Goal: Information Seeking & Learning: Understand process/instructions

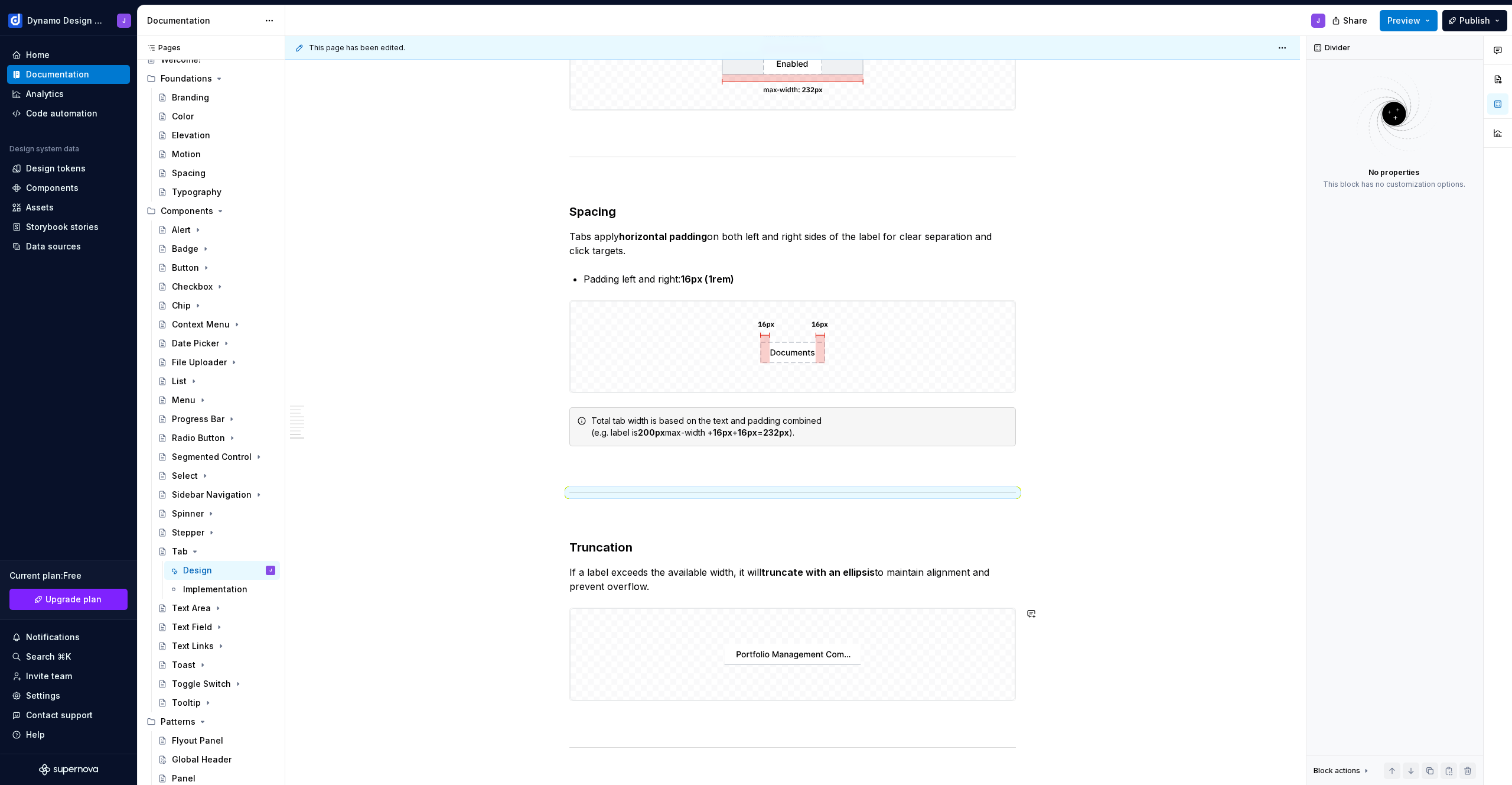
scroll to position [1677, 0]
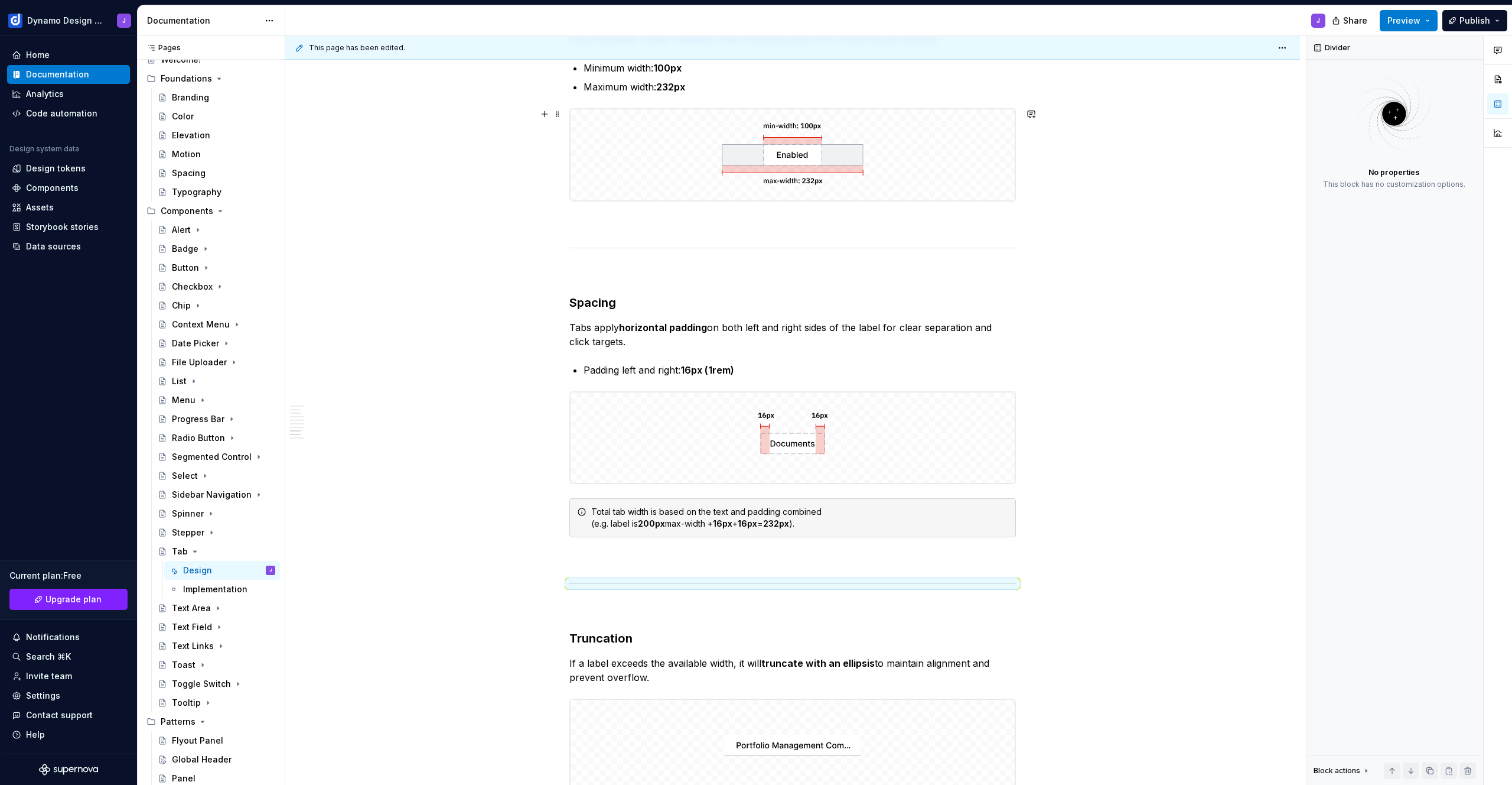
click at [814, 160] on img at bounding box center [792, 154] width 445 height 92
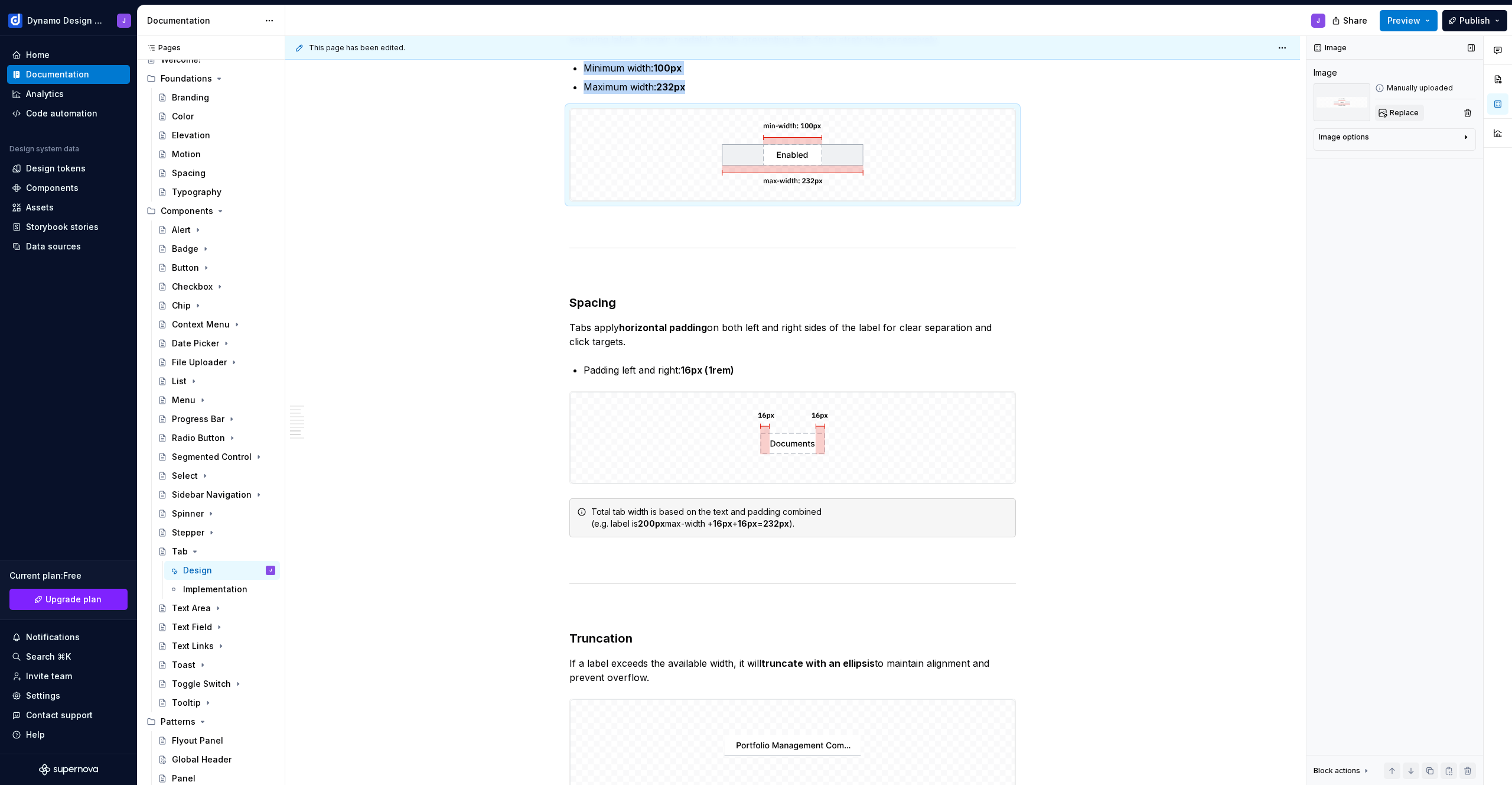
click at [1395, 111] on span "Replace" at bounding box center [1403, 113] width 29 height 9
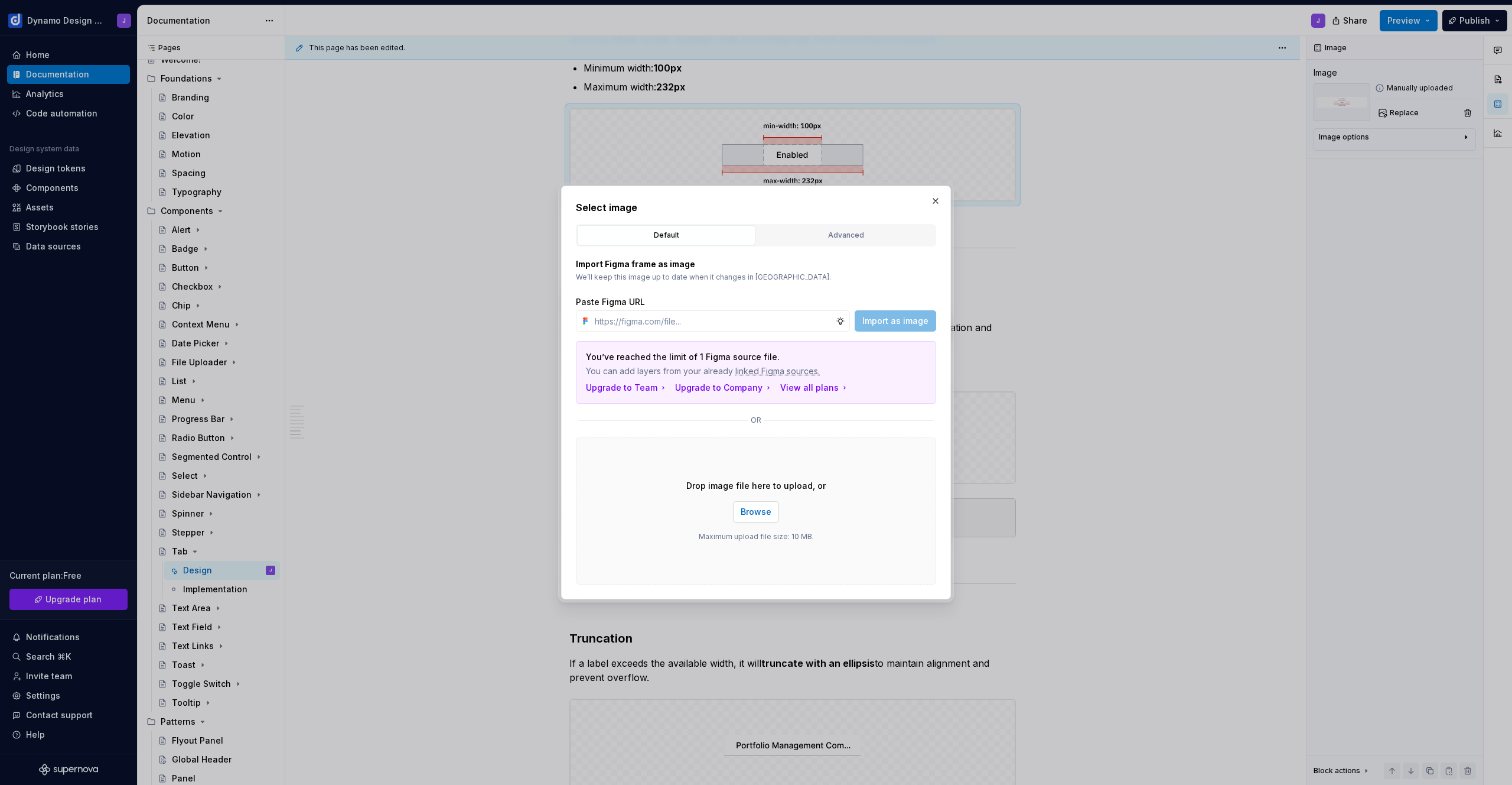
click at [771, 515] on button "Browse" at bounding box center [756, 512] width 46 height 21
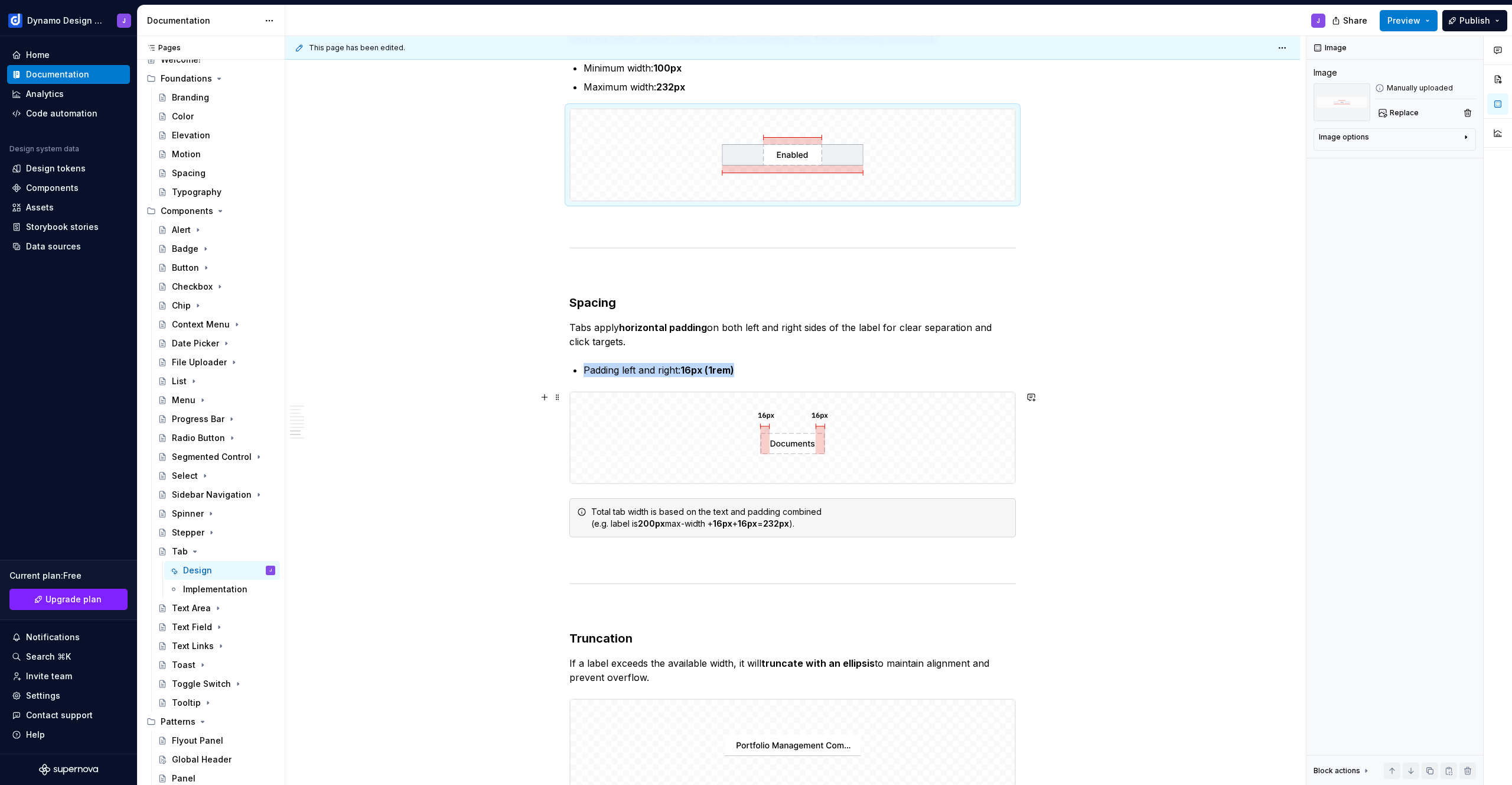
click at [856, 449] on img at bounding box center [792, 437] width 445 height 92
click at [1401, 110] on span "Replace" at bounding box center [1403, 113] width 29 height 9
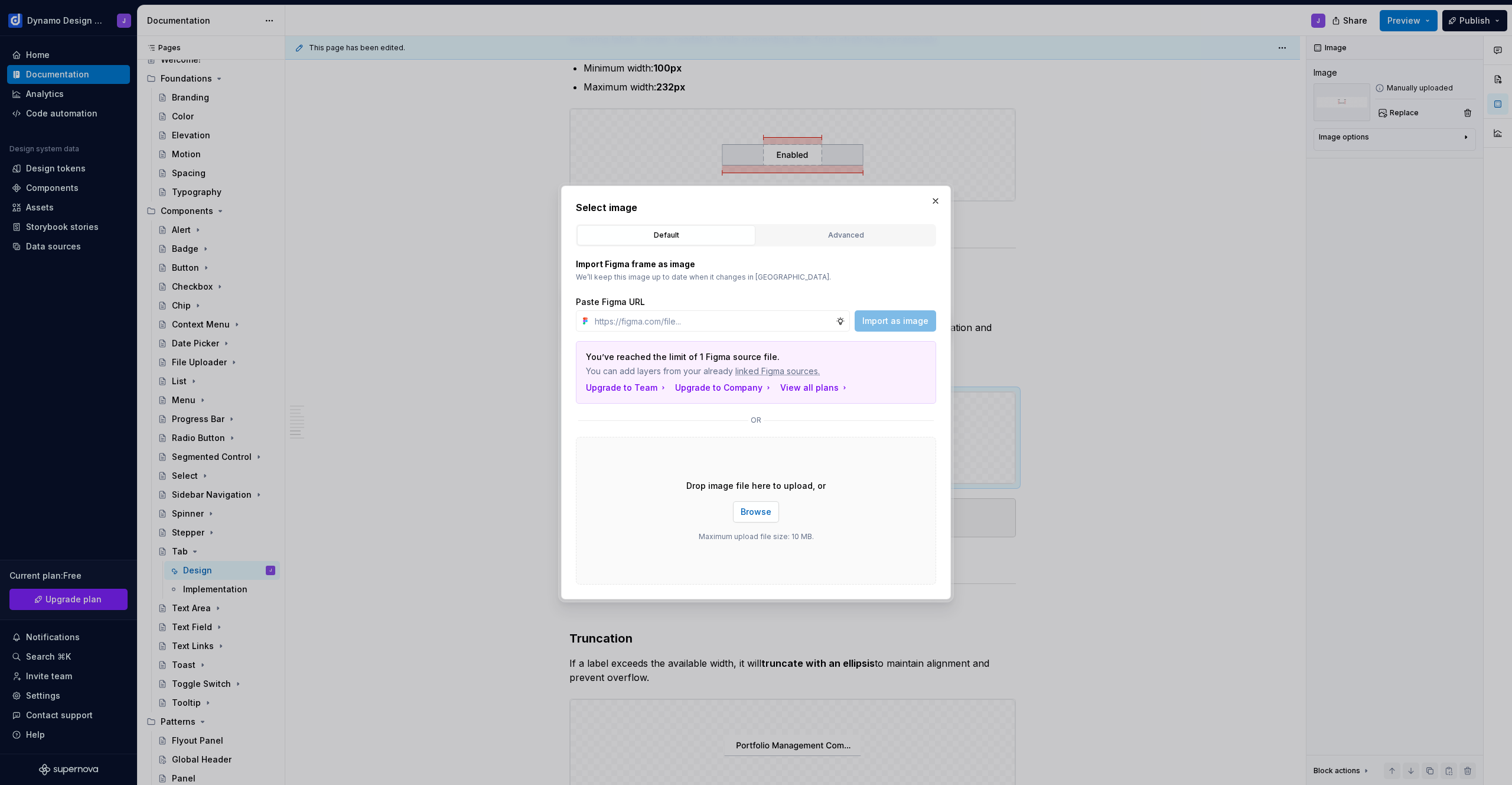
click at [758, 515] on span "Browse" at bounding box center [756, 512] width 31 height 12
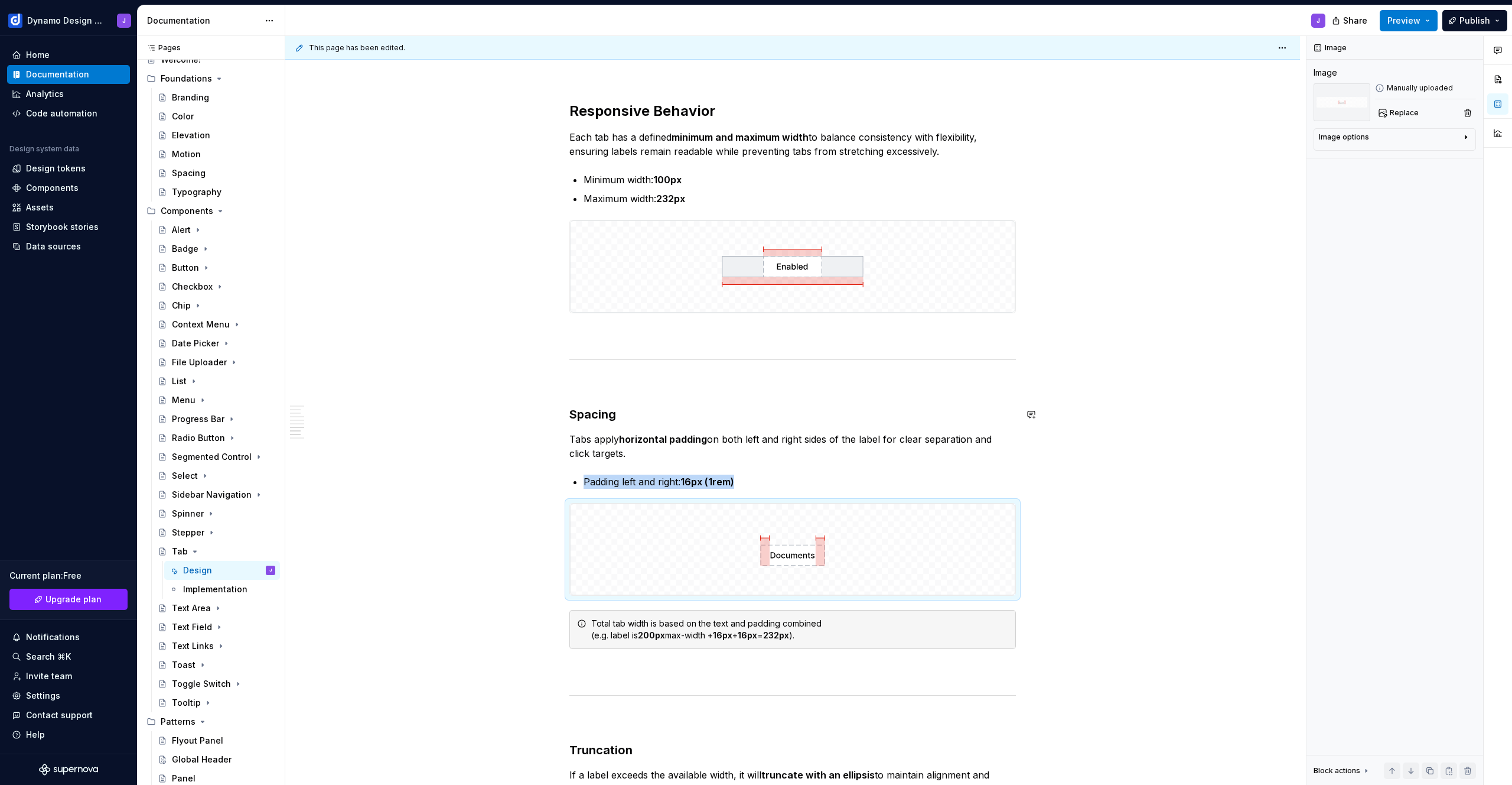
scroll to position [1474, 0]
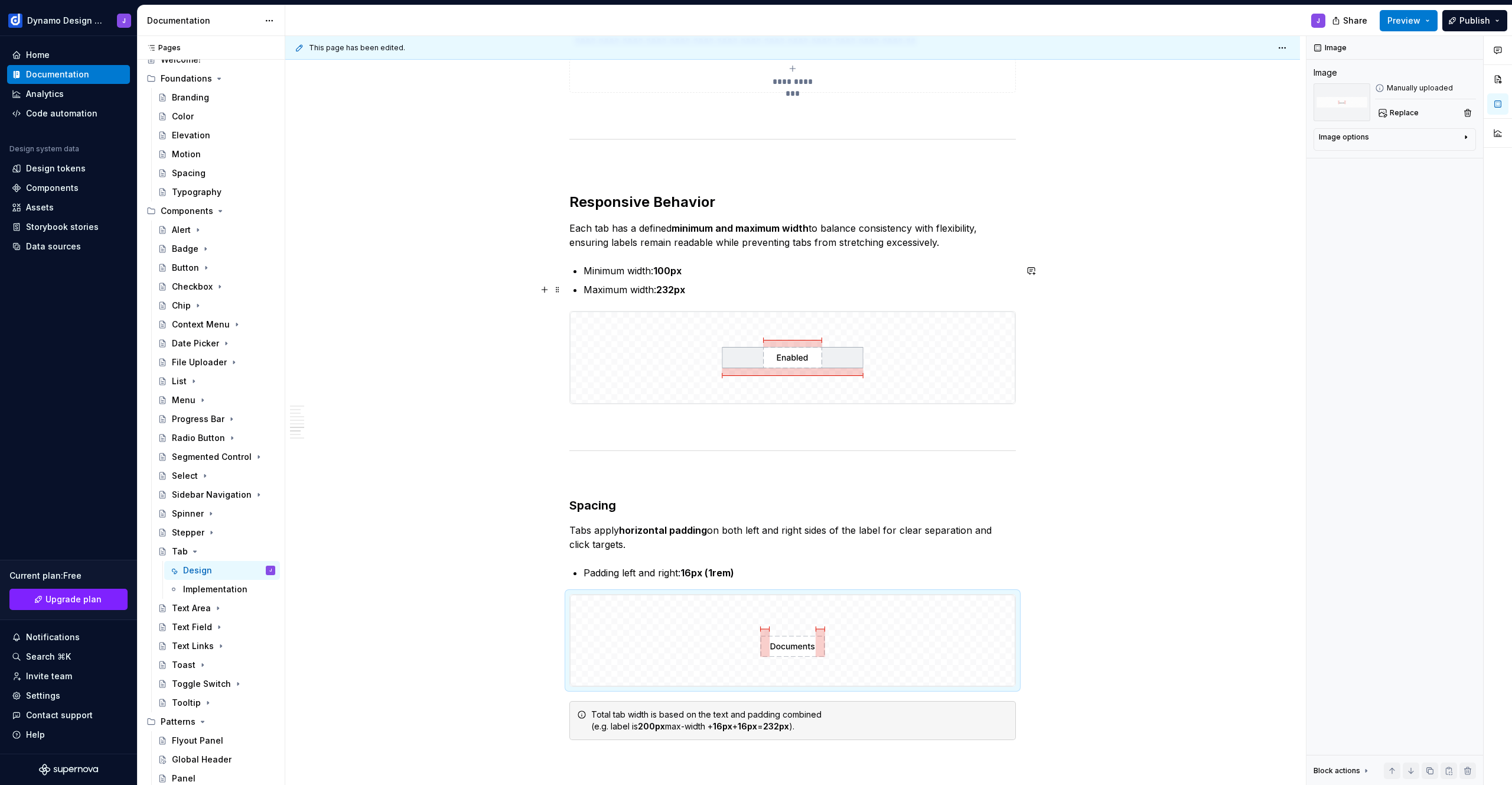
click at [703, 287] on p "Maximum width: 232px" at bounding box center [799, 289] width 432 height 14
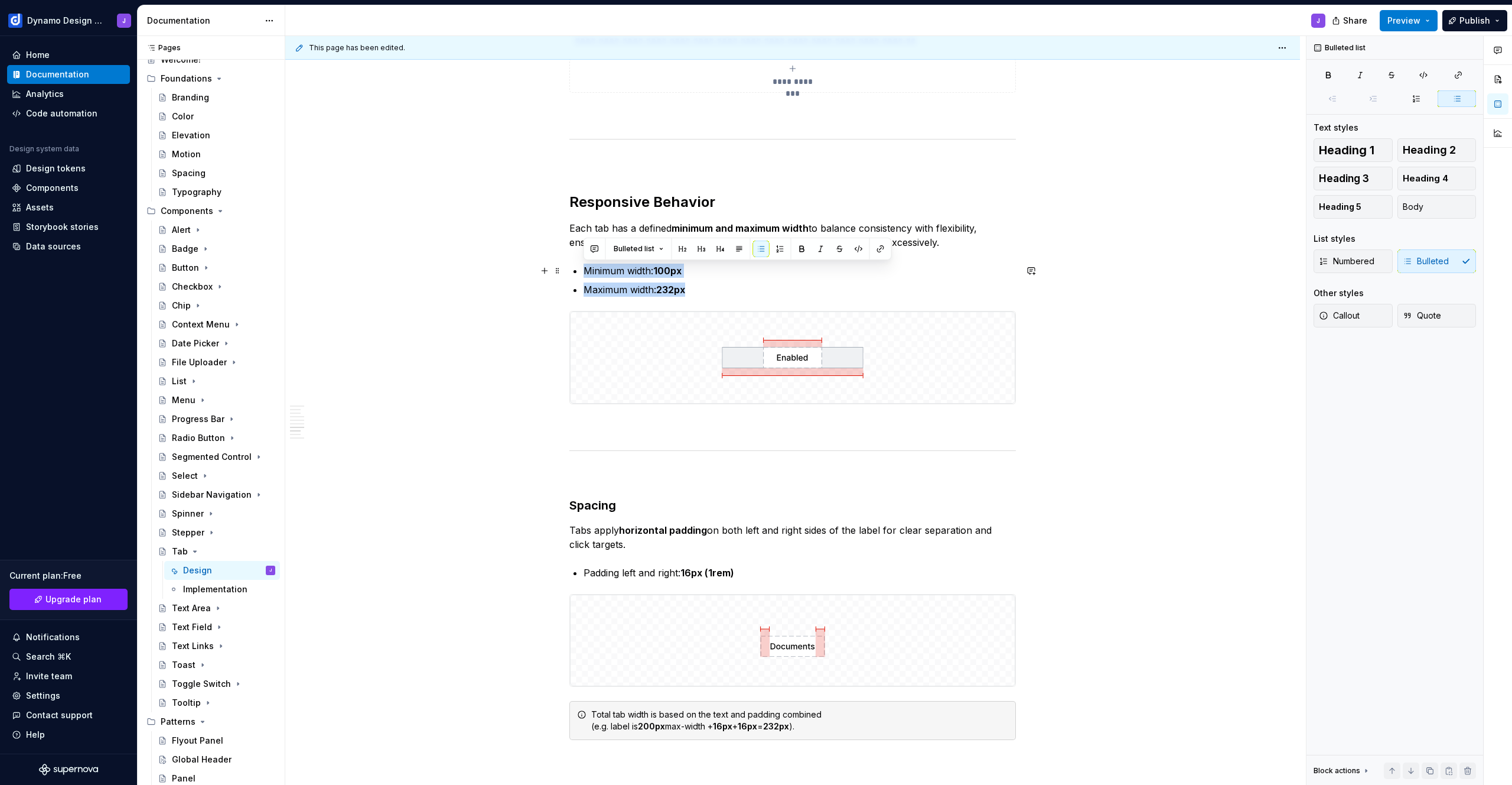
drag, startPoint x: 602, startPoint y: 277, endPoint x: 563, endPoint y: 268, distance: 40.0
click at [563, 268] on div "Tab Styles Tabs are available in two styles. Underline tabs are used for page h…" at bounding box center [793, 111] width 1015 height 2733
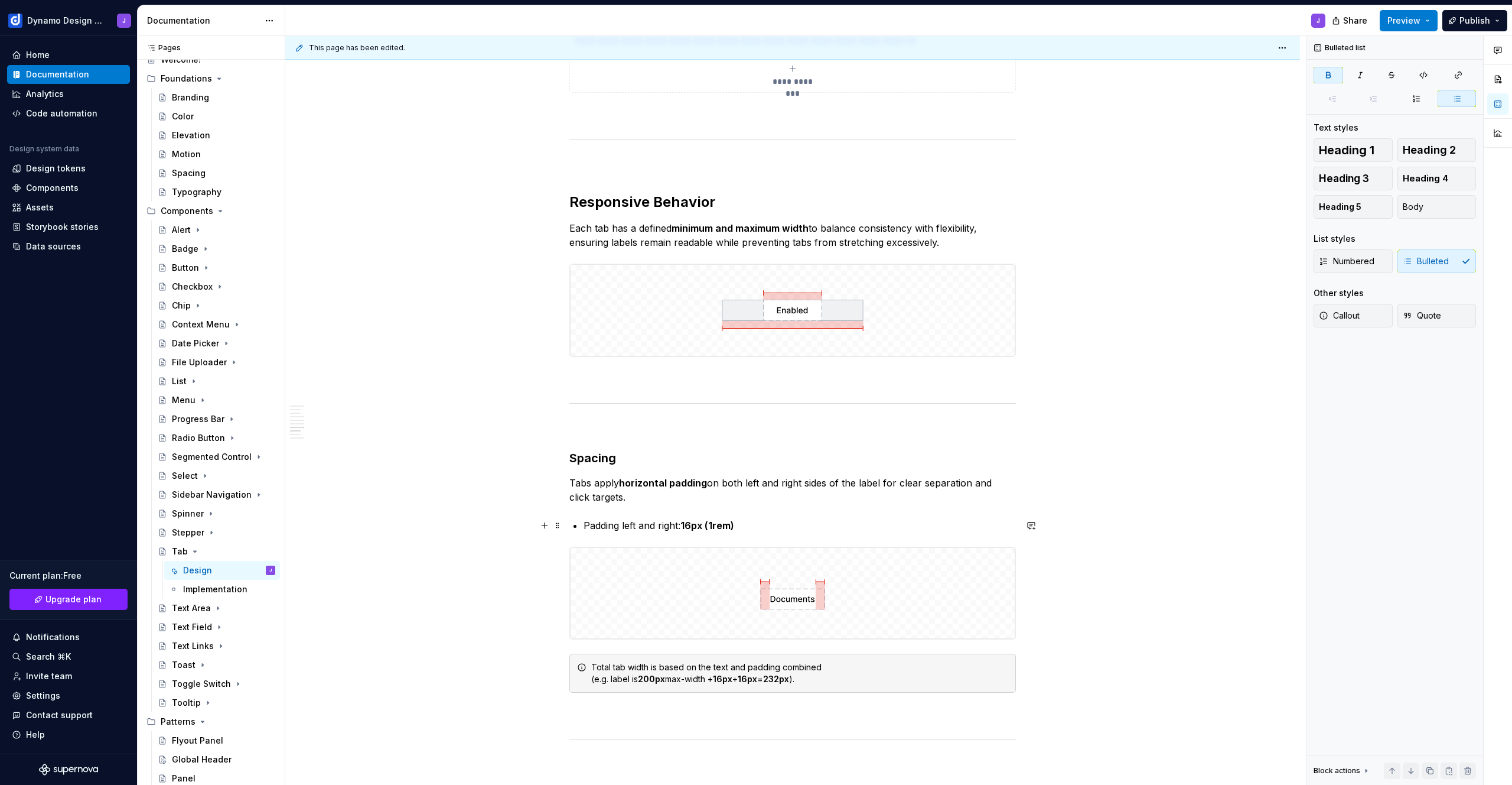
click at [790, 522] on p "Padding left and right: 16px (1rem)" at bounding box center [799, 525] width 432 height 14
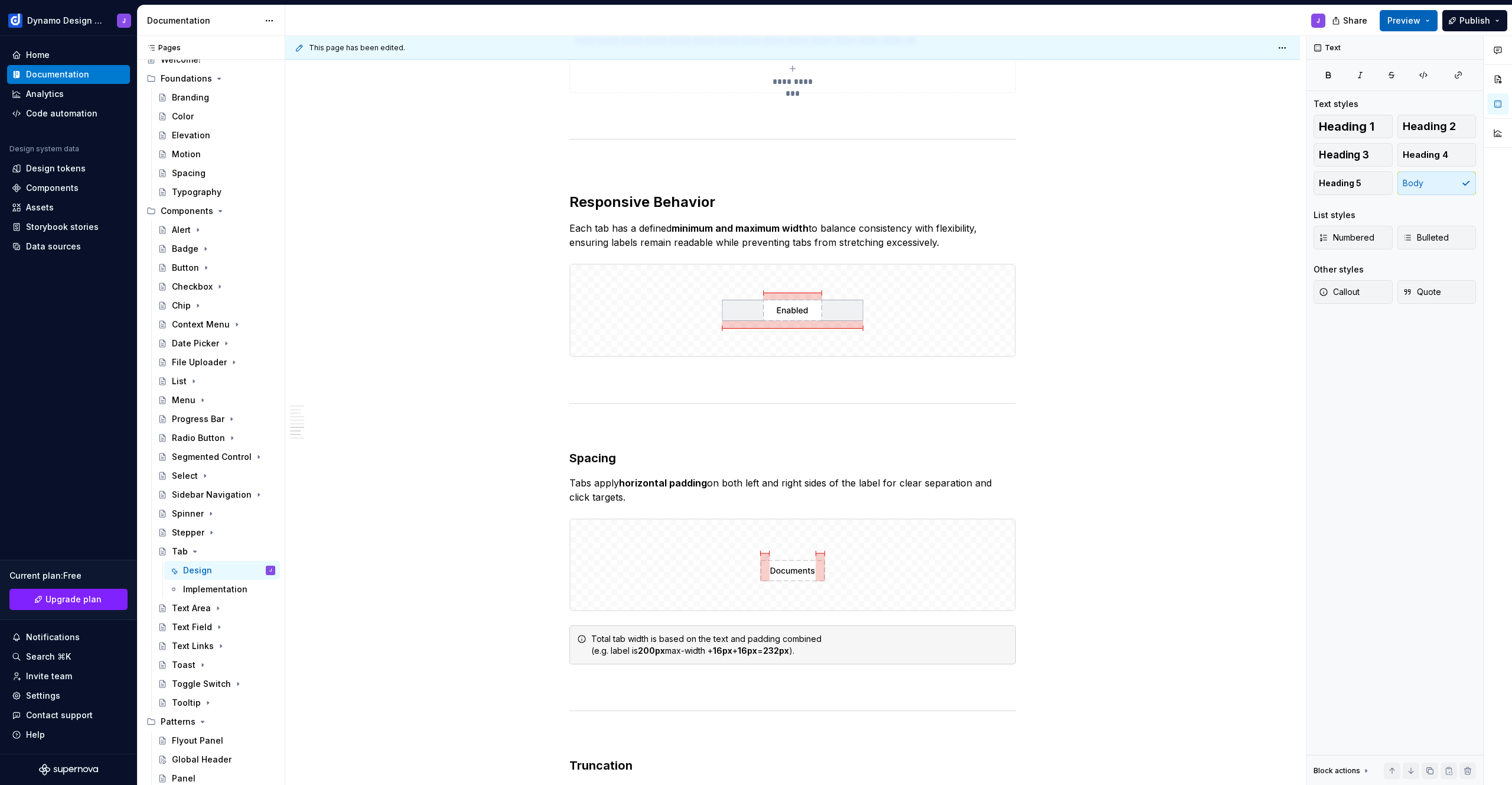
click at [1415, 17] on span "Preview" at bounding box center [1403, 21] width 33 height 12
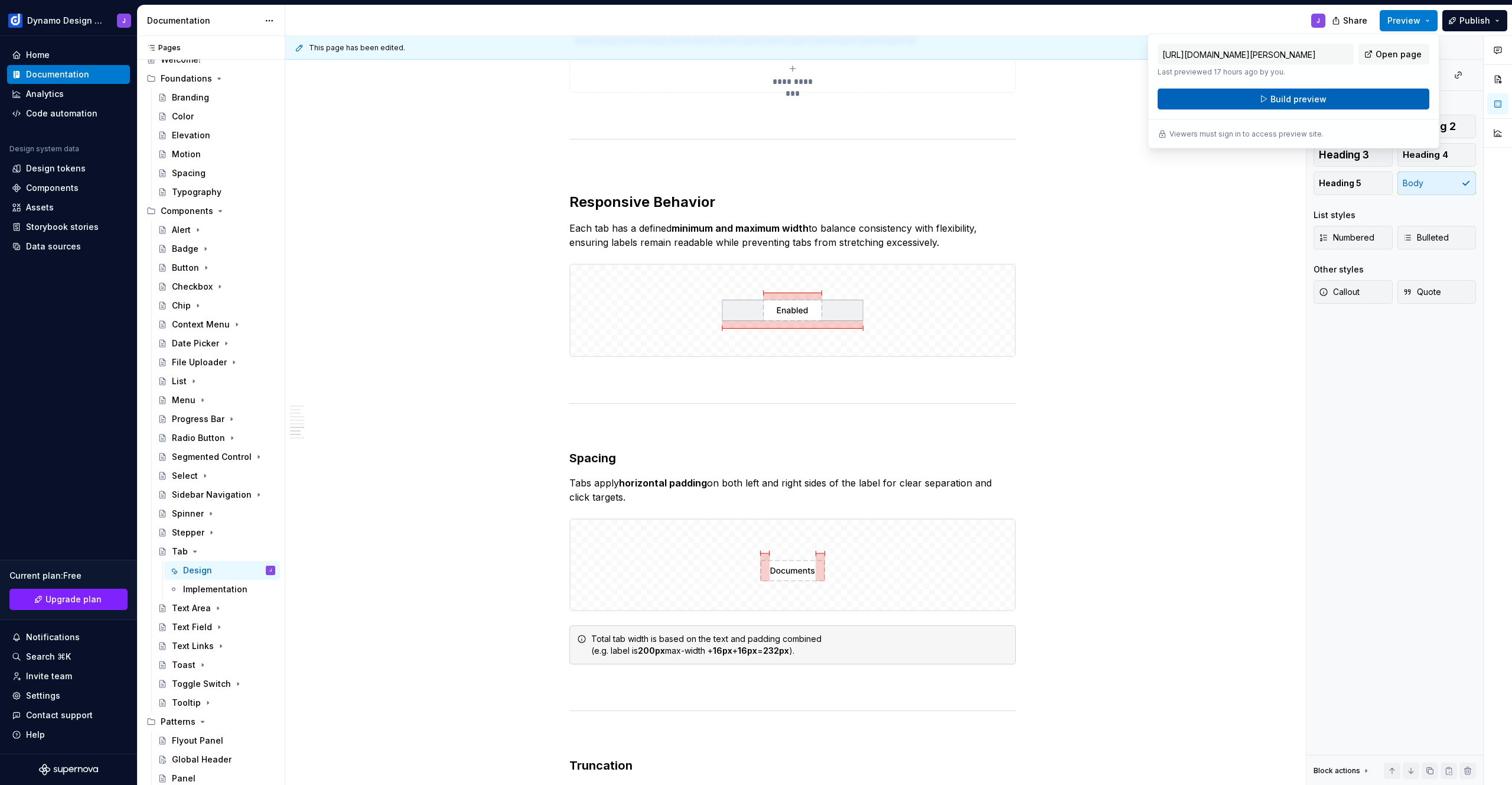
click at [1354, 99] on button "Build preview" at bounding box center [1293, 99] width 272 height 21
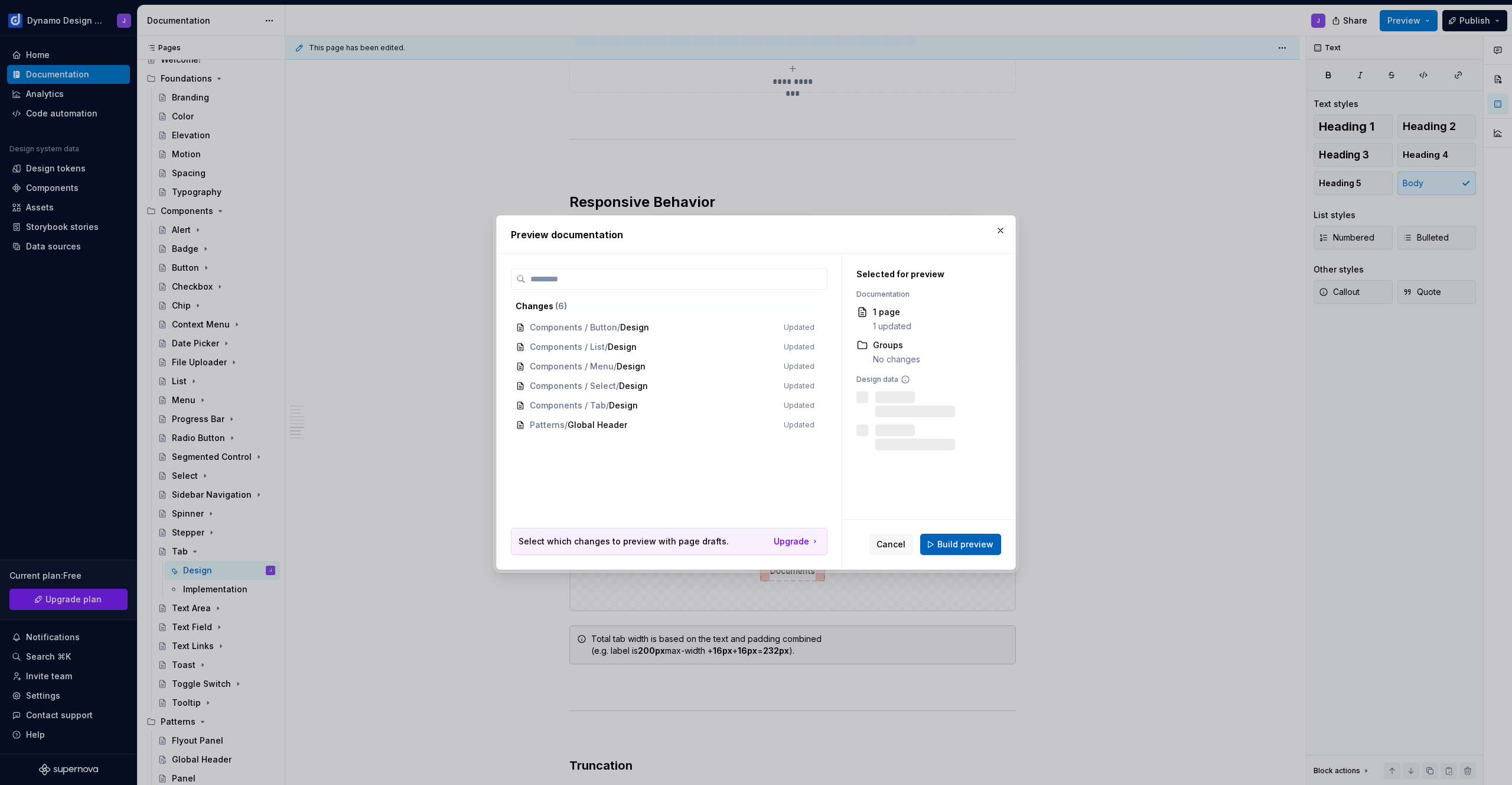
click at [989, 544] on span "Build preview" at bounding box center [965, 545] width 56 height 12
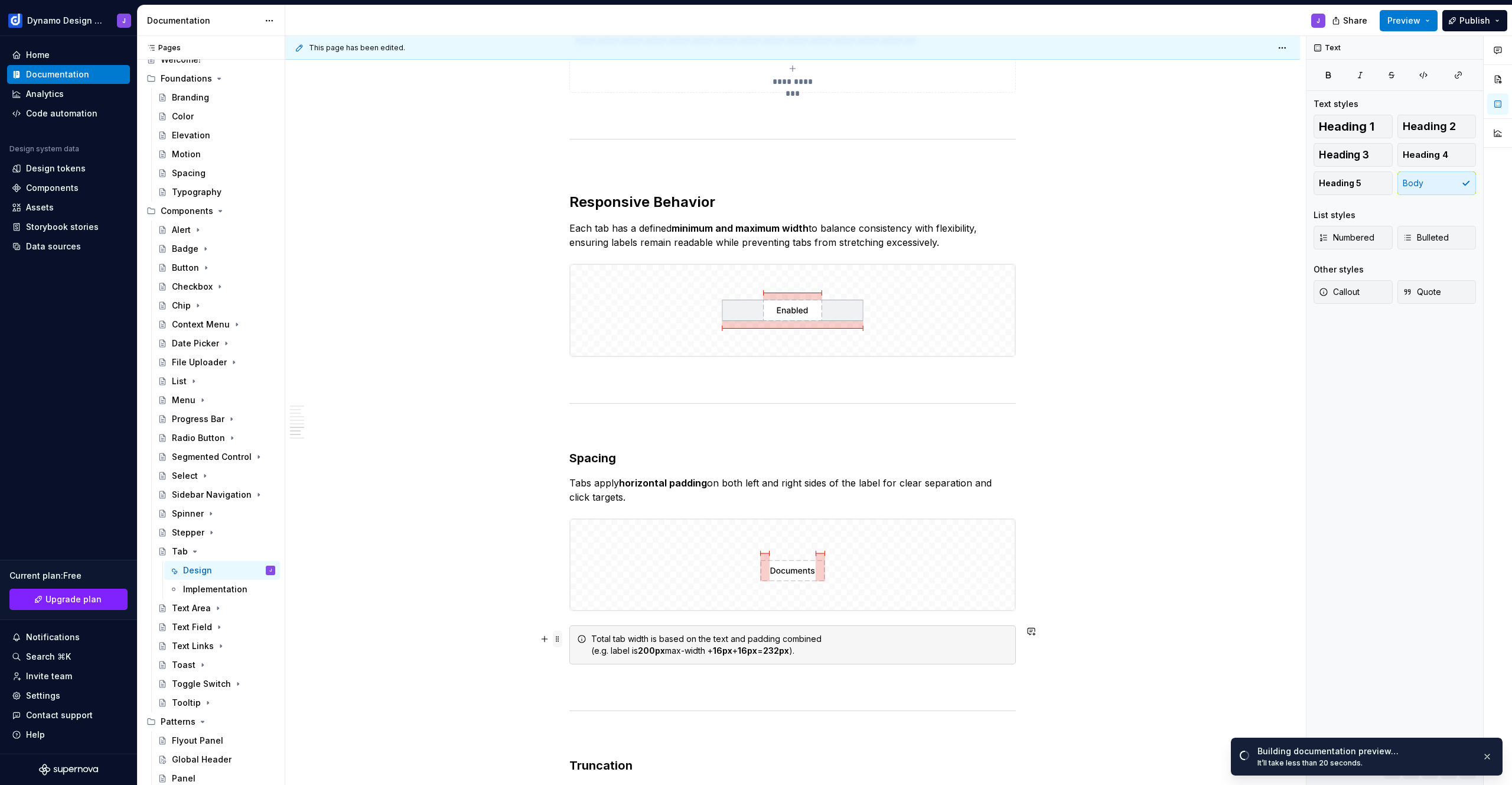
click at [558, 635] on span at bounding box center [558, 639] width 9 height 17
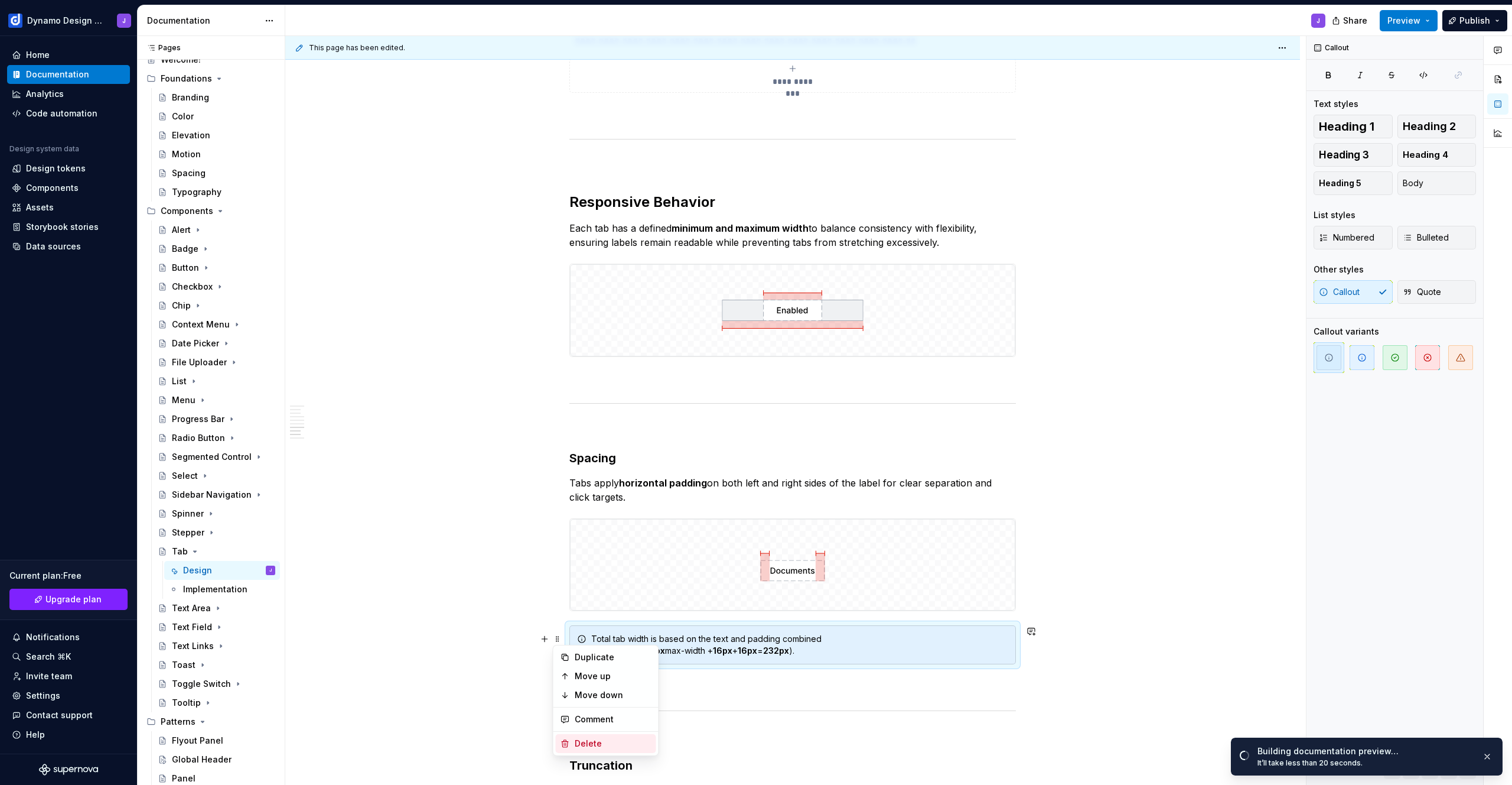
click at [605, 741] on div "Delete" at bounding box center [613, 743] width 77 height 12
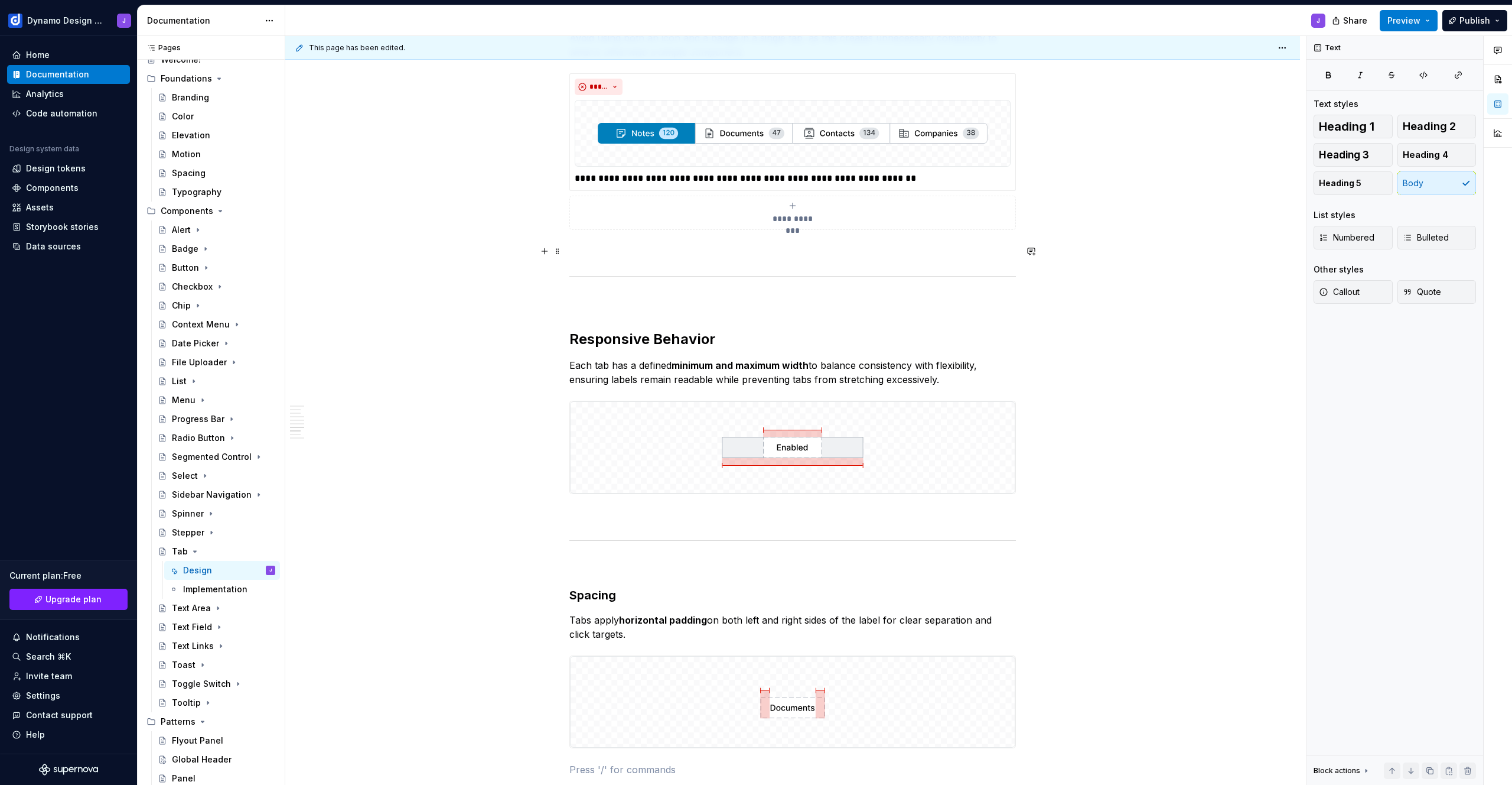
scroll to position [1609, 0]
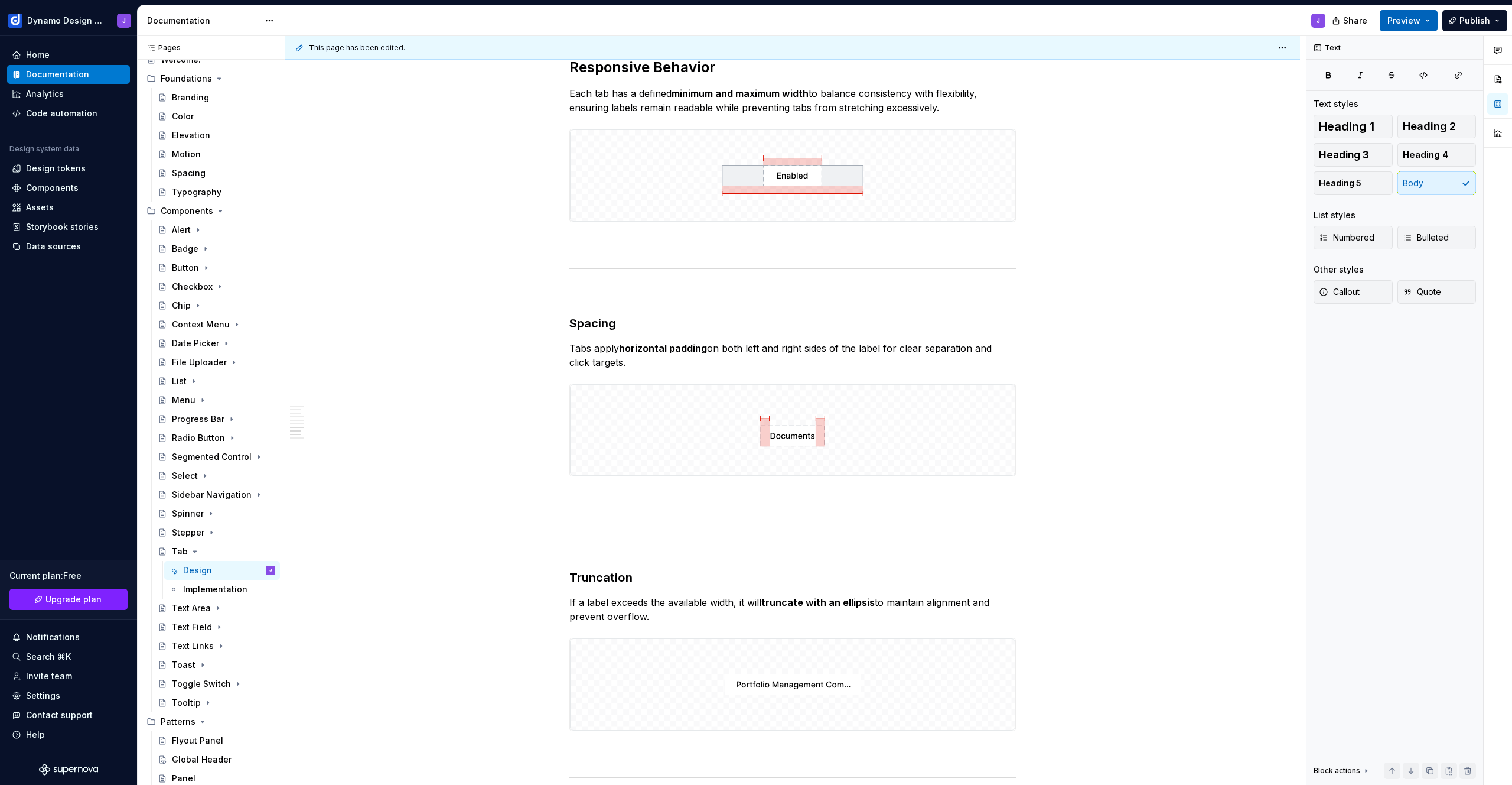
drag, startPoint x: 1401, startPoint y: 16, endPoint x: 1401, endPoint y: 30, distance: 14.0
click at [1401, 16] on span "Preview" at bounding box center [1403, 21] width 33 height 12
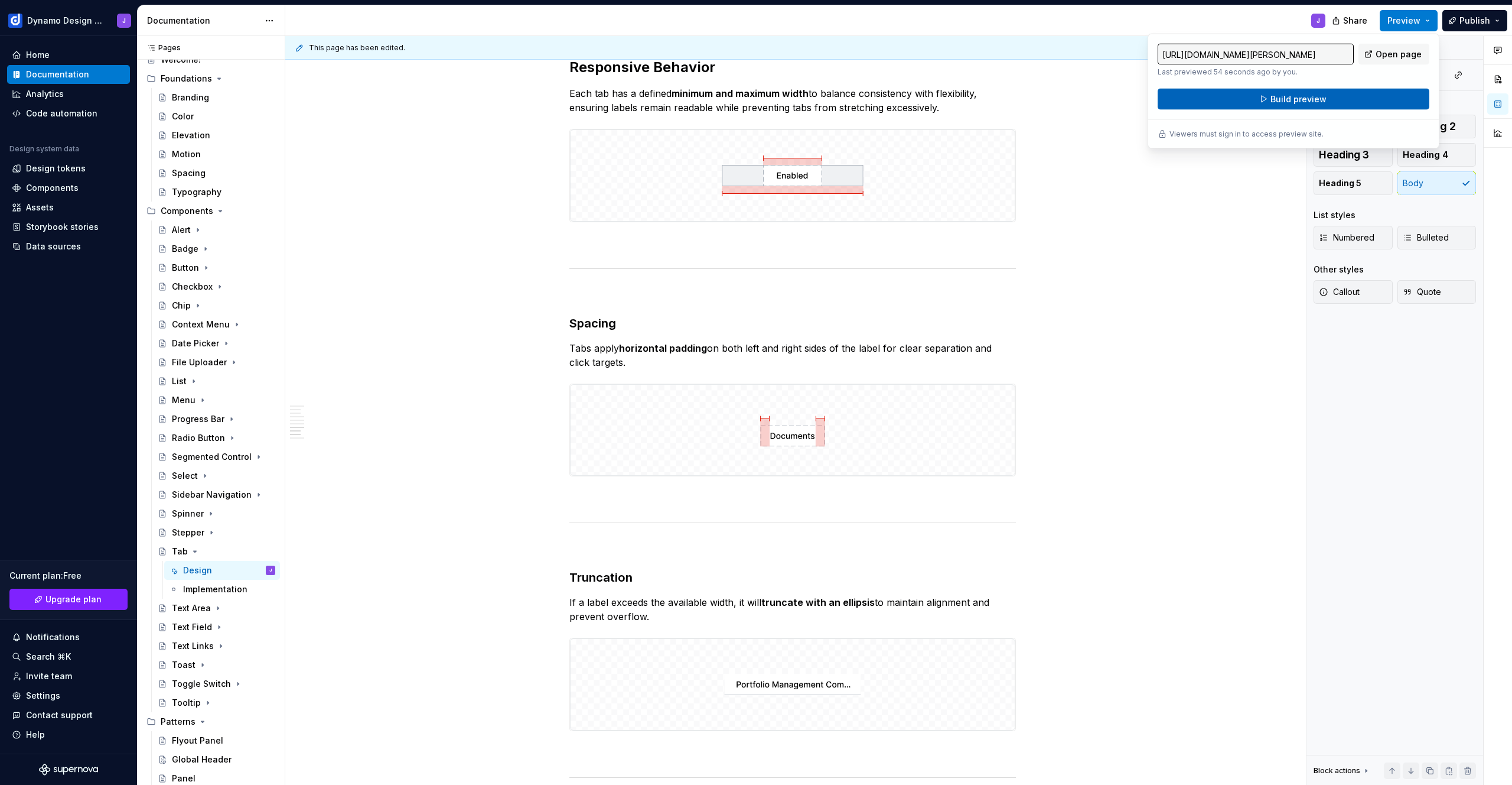
click at [1346, 100] on button "Build preview" at bounding box center [1293, 99] width 272 height 21
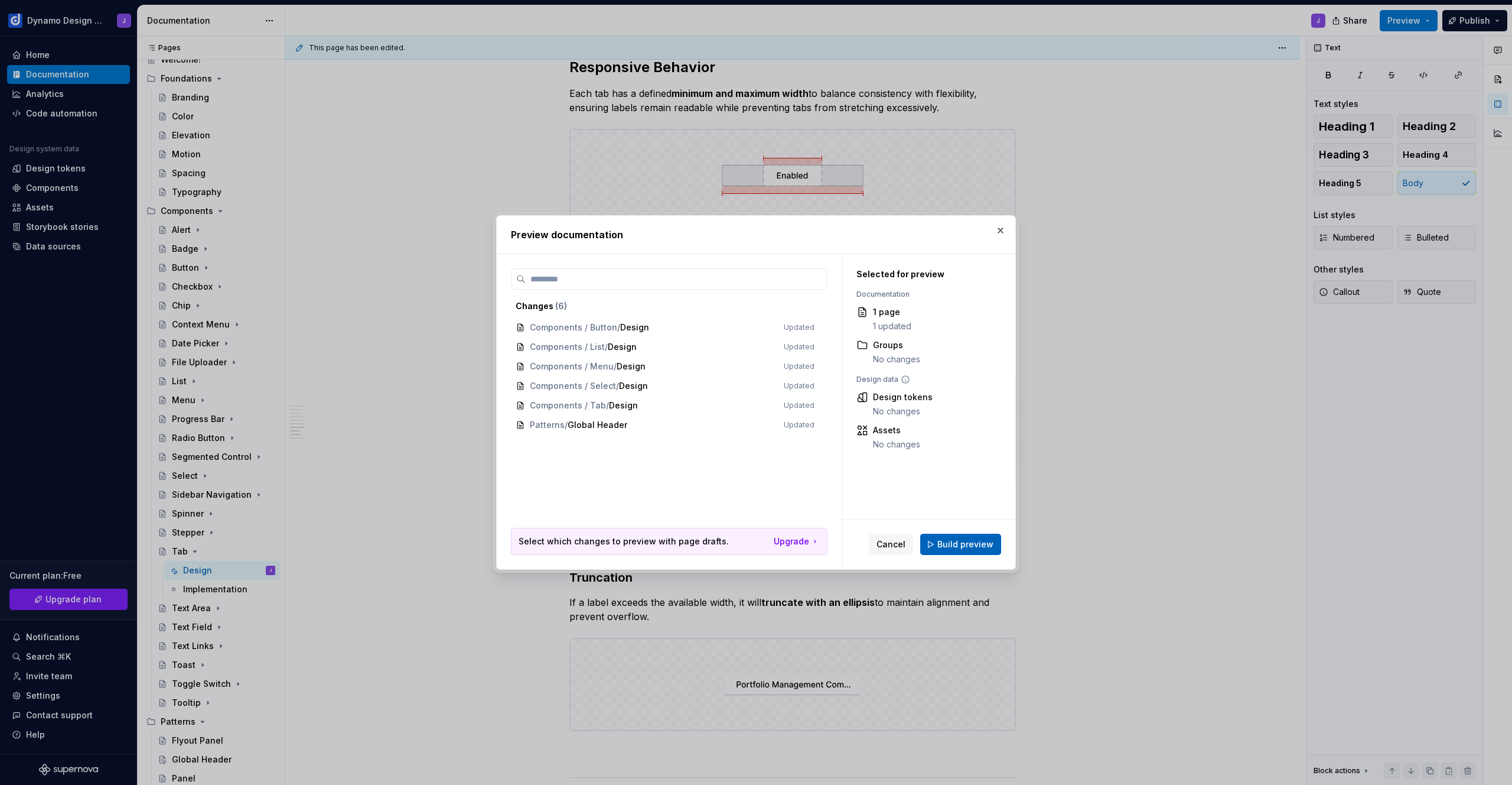
click at [972, 540] on span "Build preview" at bounding box center [965, 545] width 56 height 12
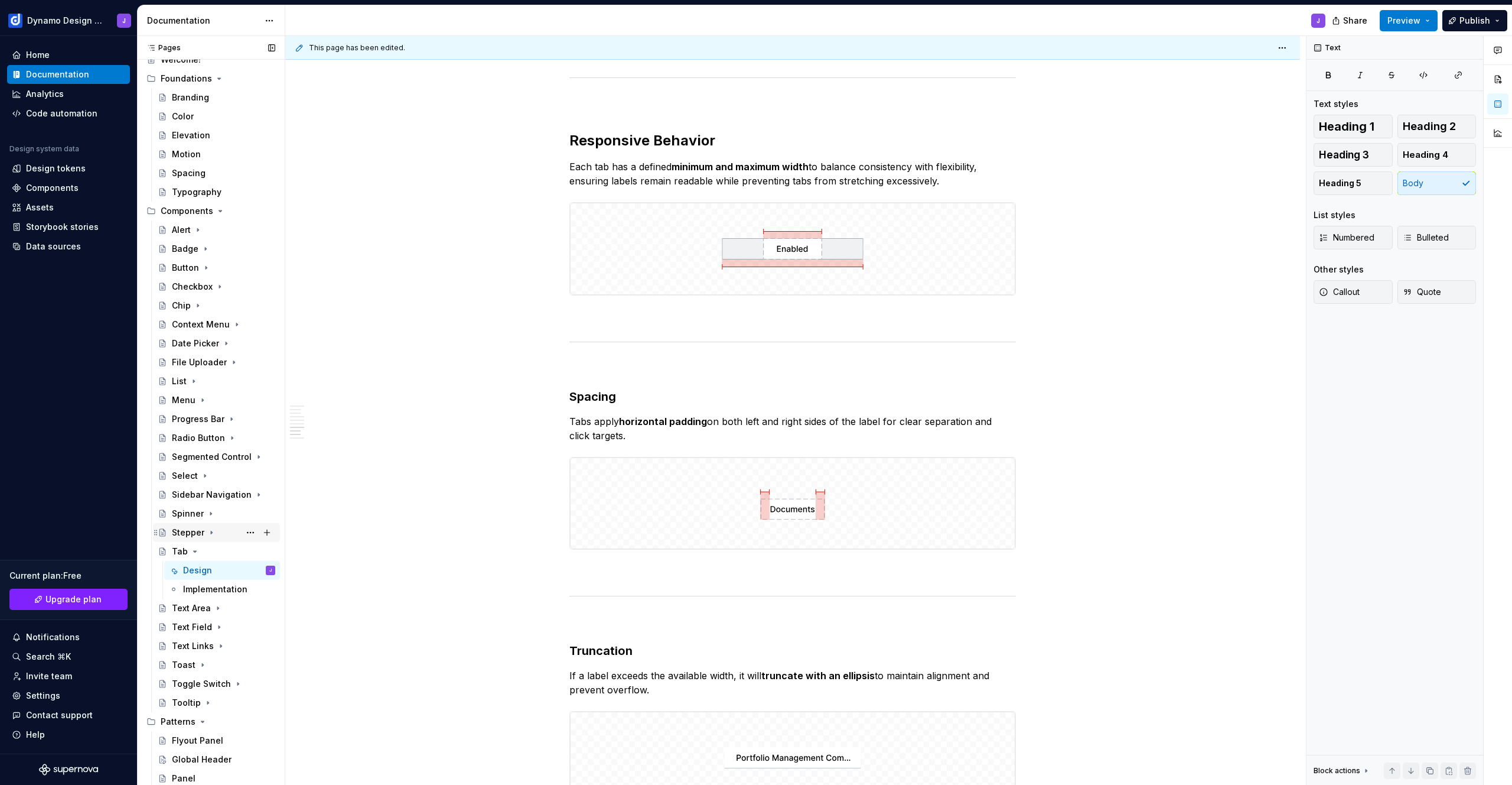
scroll to position [73, 0]
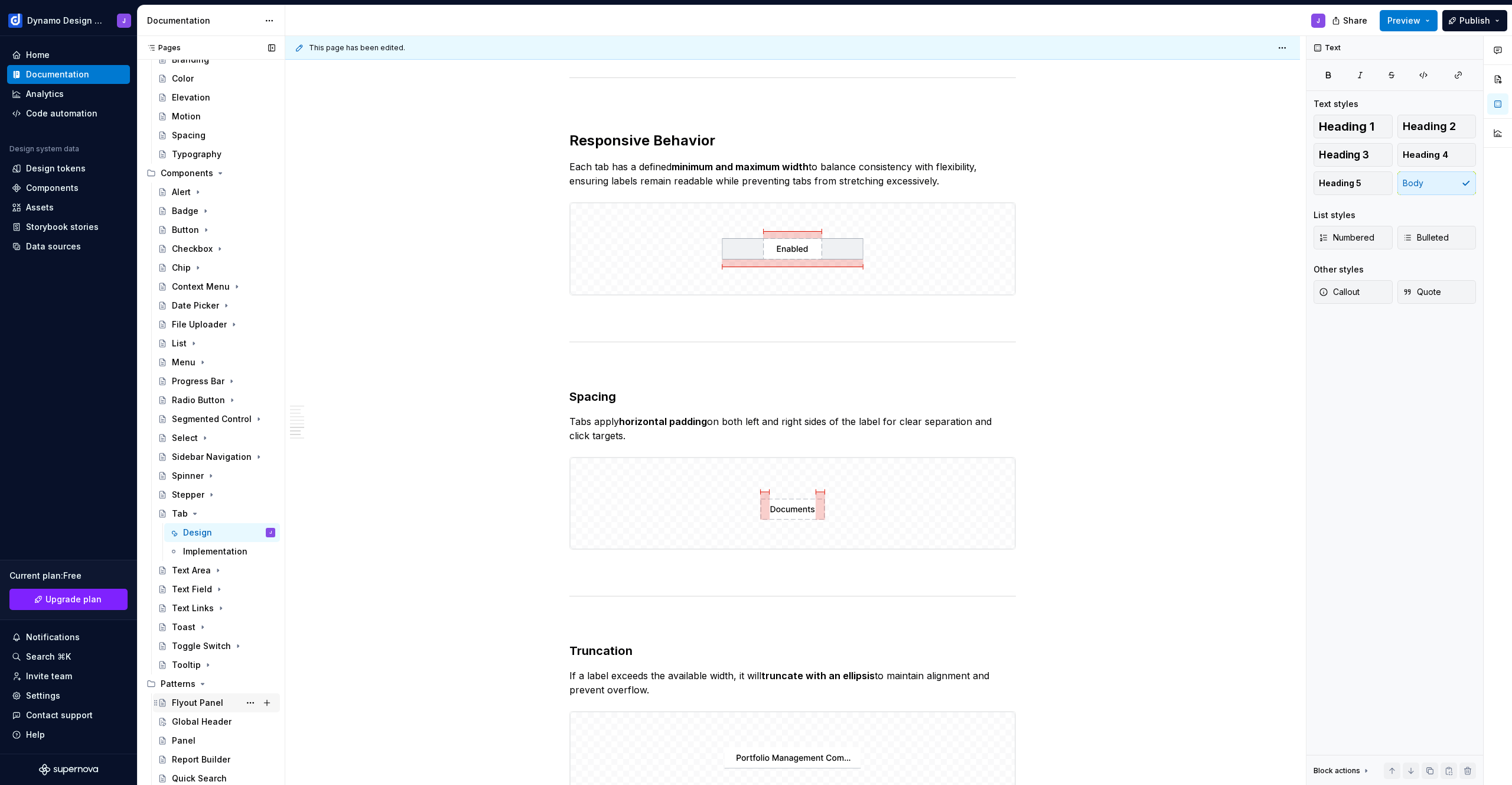
click at [205, 704] on div "Flyout Panel" at bounding box center [197, 702] width 52 height 12
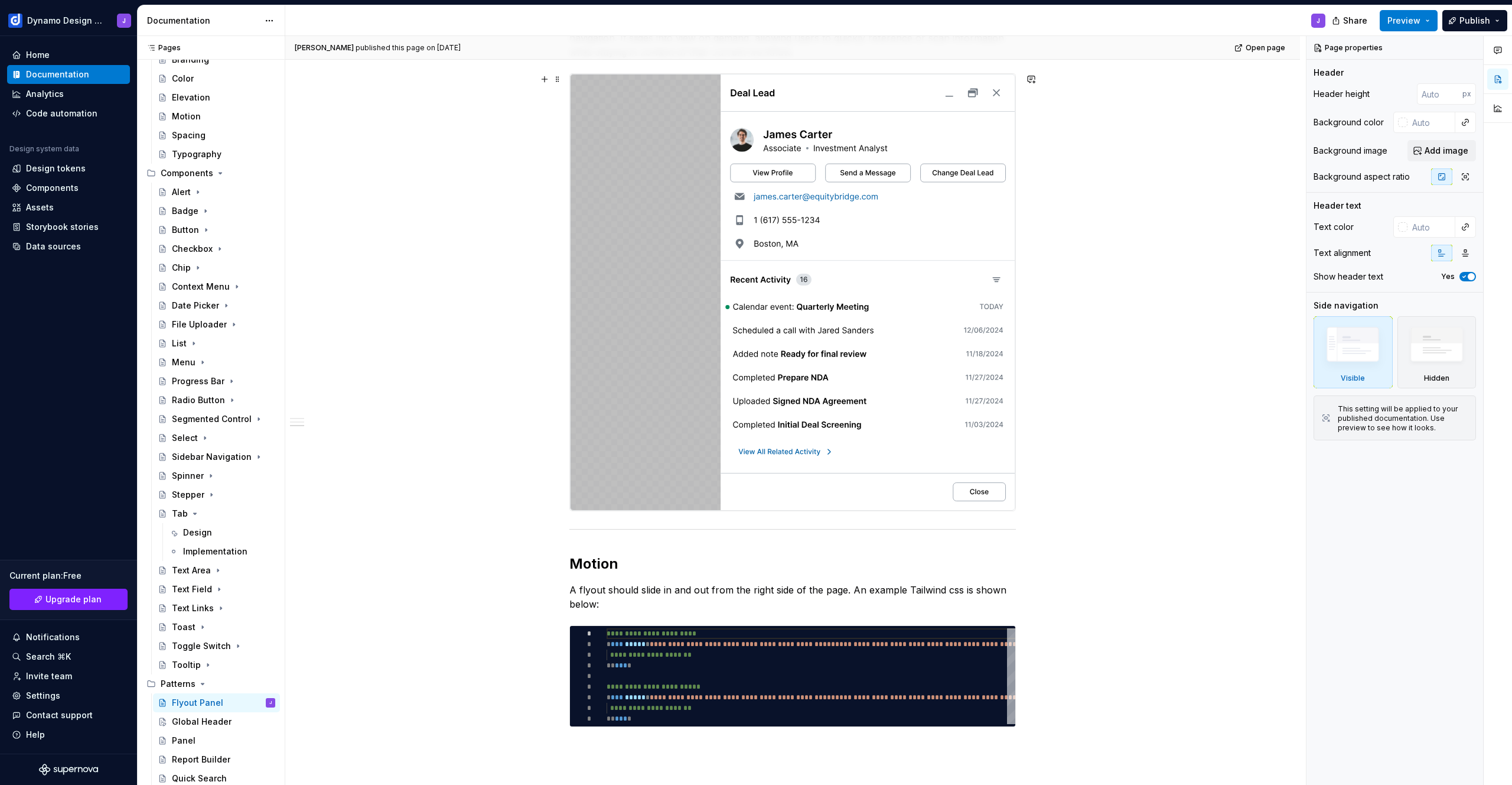
scroll to position [1013, 0]
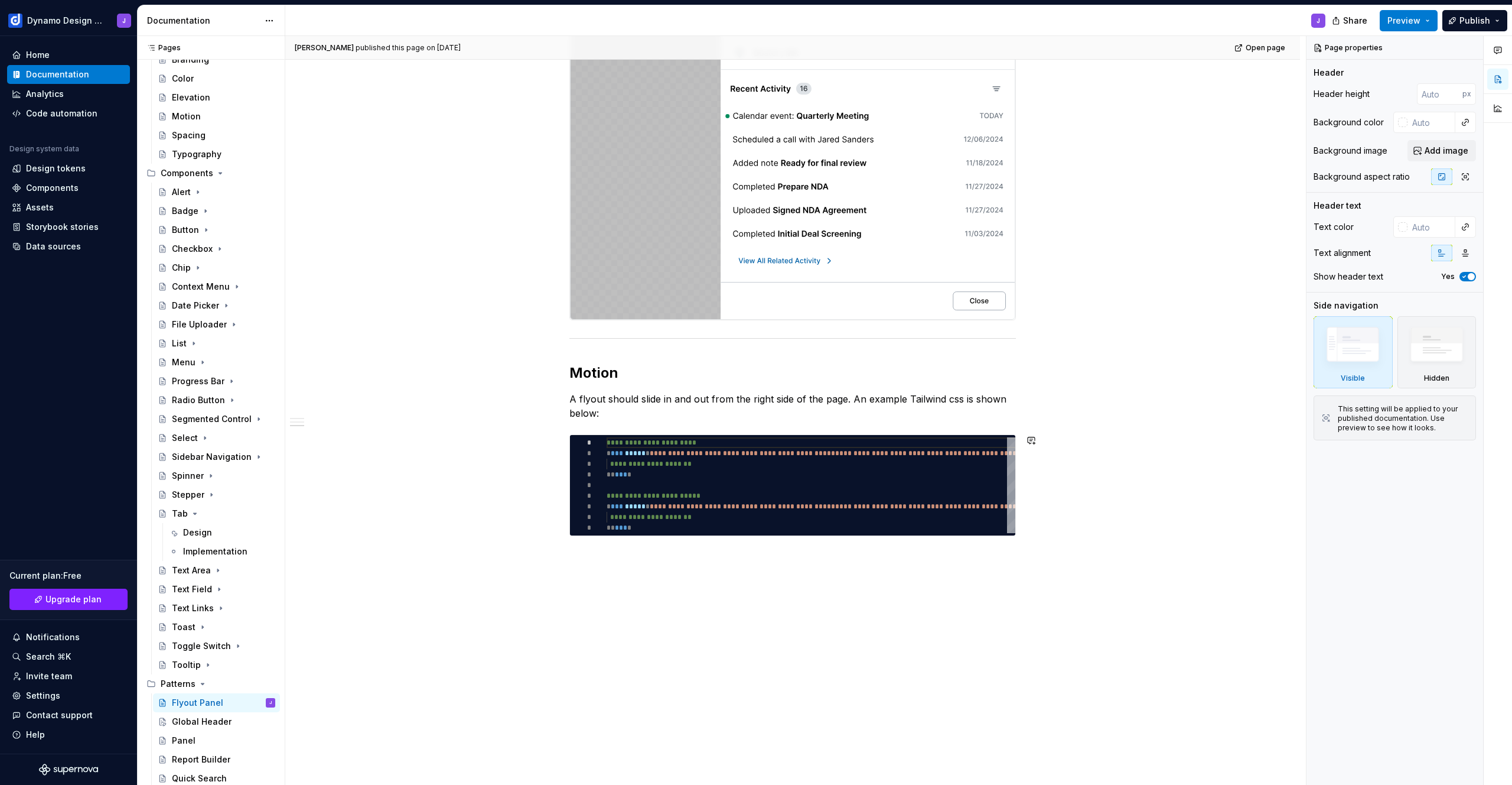
type textarea "*"
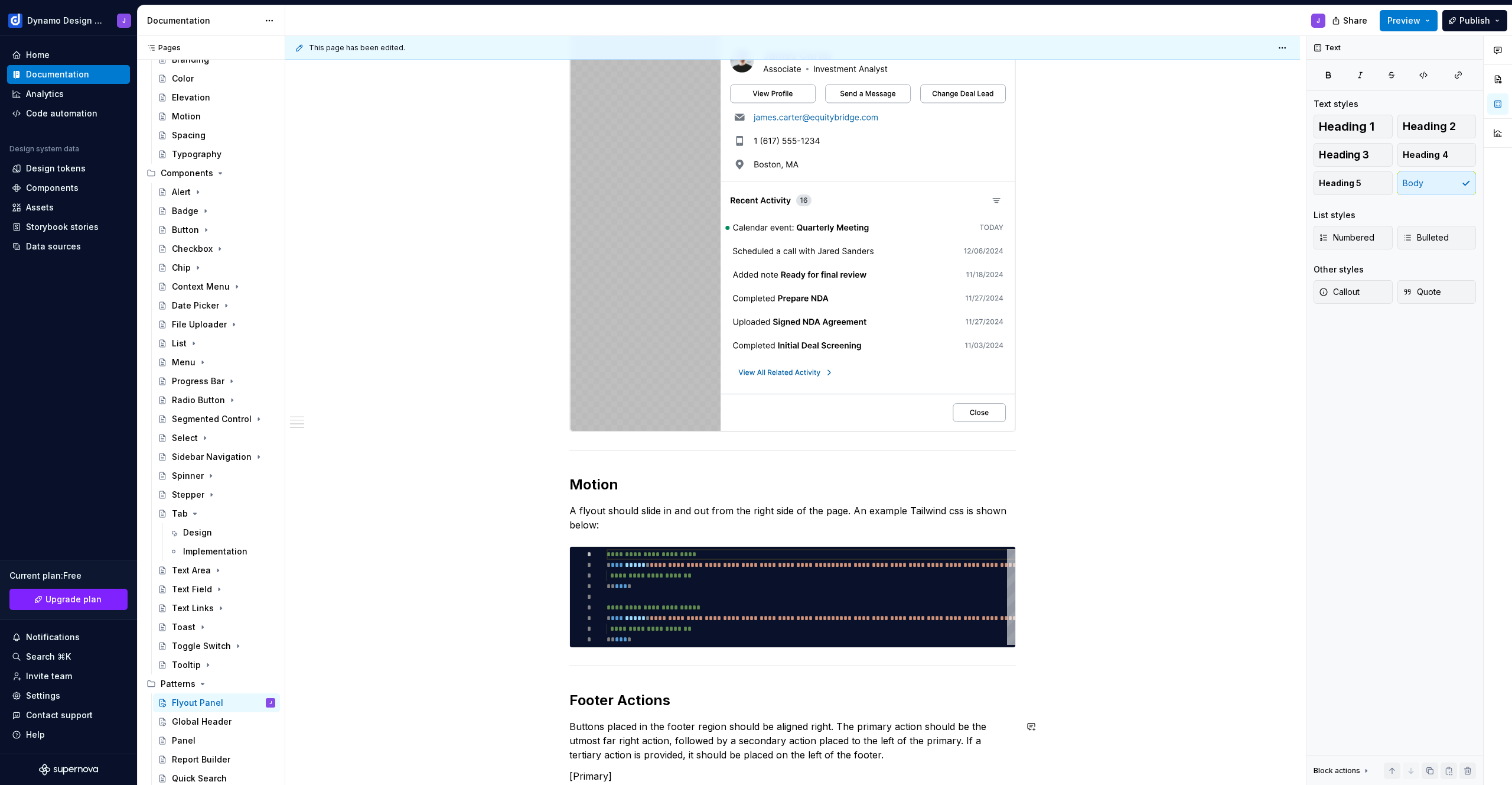
scroll to position [1101, 0]
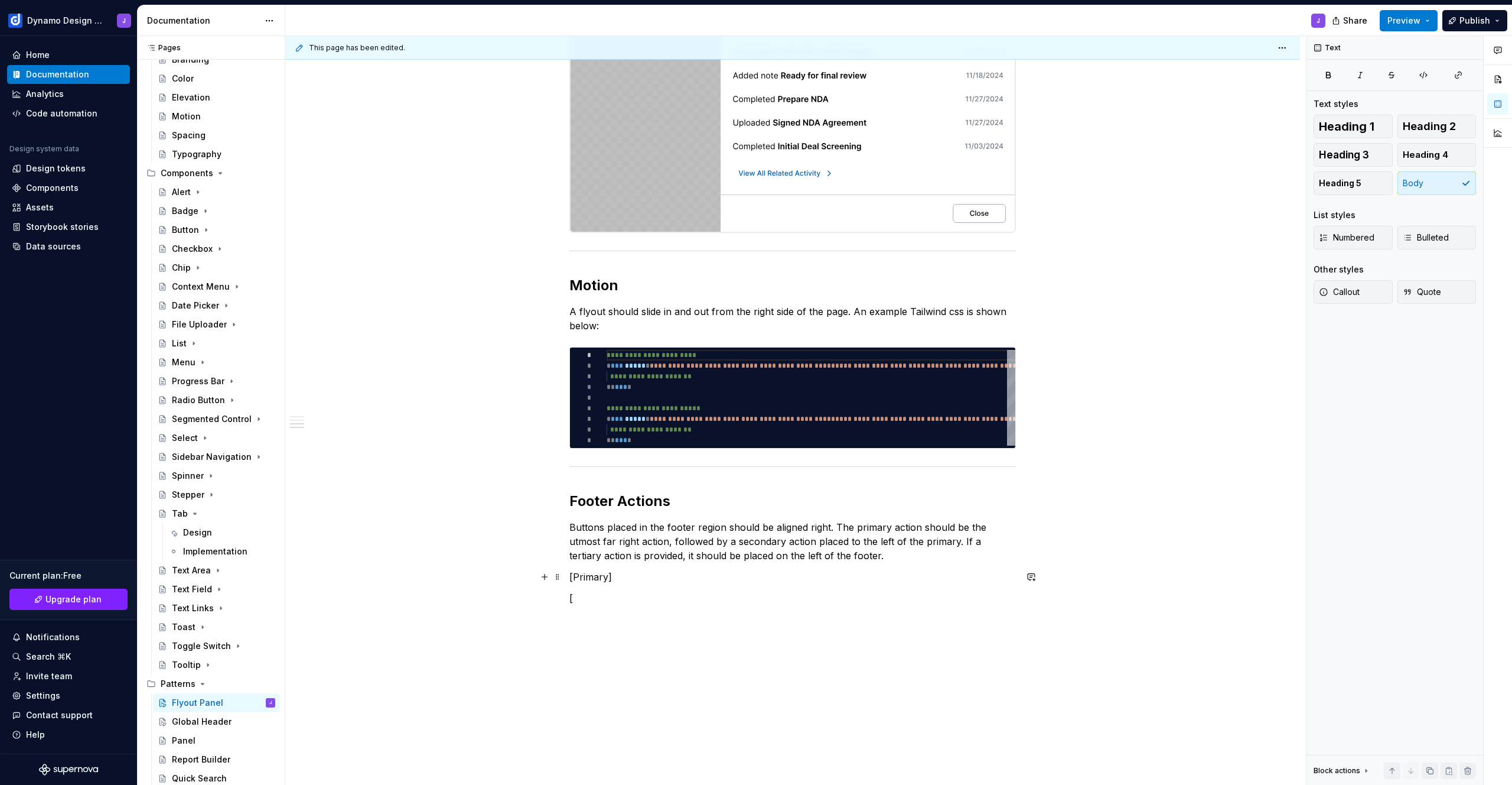
click at [593, 577] on p "[Primary]" at bounding box center [792, 576] width 446 height 14
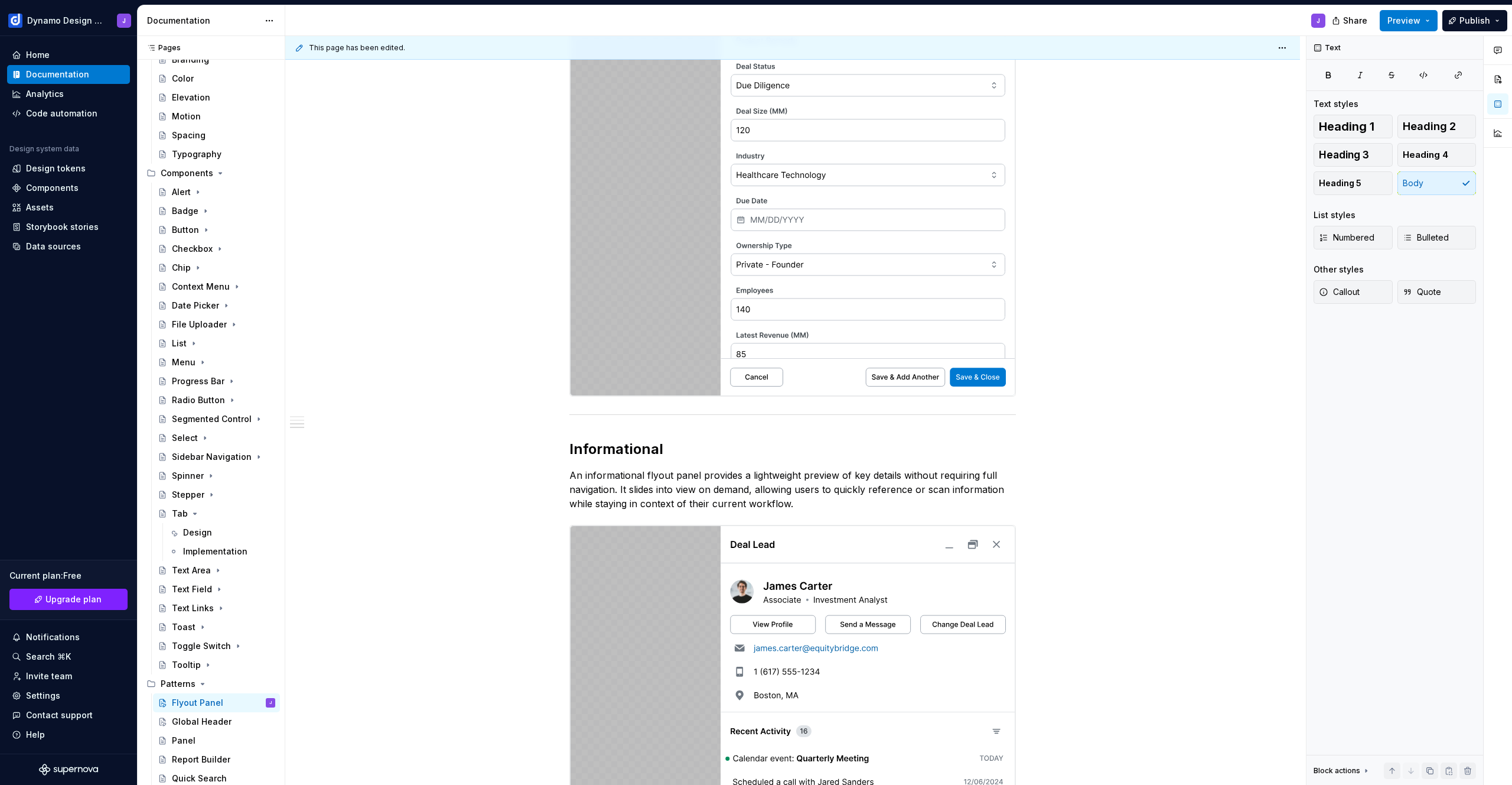
scroll to position [1191, 0]
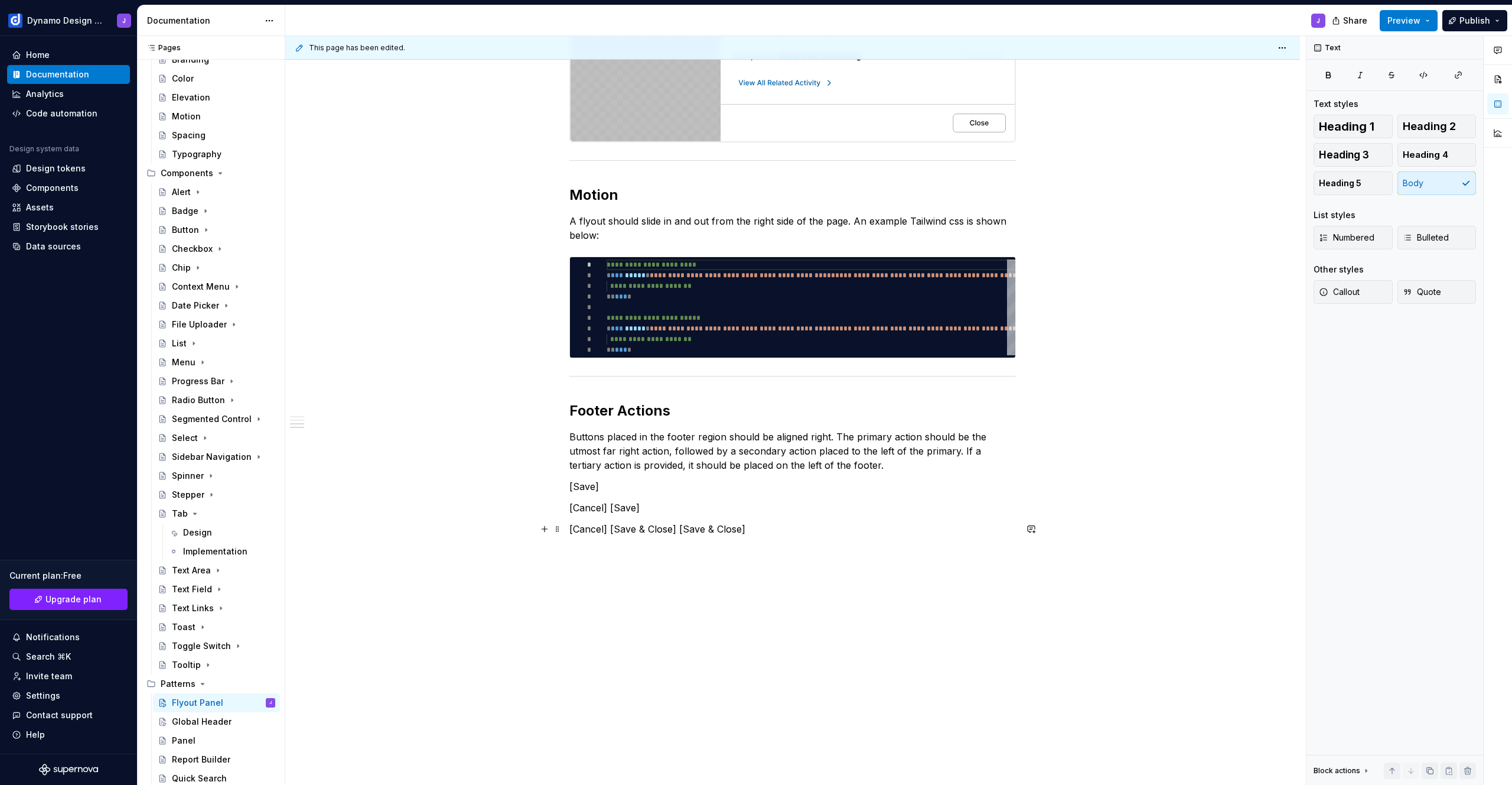
click at [664, 524] on p "[Cancel] [Save & Close] [Save & Close]" at bounding box center [792, 528] width 446 height 14
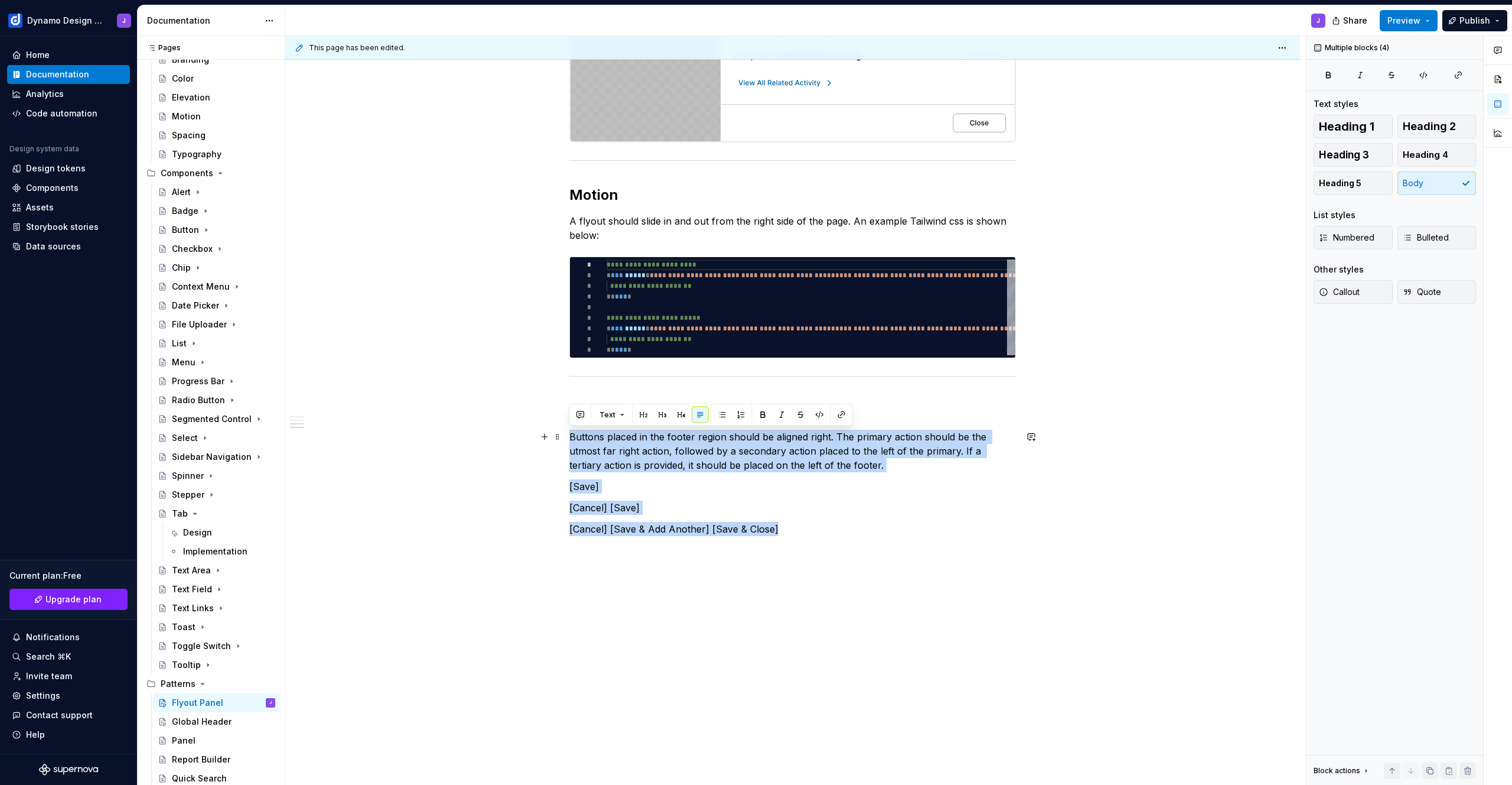
drag, startPoint x: 777, startPoint y: 526, endPoint x: 581, endPoint y: 436, distance: 215.7
copy div "Buttons placed in the footer region should be aligned right. The primary action…"
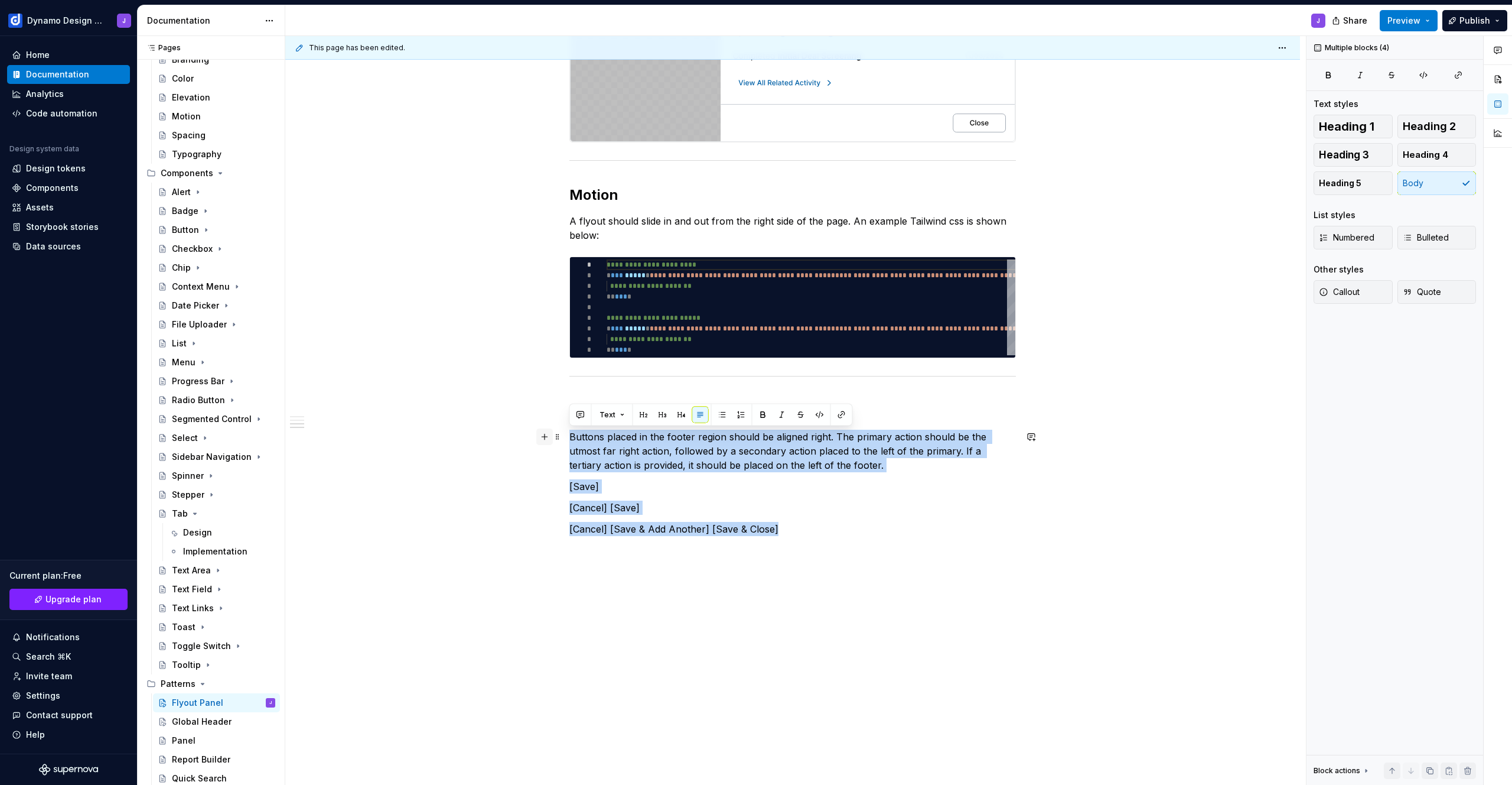
drag, startPoint x: 768, startPoint y: 524, endPoint x: 545, endPoint y: 432, distance: 241.2
drag, startPoint x: 754, startPoint y: 524, endPoint x: 564, endPoint y: 430, distance: 212.0
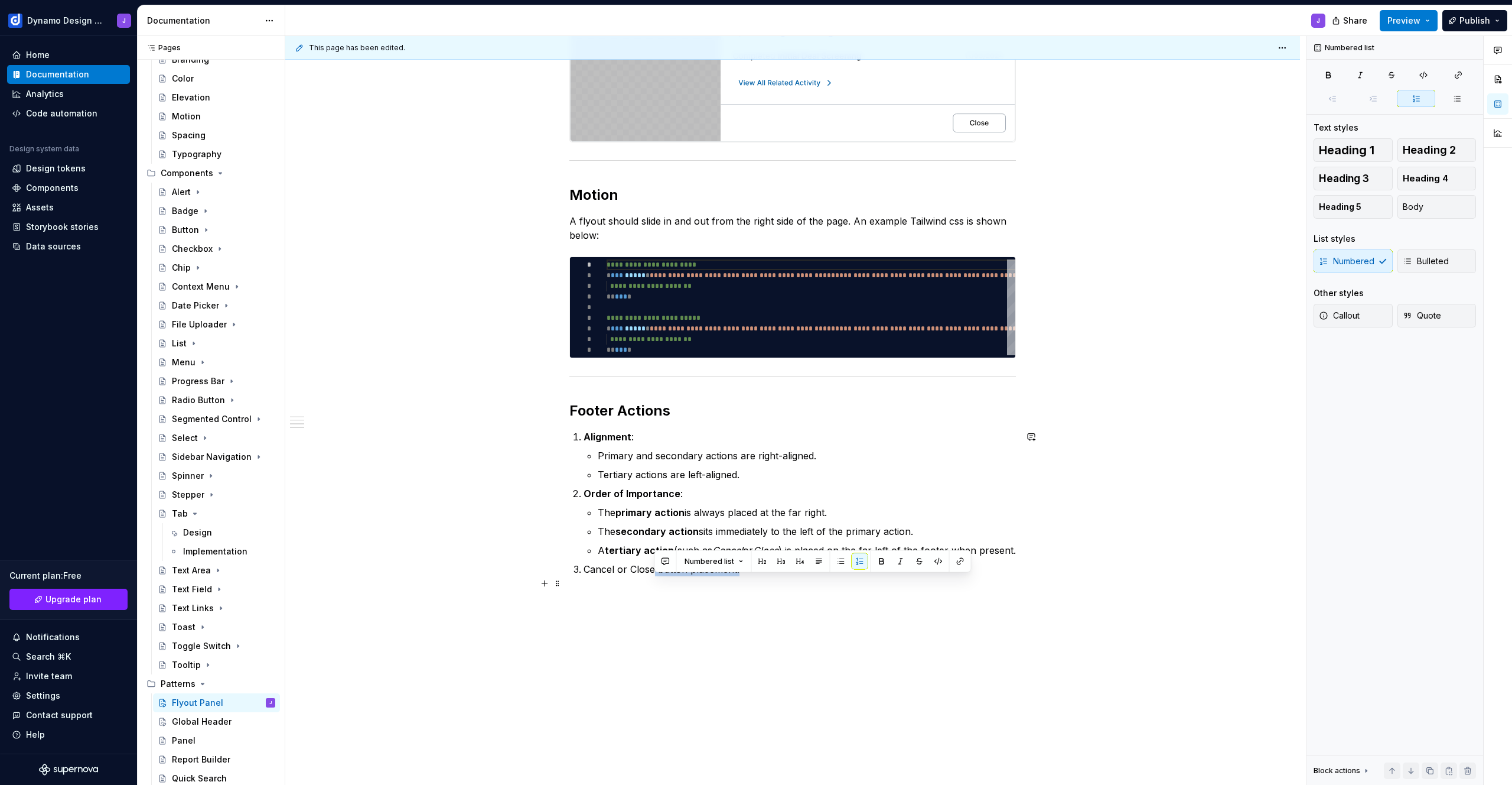
drag, startPoint x: 741, startPoint y: 583, endPoint x: 653, endPoint y: 583, distance: 88.0
click at [653, 576] on p "Cancel or Close button placement:" at bounding box center [799, 569] width 432 height 14
click at [846, 595] on p "If close is the only action, it should appear on the right" at bounding box center [806, 588] width 418 height 14
click at [619, 595] on p "If close is the only action, it should appear on the right." at bounding box center [806, 588] width 418 height 14
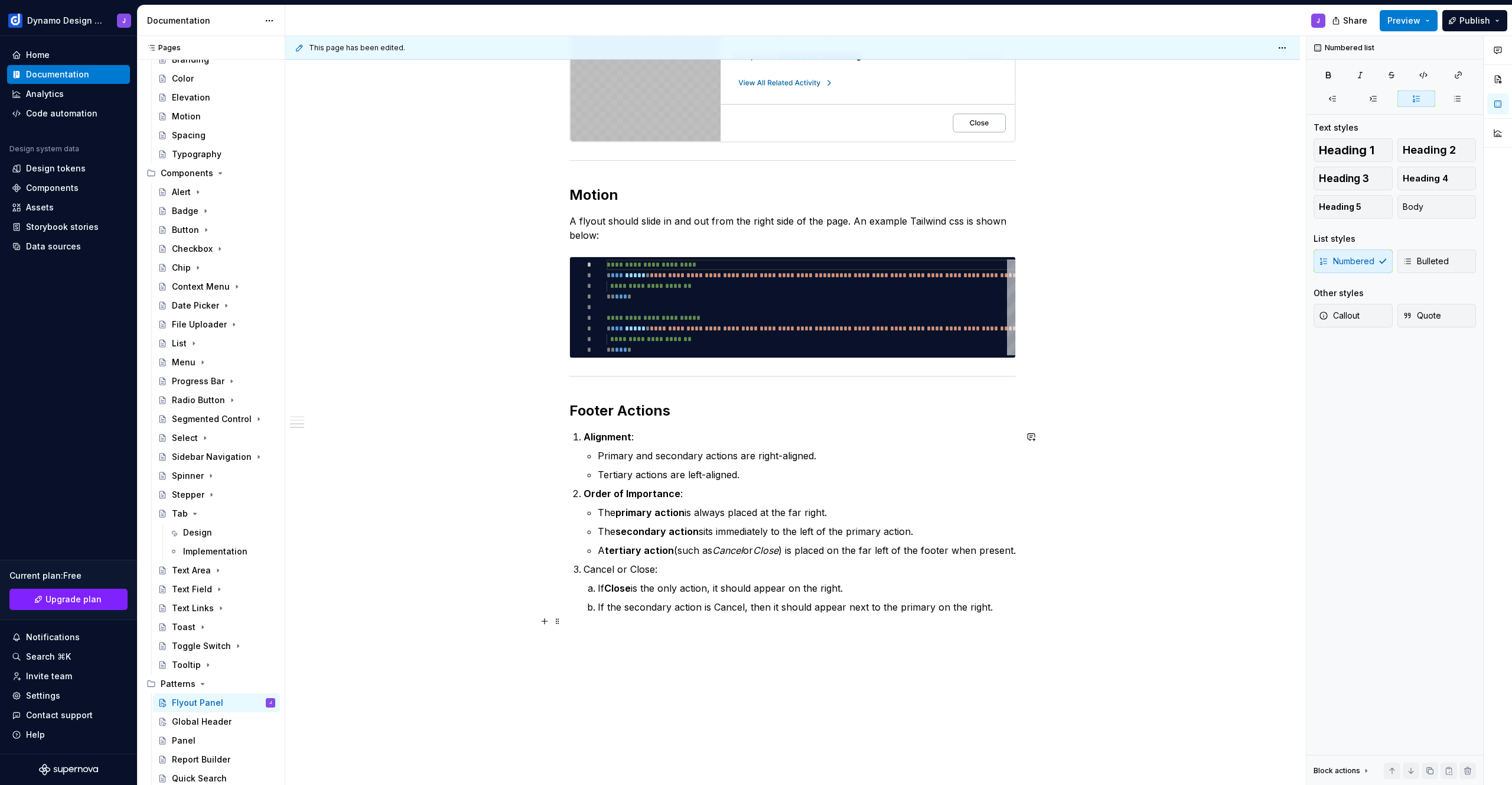
click at [716, 614] on p "If the secondary action is Cancel, then it should appear next to the primary on…" at bounding box center [806, 606] width 418 height 14
click at [661, 576] on p "Cancel or Close:" at bounding box center [799, 569] width 432 height 14
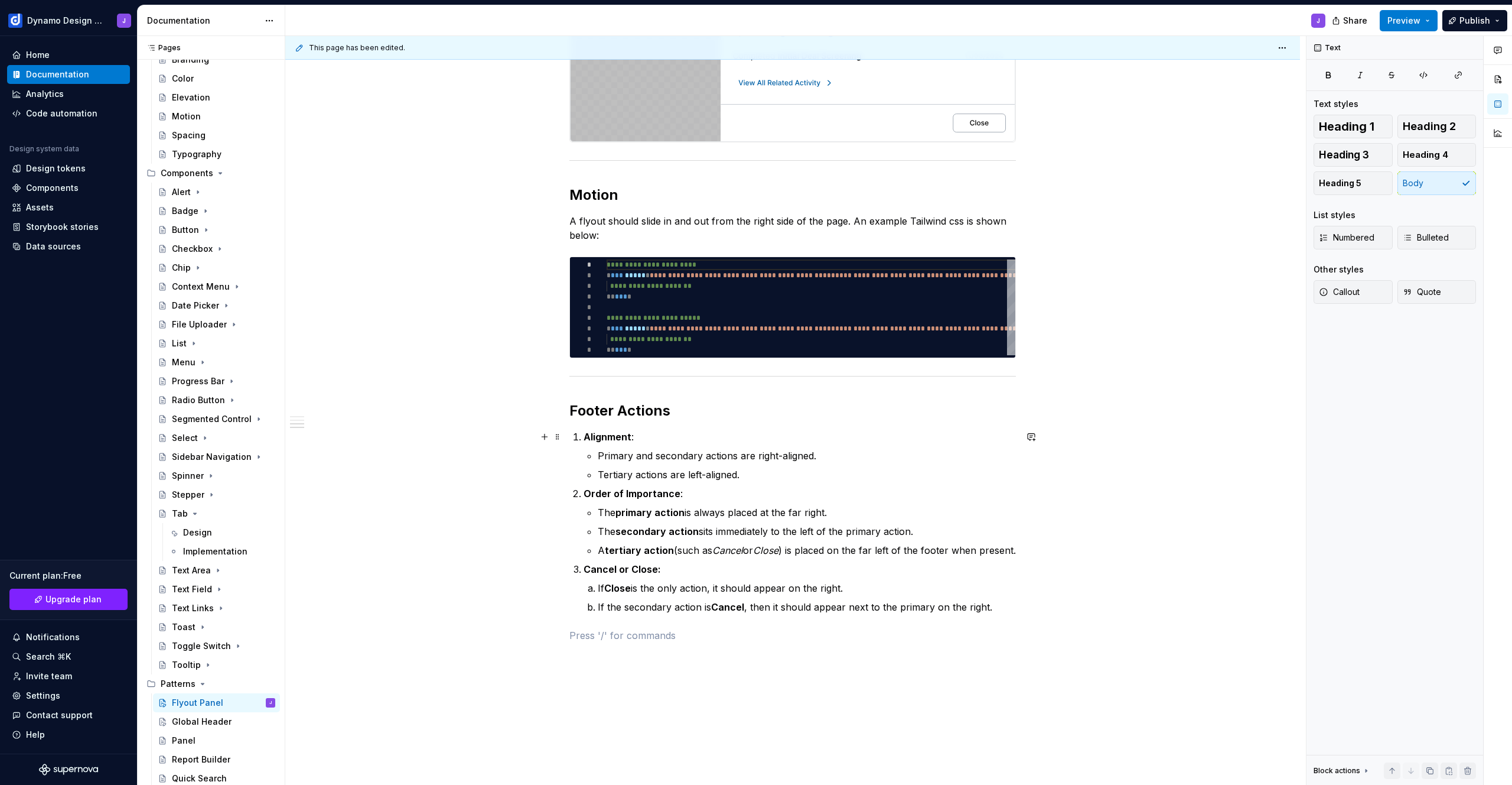
click at [583, 437] on li "Alignment : Primary and secondary actions are right-aligned. Tertiary actions a…" at bounding box center [799, 455] width 432 height 52
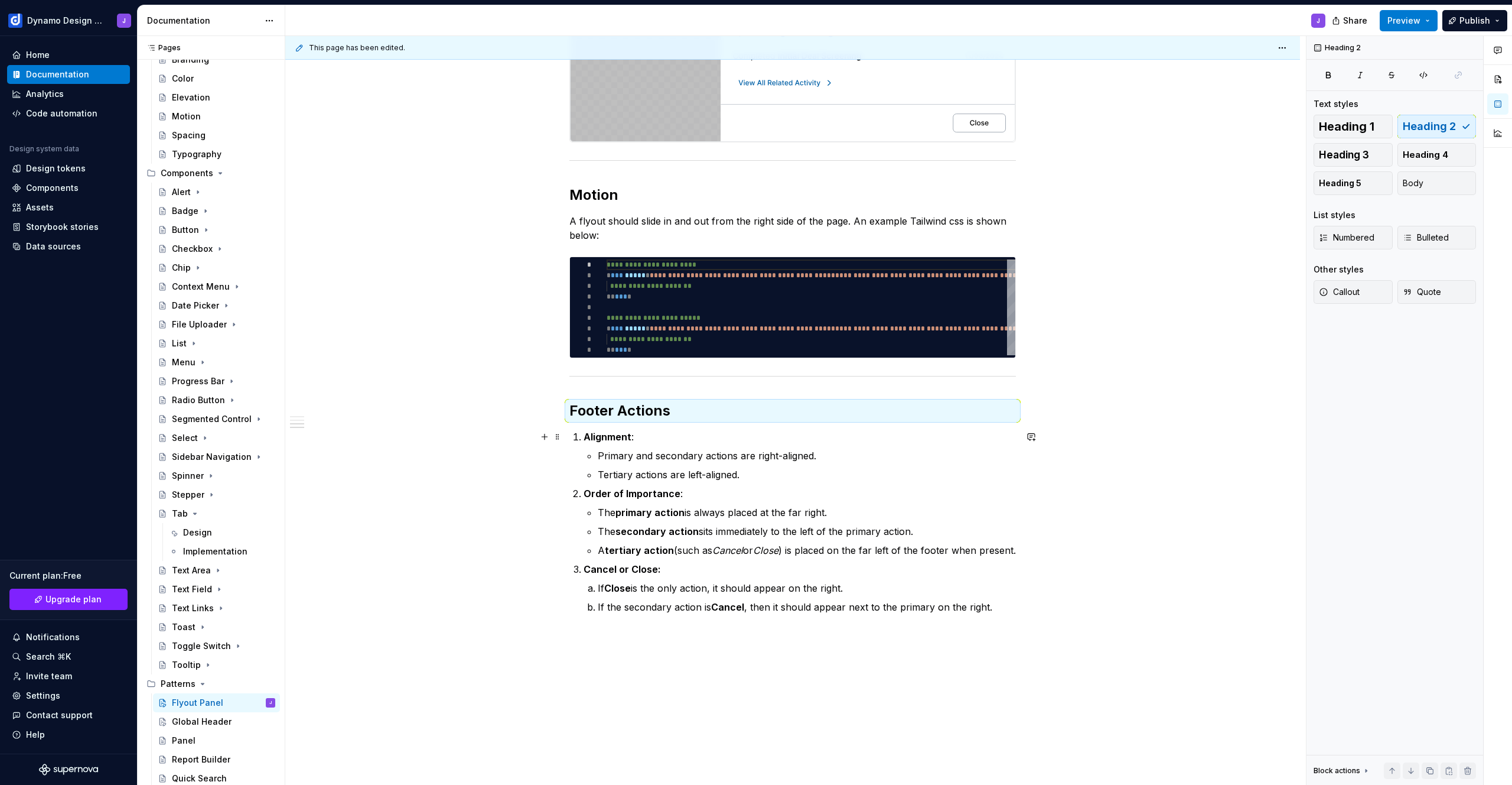
click at [583, 438] on li "Alignment : Primary and secondary actions are right-aligned. Tertiary actions a…" at bounding box center [799, 455] width 432 height 52
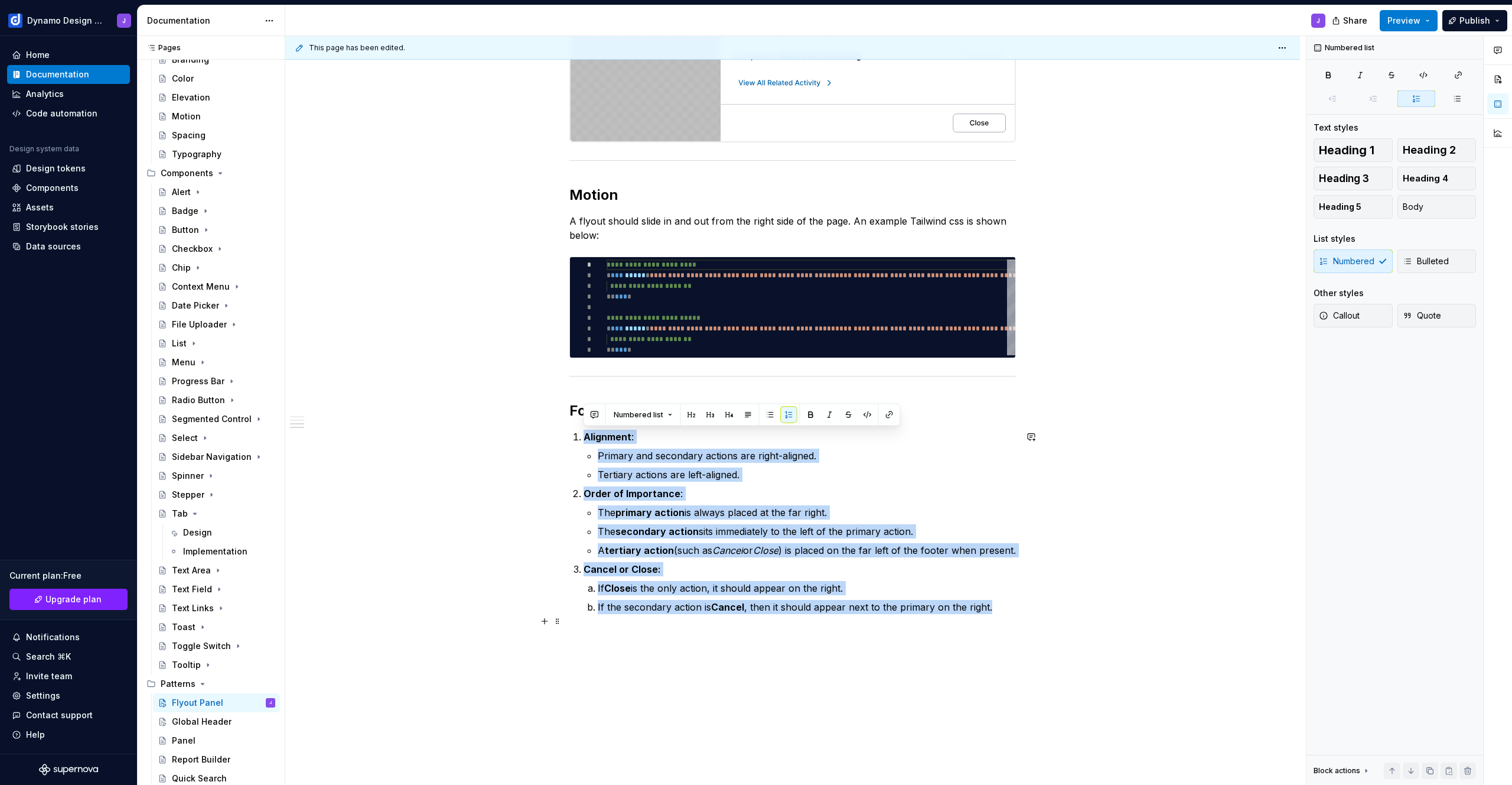
drag, startPoint x: 572, startPoint y: 435, endPoint x: 988, endPoint y: 622, distance: 456.1
click at [988, 614] on ol "Alignment : Primary and secondary actions are right-aligned. Tertiary actions a…" at bounding box center [799, 522] width 432 height 185
click at [1422, 211] on span "Body" at bounding box center [1413, 207] width 21 height 12
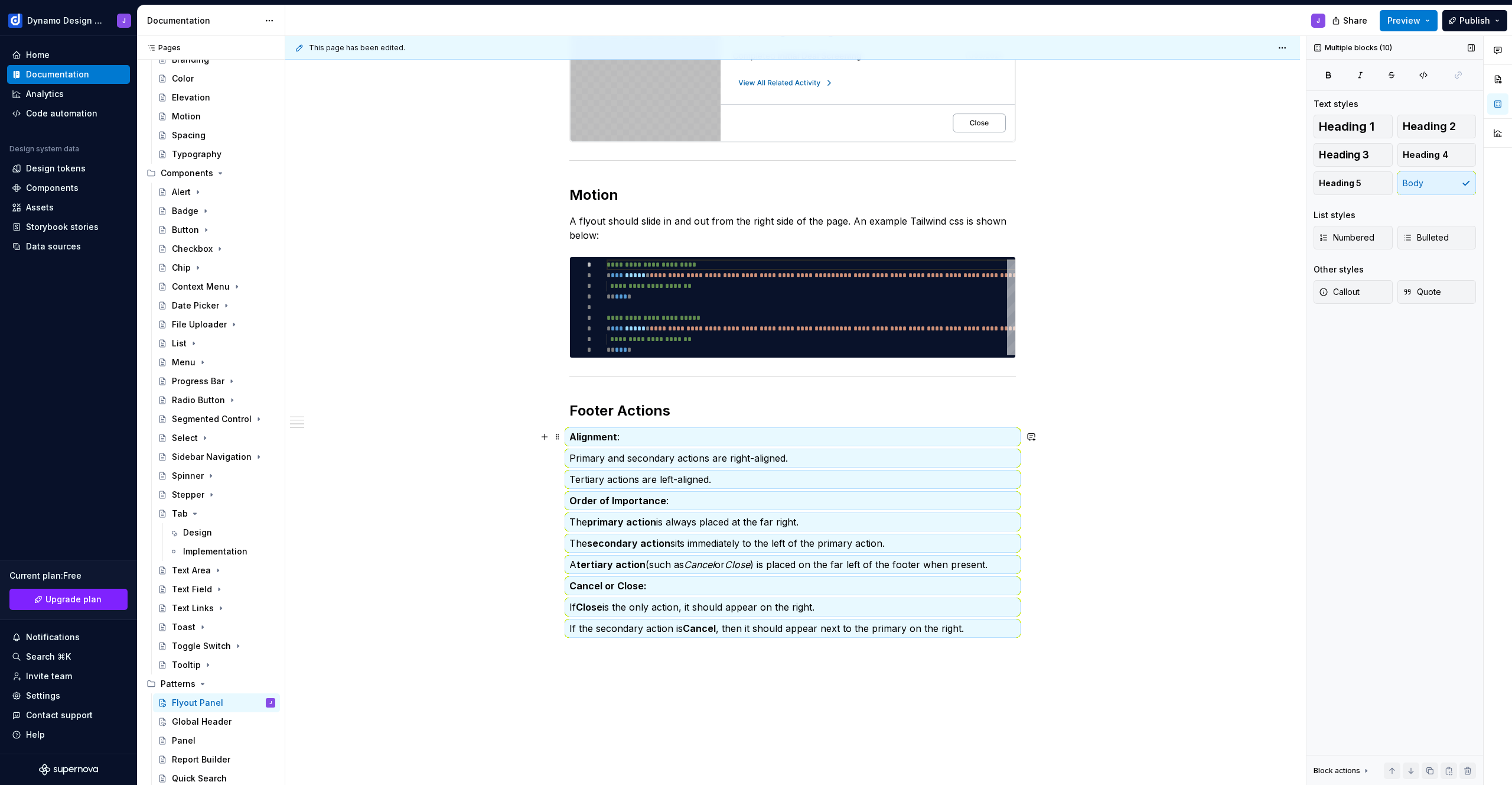
click at [639, 440] on p "Alignment :" at bounding box center [792, 436] width 446 height 14
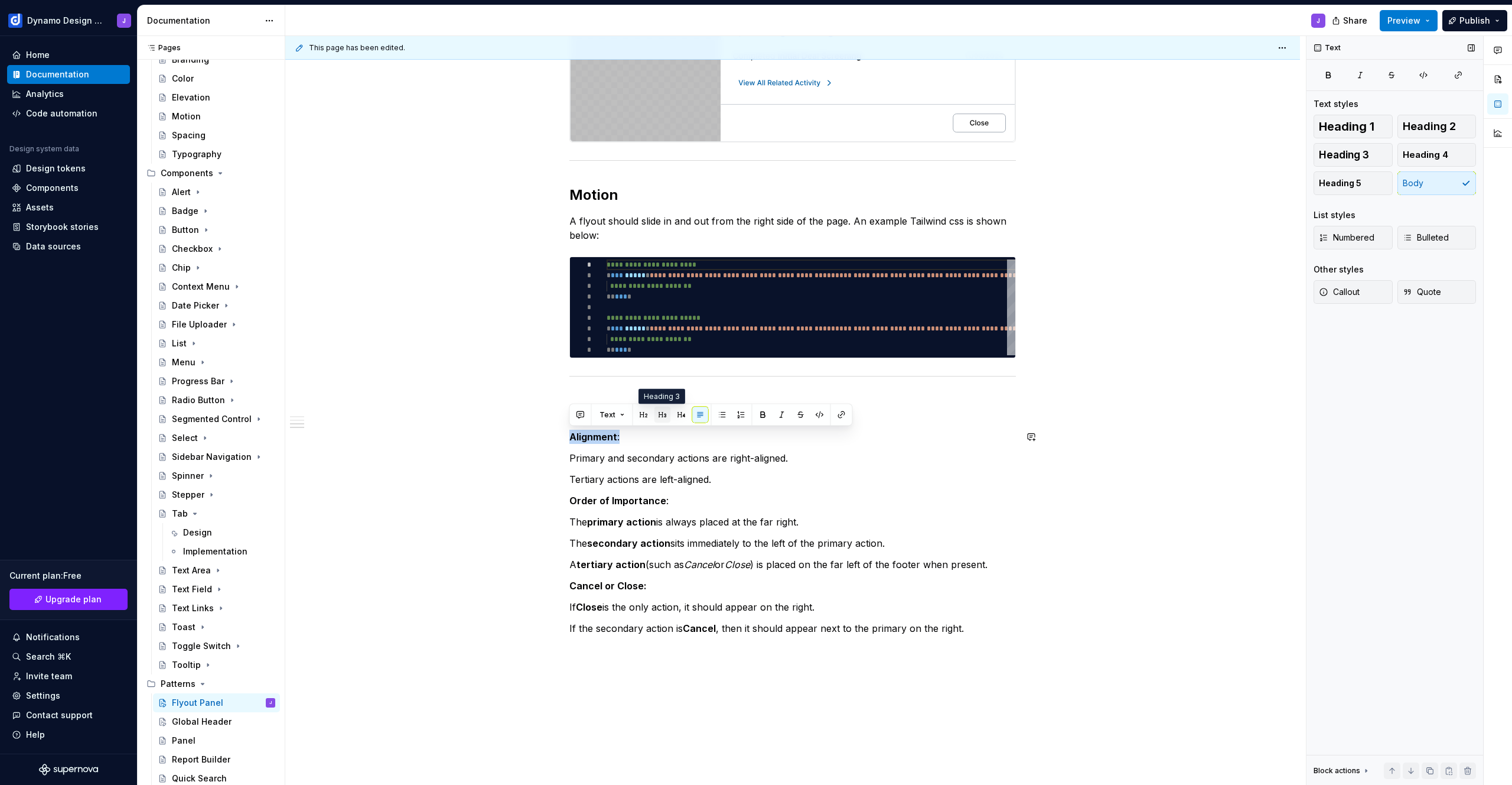
click at [656, 414] on button "button" at bounding box center [662, 414] width 17 height 17
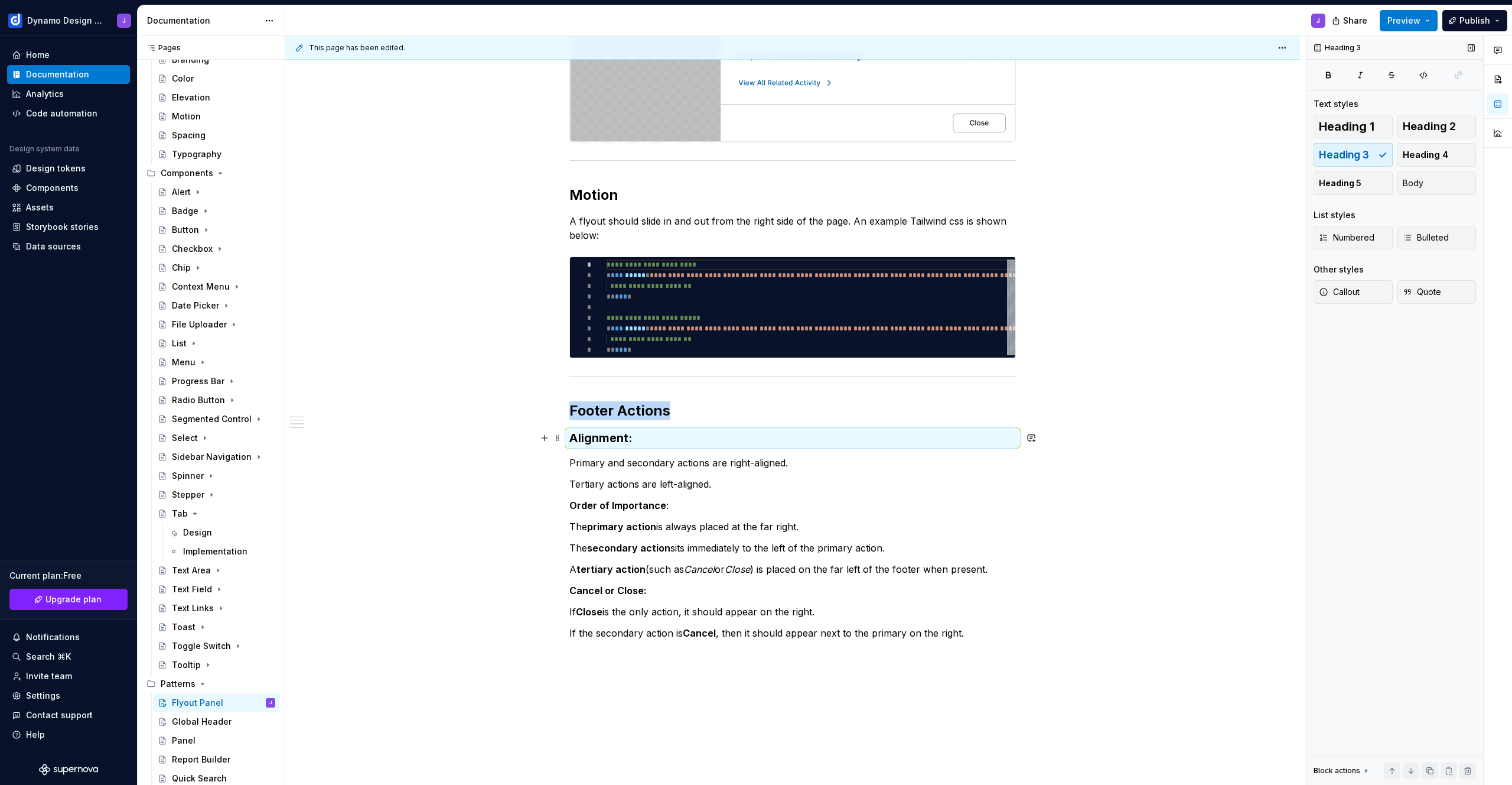
click at [639, 441] on h3 "Alignment :" at bounding box center [792, 438] width 446 height 17
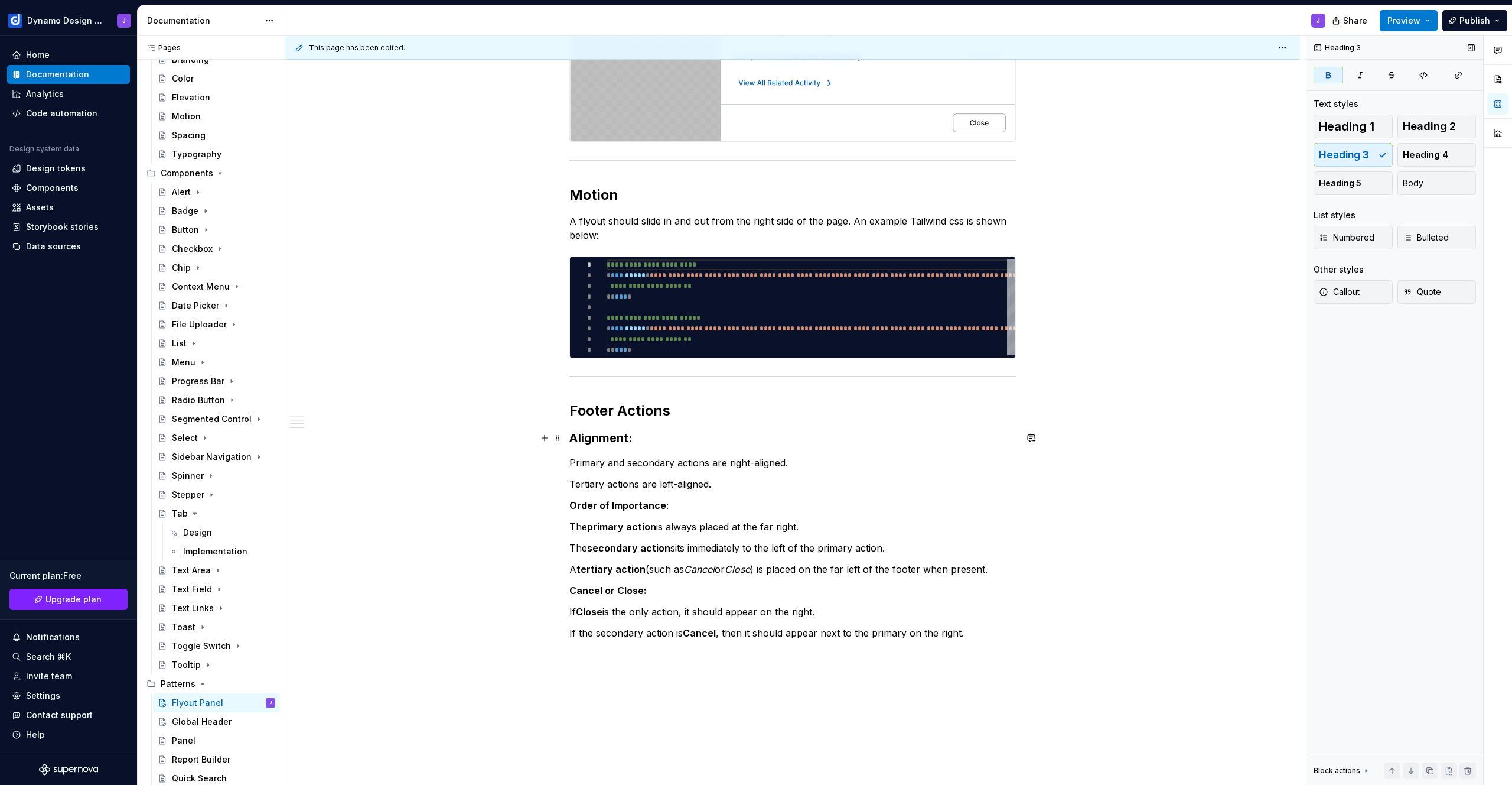
click at [637, 440] on h3 "Alignment :" at bounding box center [792, 438] width 446 height 17
click at [723, 484] on p "Tertiary actions are left-aligned." at bounding box center [792, 483] width 446 height 14
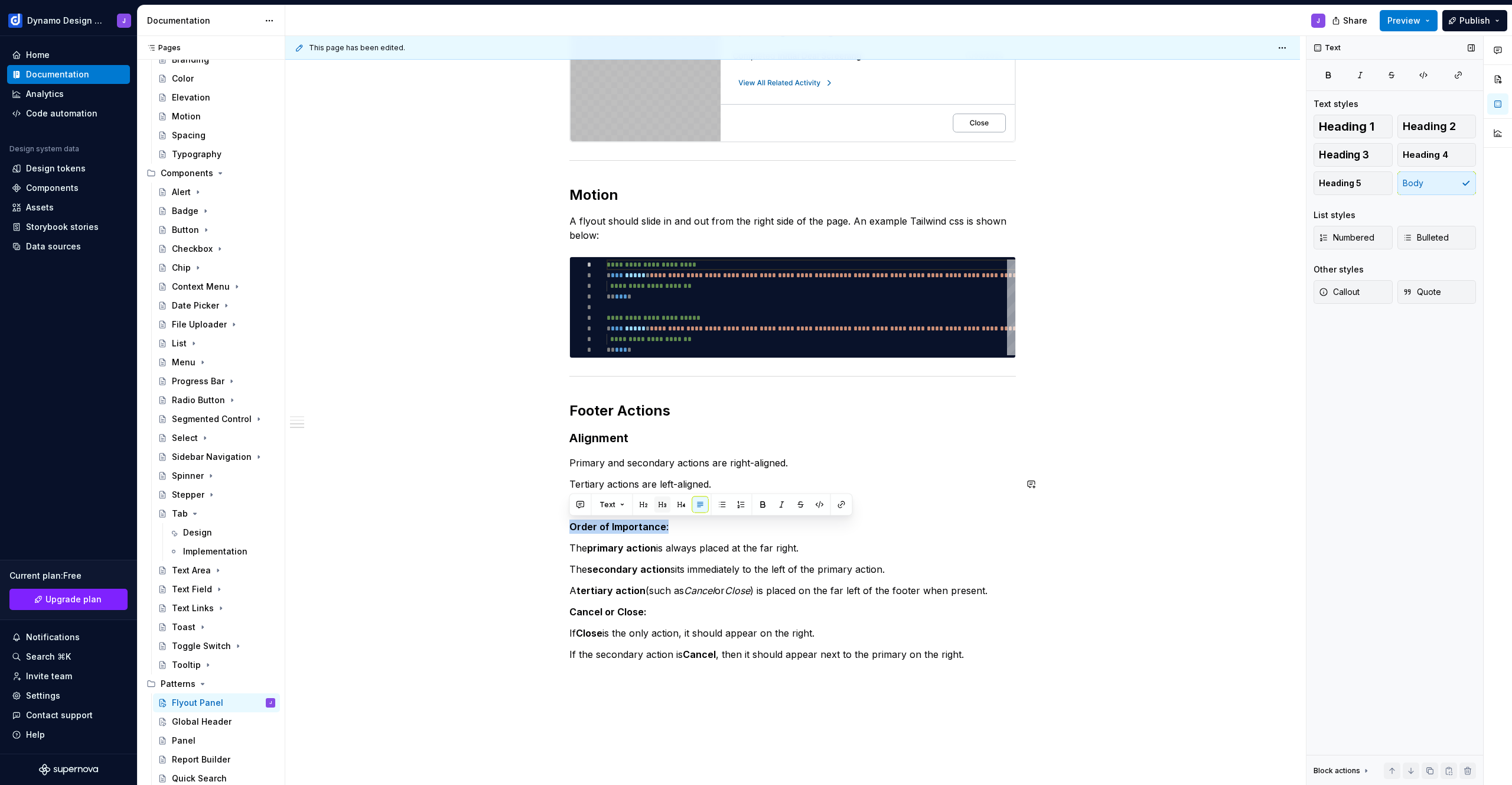
click at [658, 504] on button "button" at bounding box center [662, 504] width 17 height 17
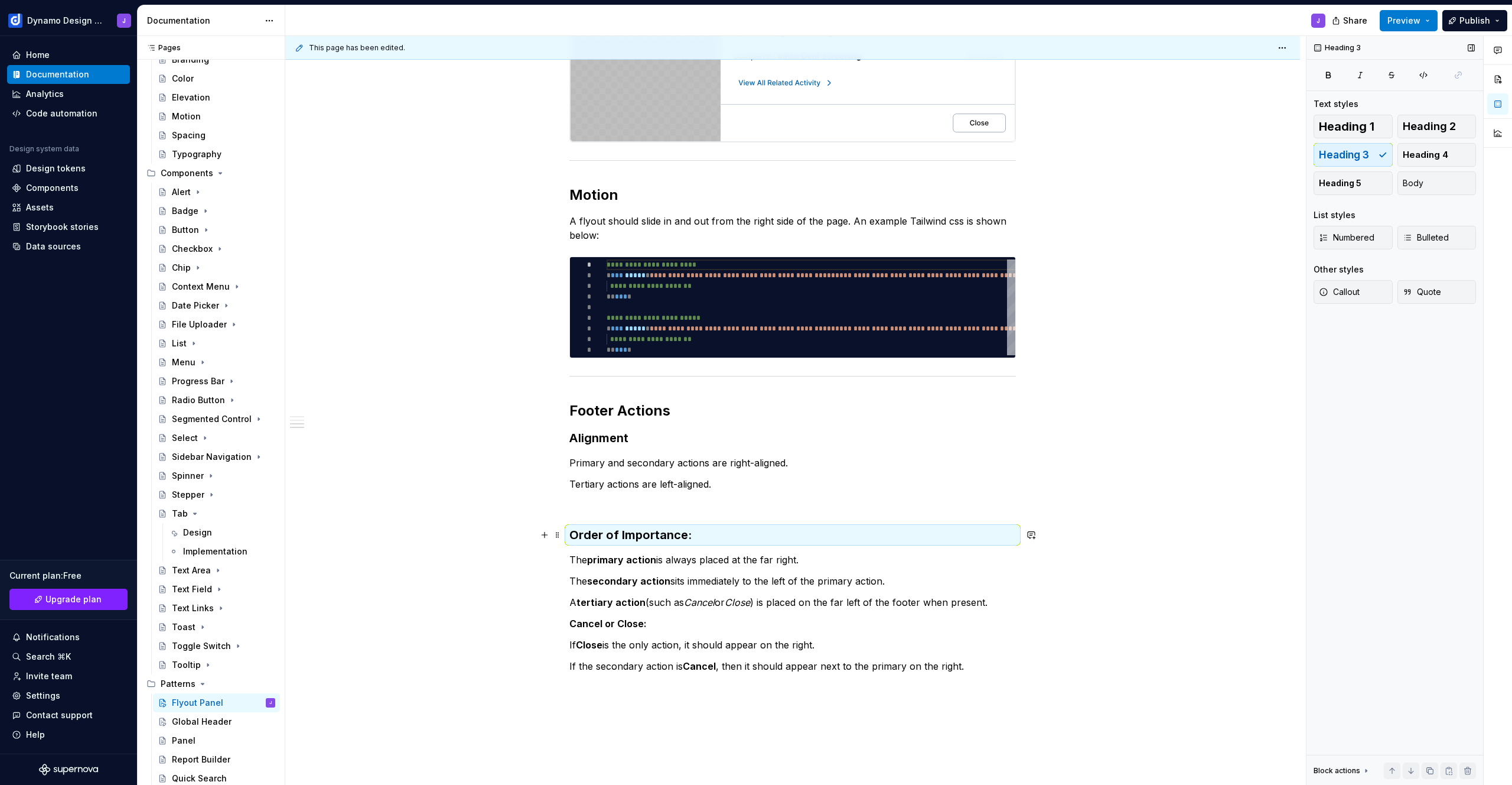
click at [702, 537] on h3 "Order of Importance :" at bounding box center [792, 535] width 446 height 17
click at [699, 534] on h3 "Order of Importance :" at bounding box center [792, 535] width 446 height 17
click at [656, 618] on p "Cancel or Close:" at bounding box center [792, 623] width 446 height 14
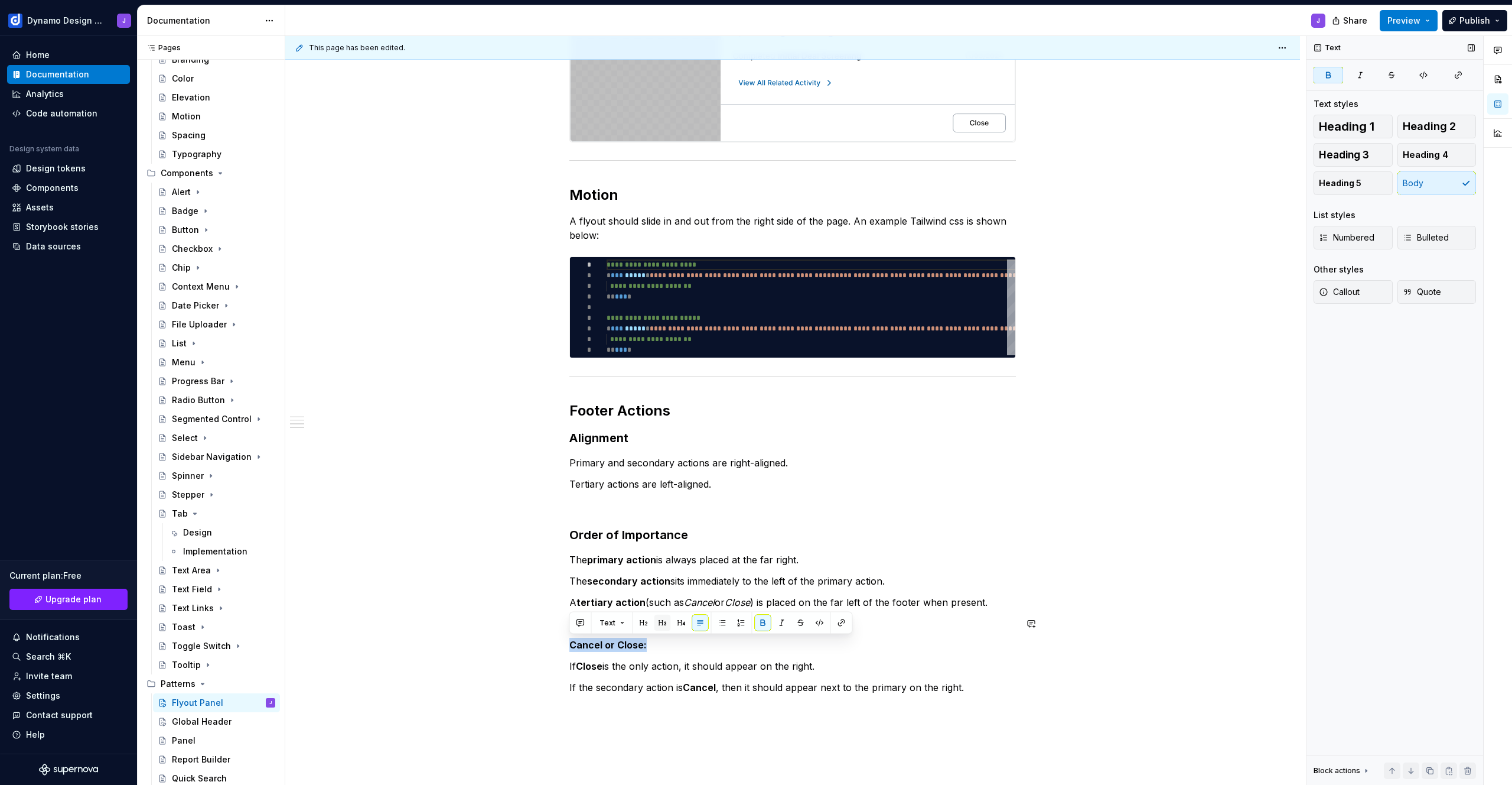
click at [664, 624] on button "button" at bounding box center [662, 622] width 17 height 17
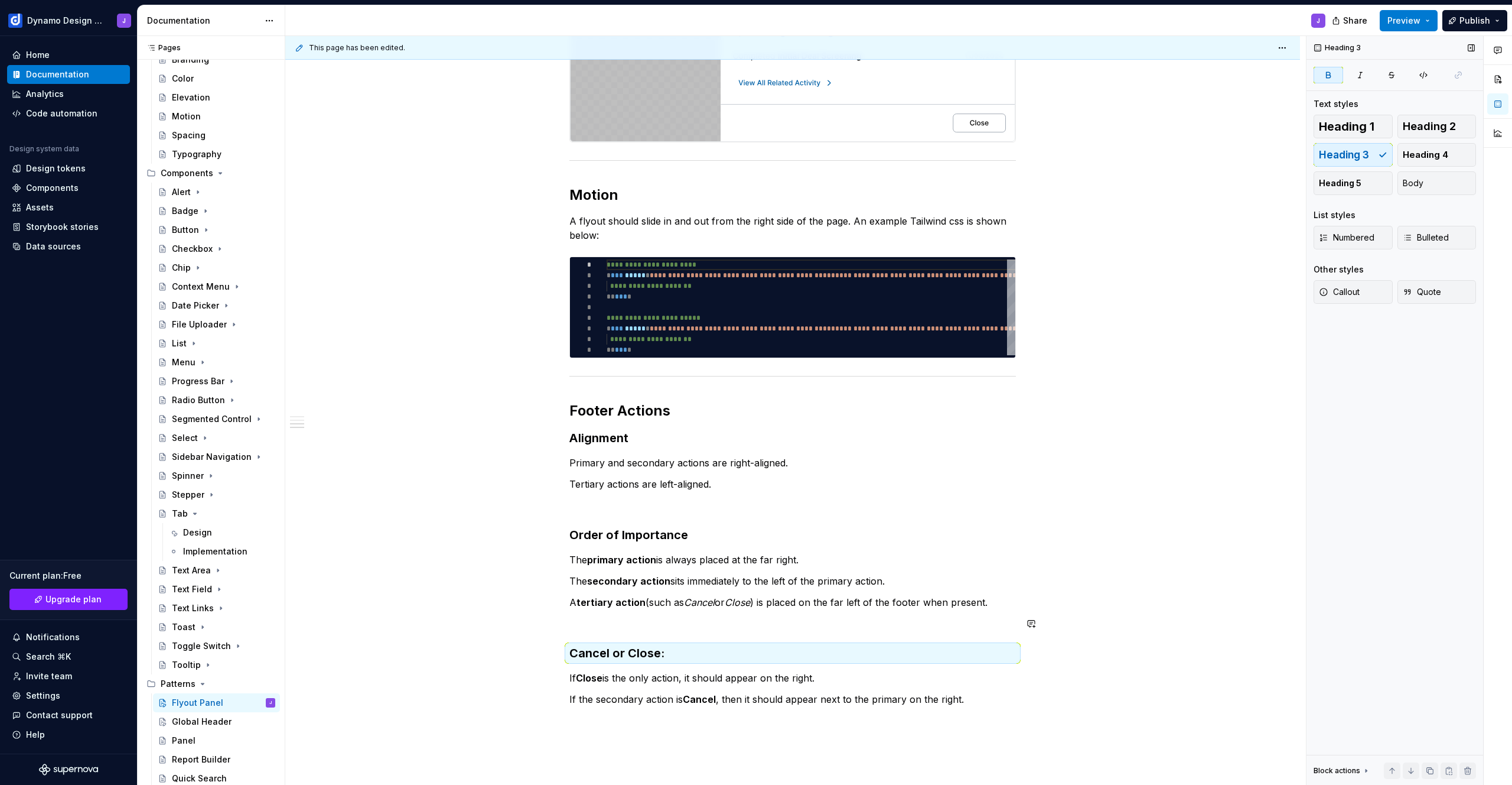
click at [631, 627] on p at bounding box center [792, 623] width 446 height 14
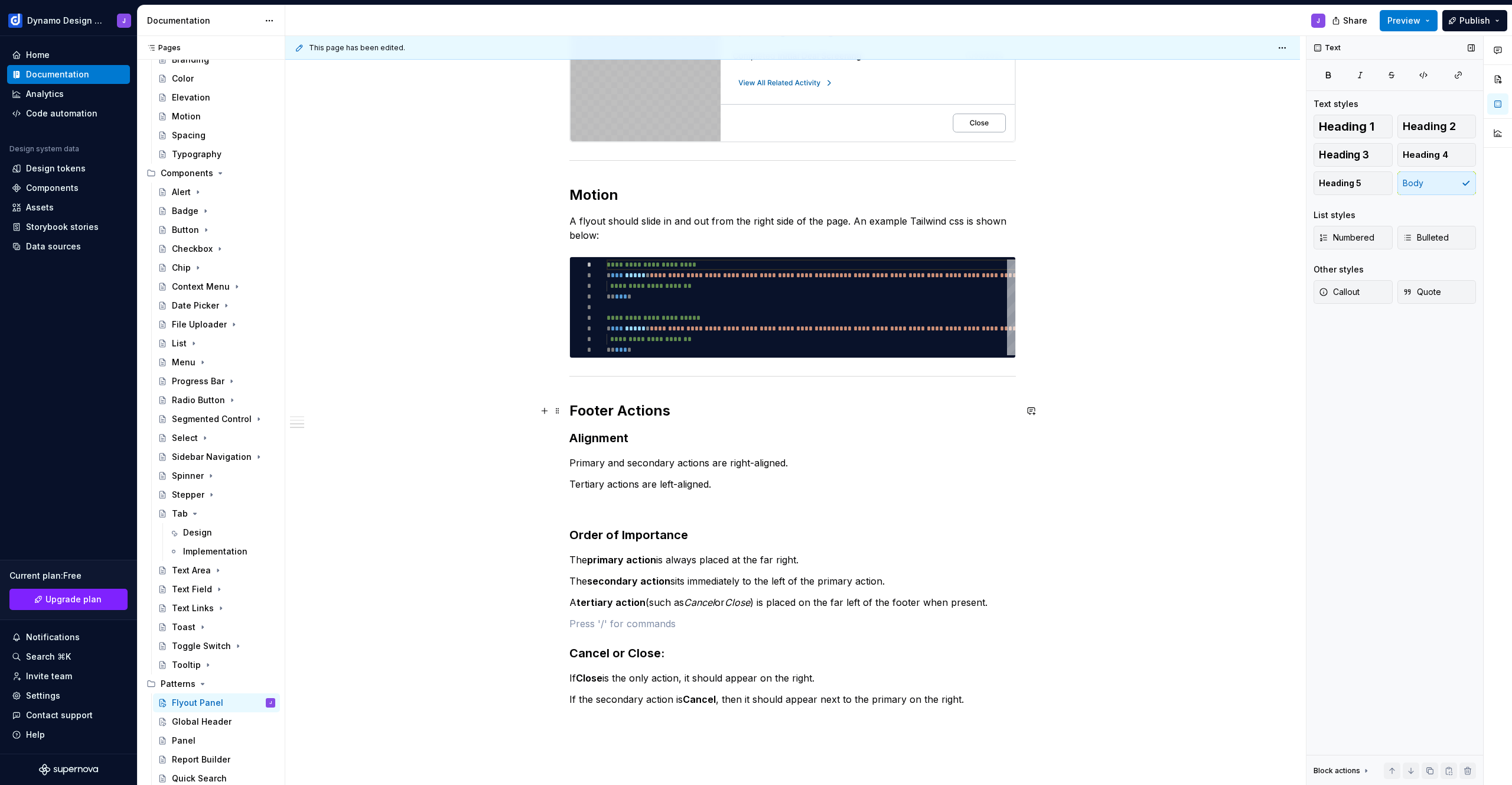
click at [693, 408] on h2 "Footer Actions" at bounding box center [792, 410] width 446 height 19
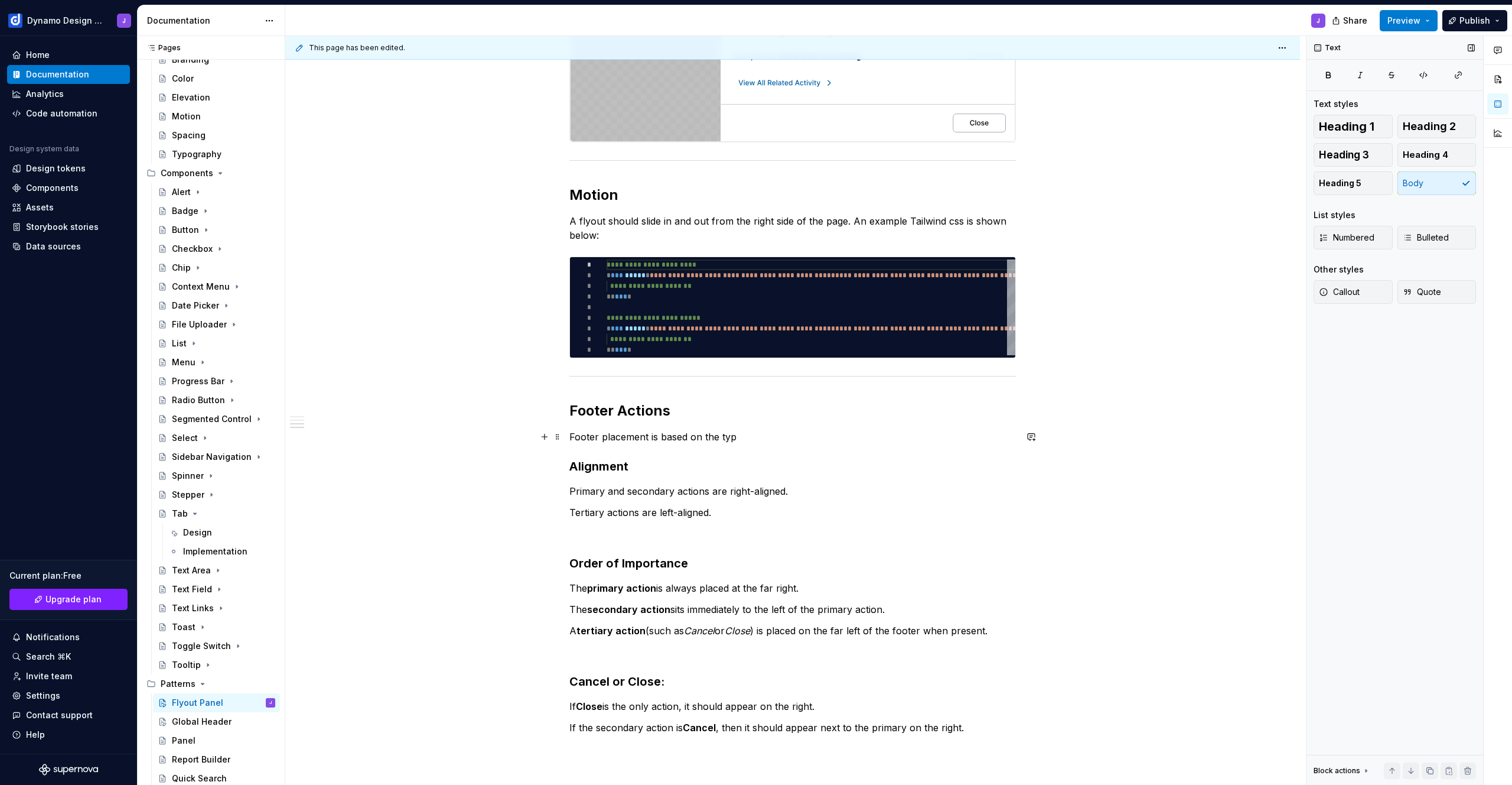
click at [623, 436] on p "Footer placement is based on the typ" at bounding box center [792, 436] width 446 height 14
click at [652, 434] on p "Button placement is based on the type of action" at bounding box center [792, 436] width 446 height 14
copy p "Button placement is based on the type of action"
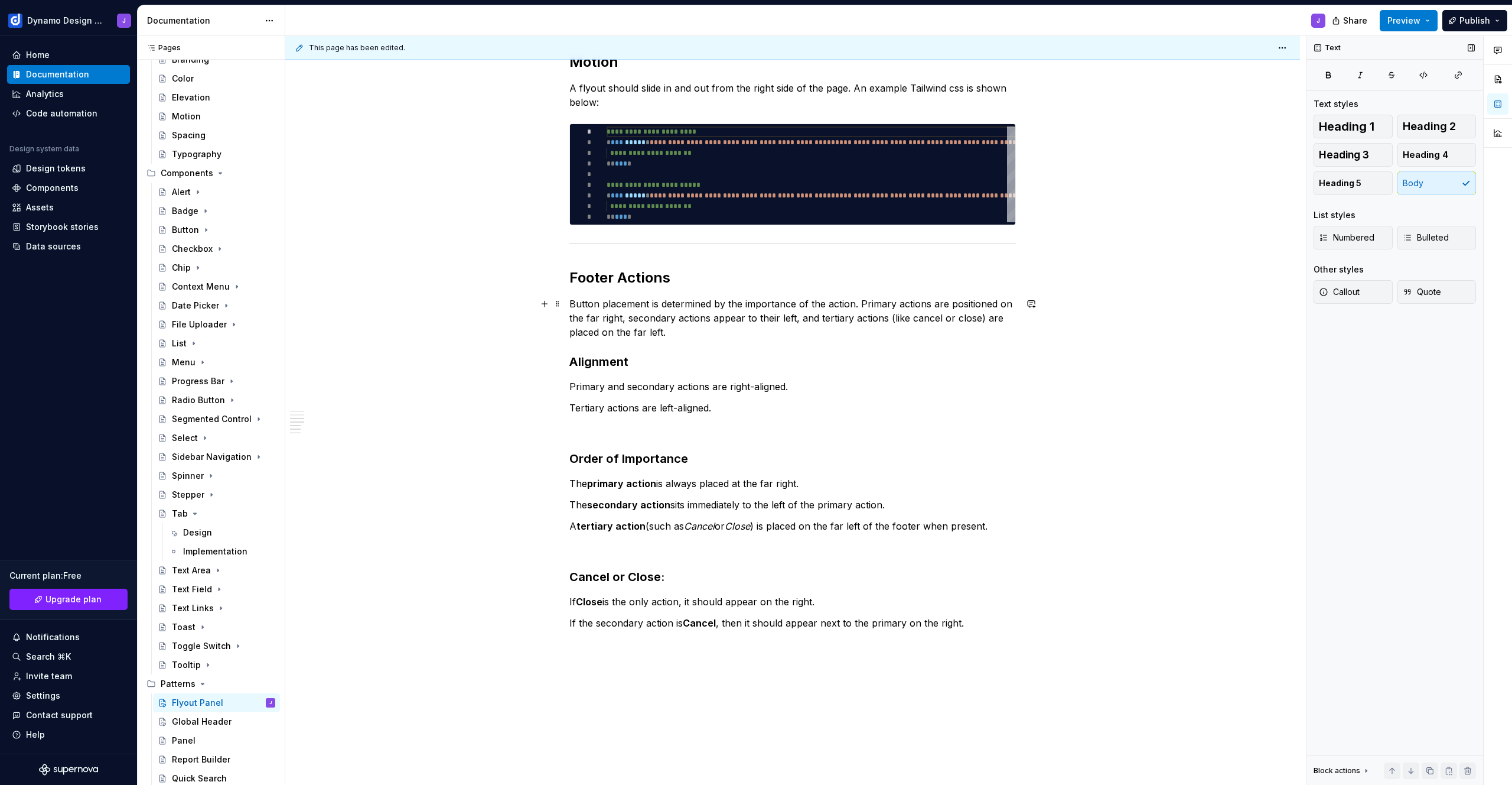
scroll to position [1362, 0]
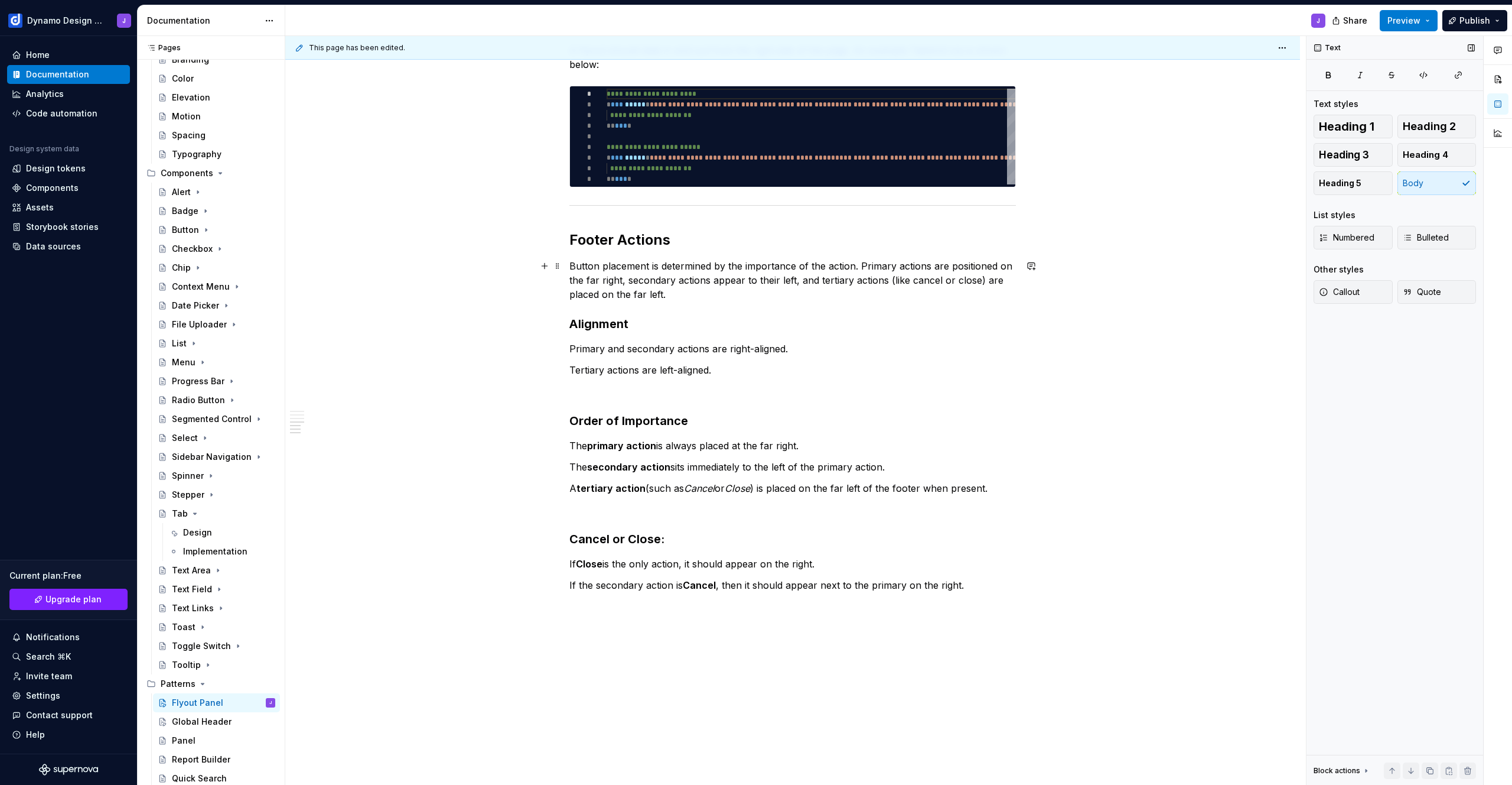
click at [744, 278] on p "Button placement is determined by the importance of the action. Primary actions…" at bounding box center [792, 279] width 446 height 42
drag, startPoint x: 927, startPoint y: 278, endPoint x: 597, endPoint y: 297, distance: 330.5
click at [597, 297] on p "Button placement is determined by the importance of the action. Primary actions…" at bounding box center [792, 279] width 446 height 42
click at [715, 352] on p "Primary and secondary actions are right-aligned." at bounding box center [792, 349] width 446 height 14
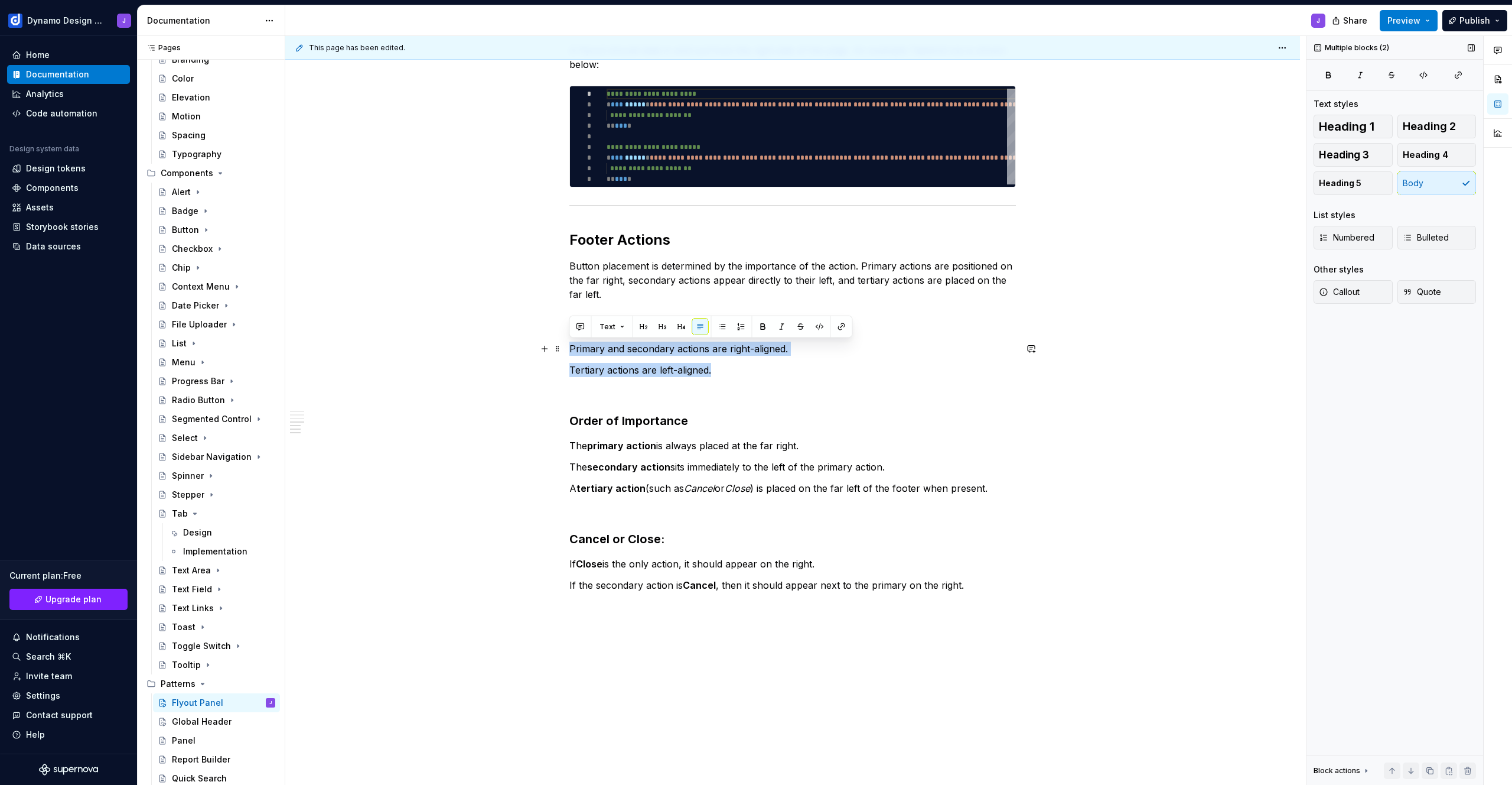
drag, startPoint x: 725, startPoint y: 367, endPoint x: 563, endPoint y: 353, distance: 162.6
click at [1427, 241] on span "Bulleted" at bounding box center [1425, 238] width 46 height 12
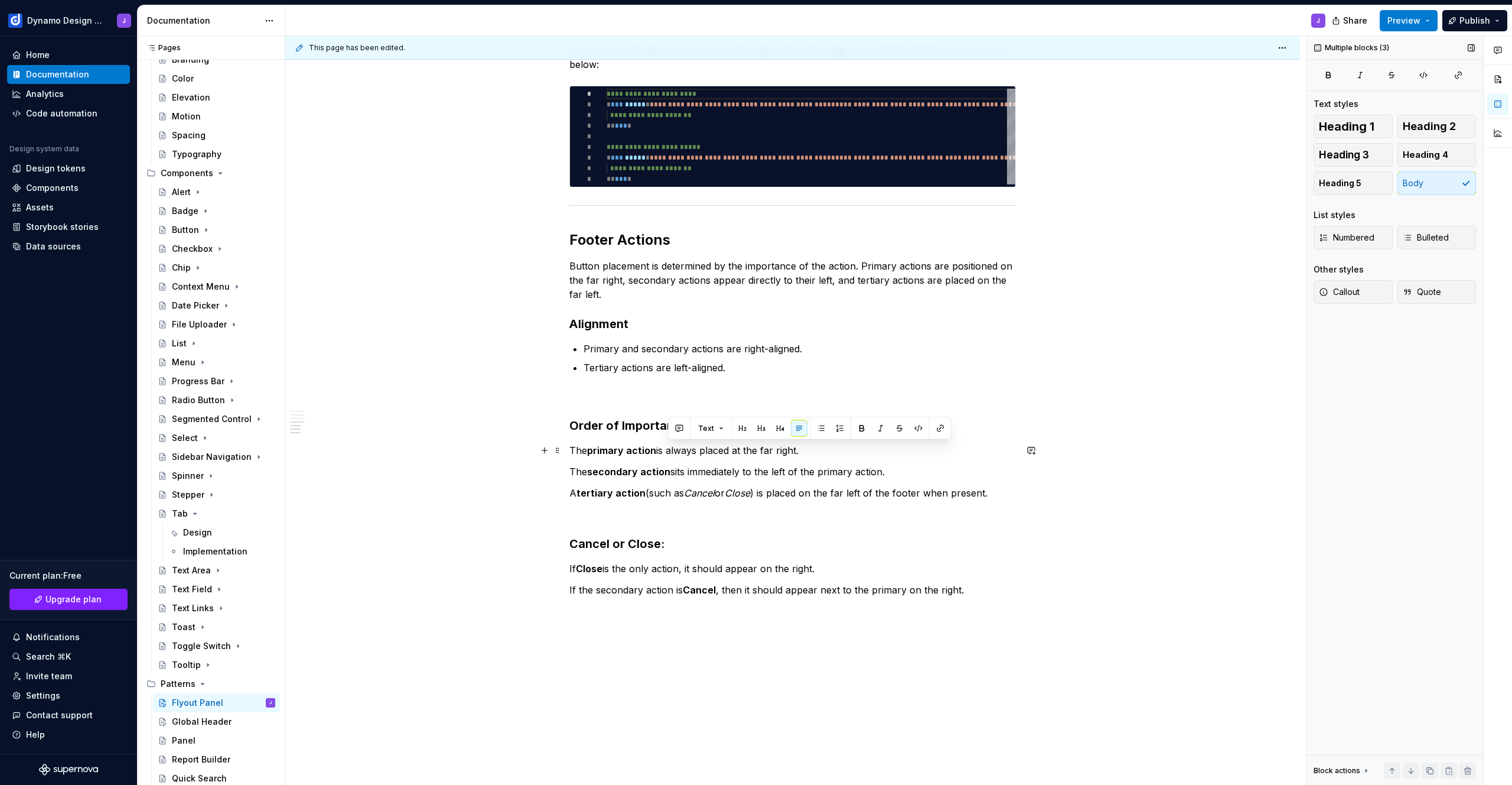
drag, startPoint x: 687, startPoint y: 492, endPoint x: 670, endPoint y: 450, distance: 45.3
click at [1428, 240] on span "Bulleted" at bounding box center [1425, 238] width 46 height 12
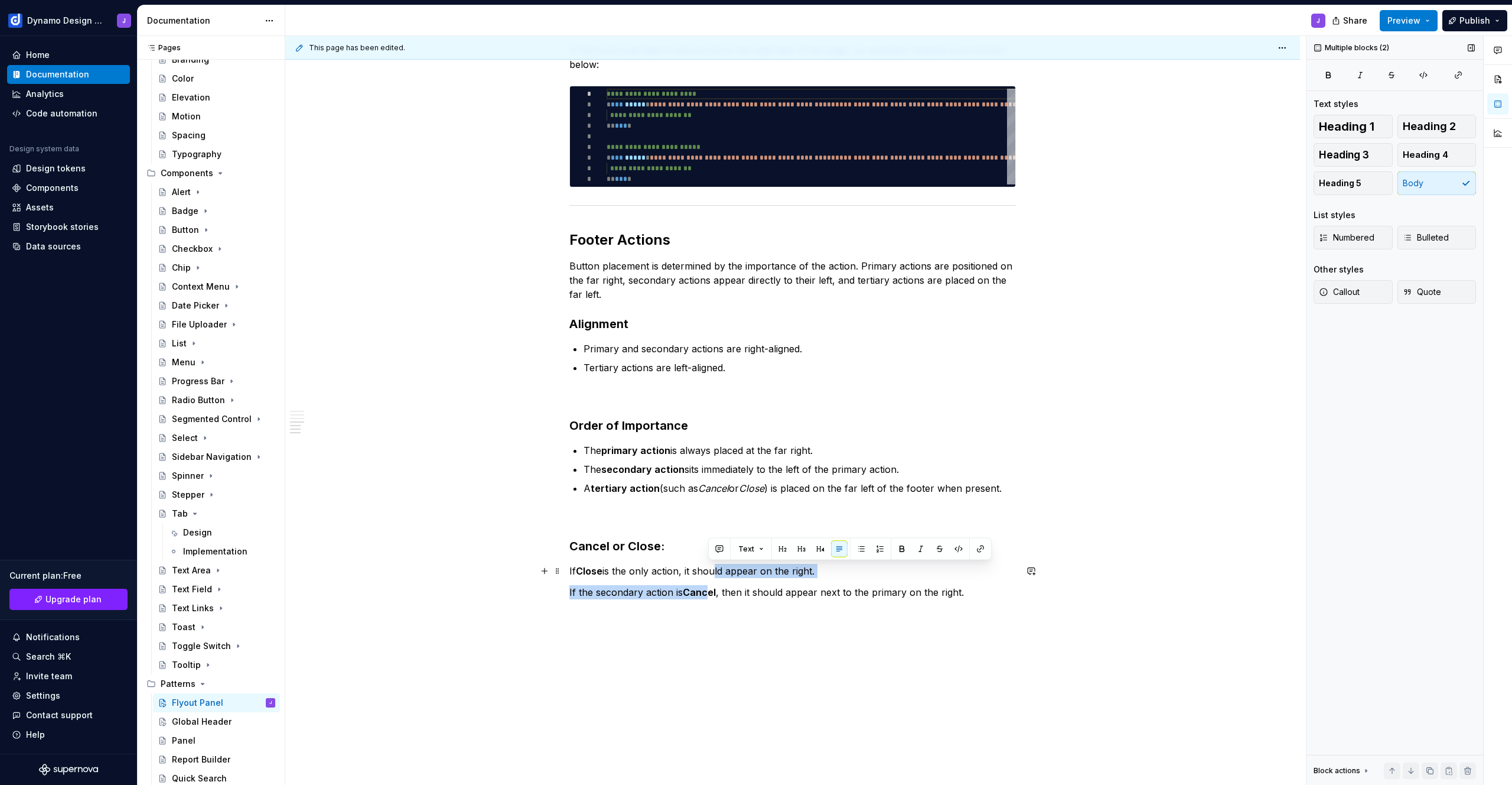
drag, startPoint x: 708, startPoint y: 593, endPoint x: 709, endPoint y: 567, distance: 26.0
click at [1438, 232] on span "Bulleted" at bounding box center [1425, 238] width 46 height 12
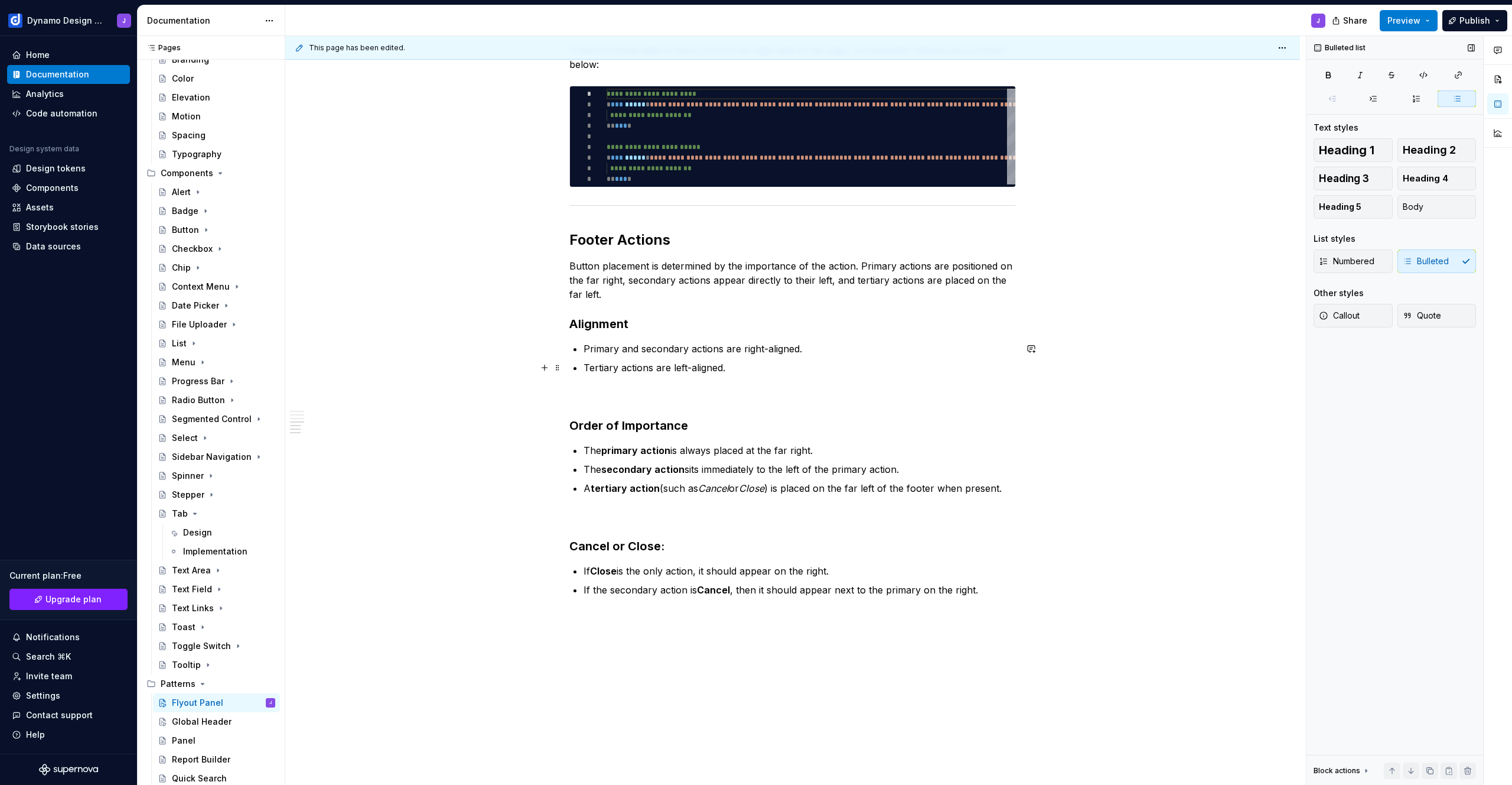
click at [760, 365] on p "Tertiary actions are left-aligned." at bounding box center [799, 367] width 432 height 14
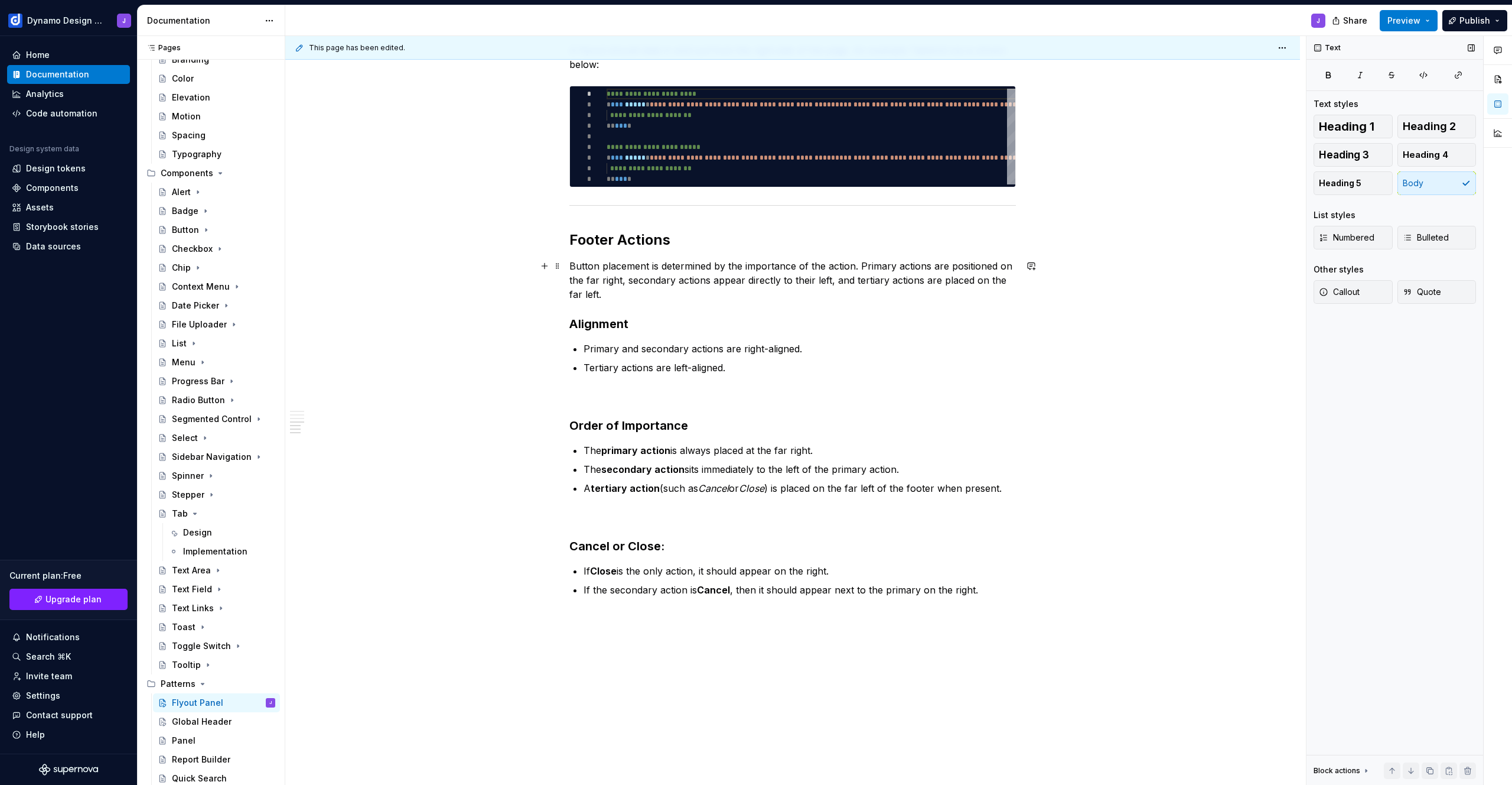
click at [629, 289] on p "Button placement is determined by the importance of the action. Primary actions…" at bounding box center [792, 279] width 446 height 42
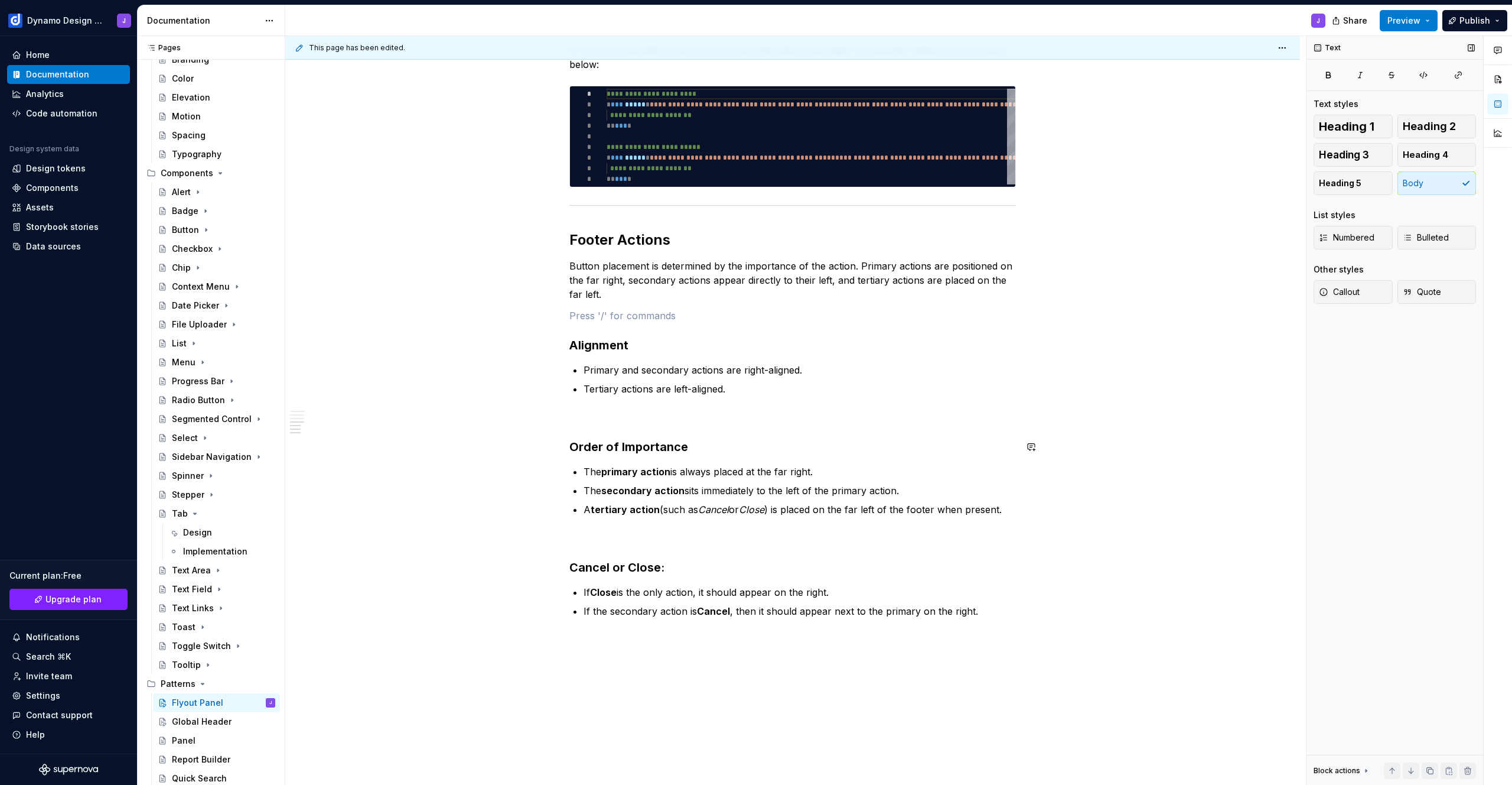
click at [1421, 27] on button "Preview" at bounding box center [1408, 21] width 58 height 21
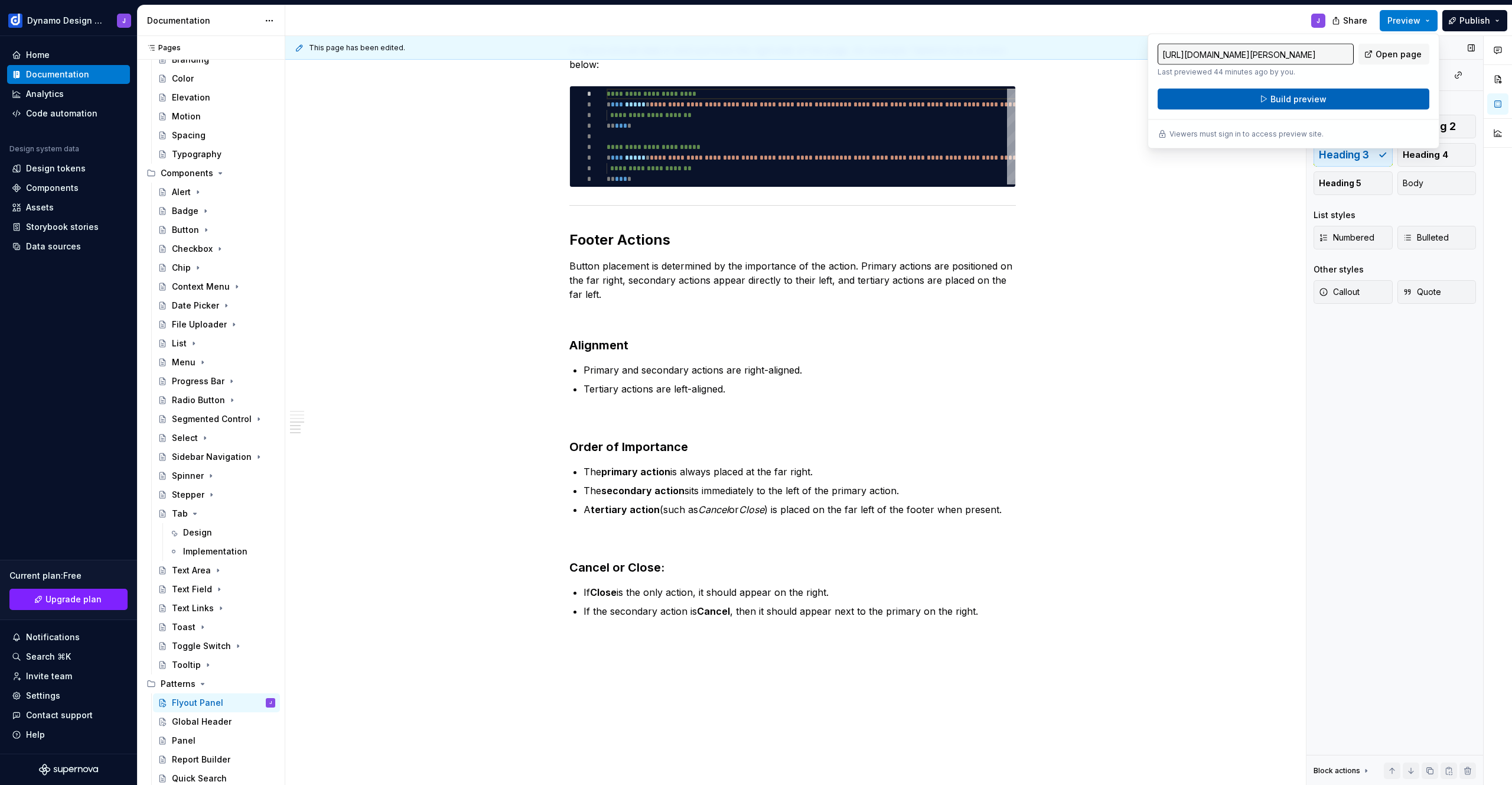
click at [1313, 109] on button "Build preview" at bounding box center [1293, 99] width 272 height 21
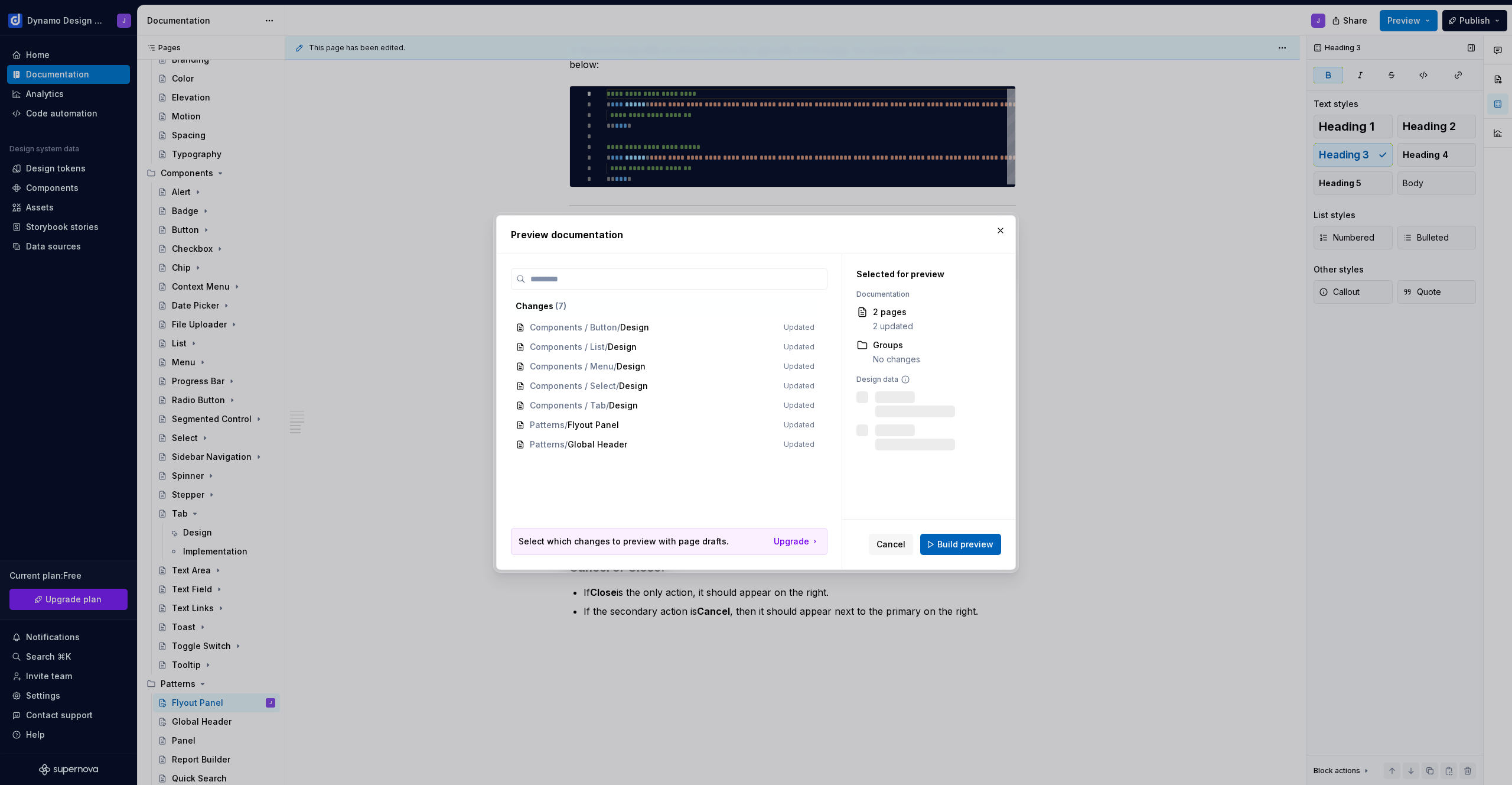
click at [986, 534] on button "Build preview" at bounding box center [960, 545] width 81 height 21
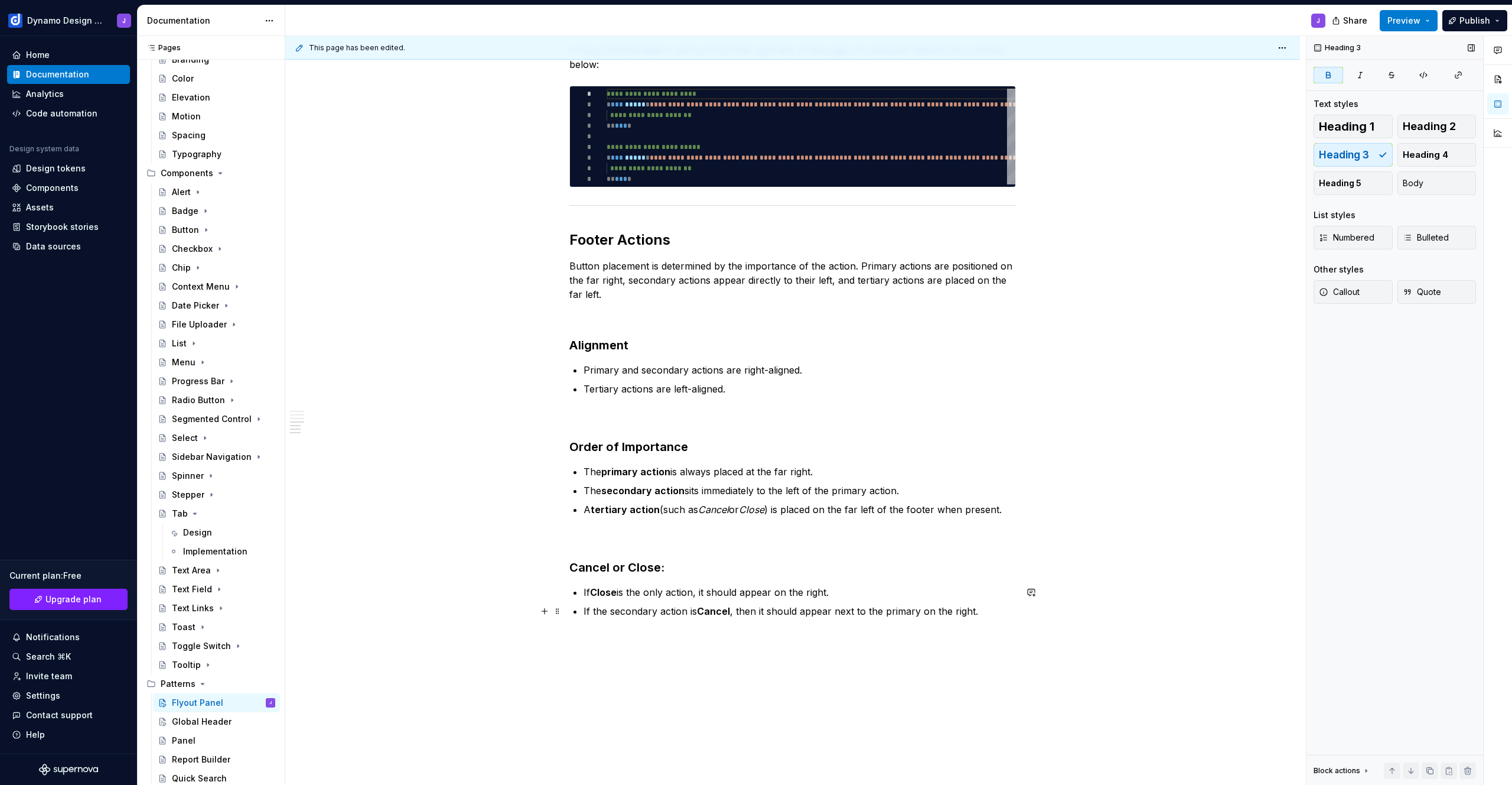
click at [977, 610] on p "If the secondary action is Cancel , then it should appear next to the primary o…" at bounding box center [799, 610] width 432 height 14
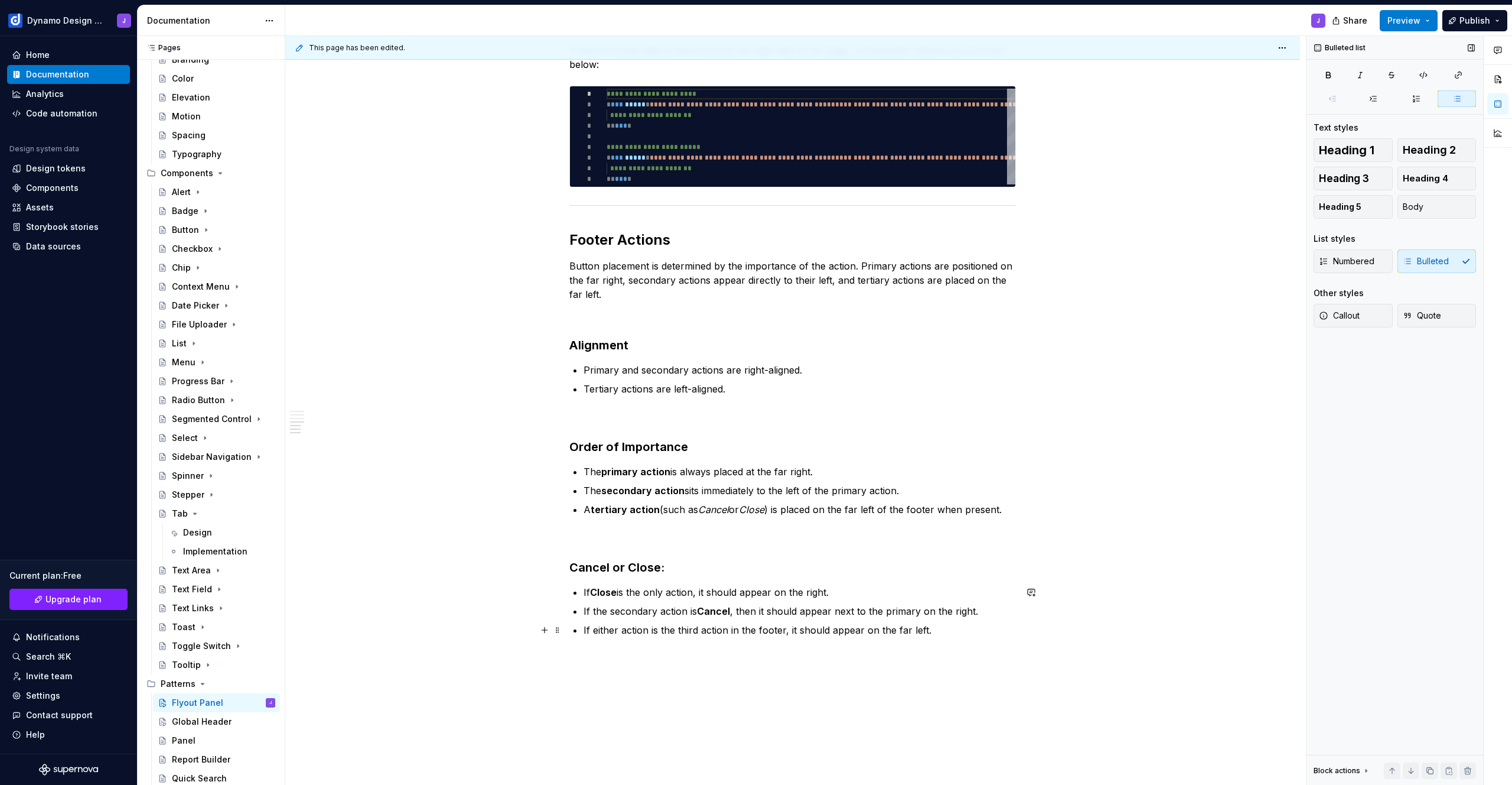
click at [711, 633] on p "If either action is the third action in the footer, it should appear on the far…" at bounding box center [799, 629] width 432 height 14
click at [627, 631] on p "If either action is the third button in the footer, it should appear on the far…" at bounding box center [799, 629] width 432 height 14
click at [802, 572] on h3 "Cancel or Close:" at bounding box center [792, 567] width 446 height 17
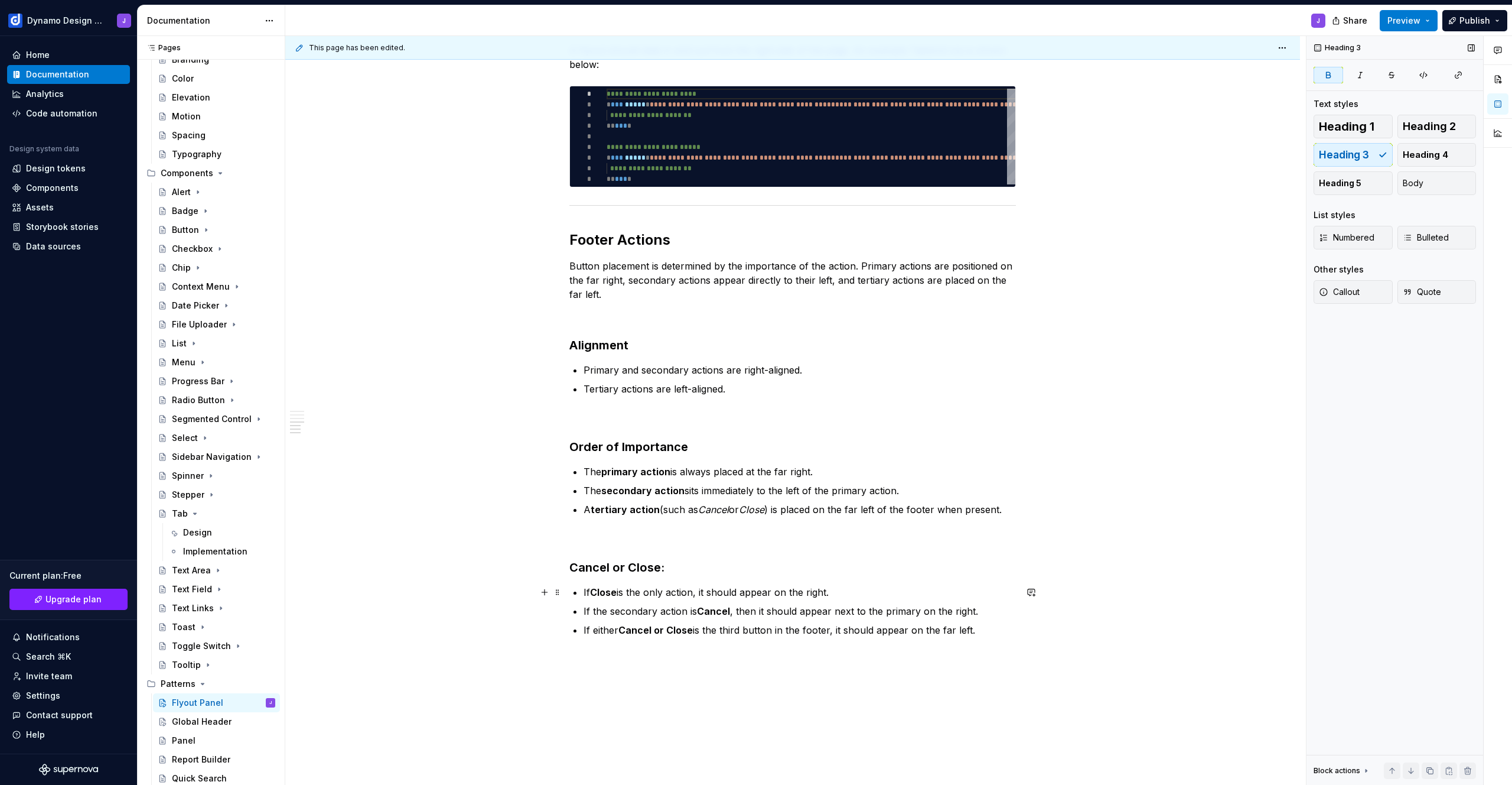
click at [852, 591] on p "If Close is the only action, it should appear on the right." at bounding box center [799, 592] width 432 height 14
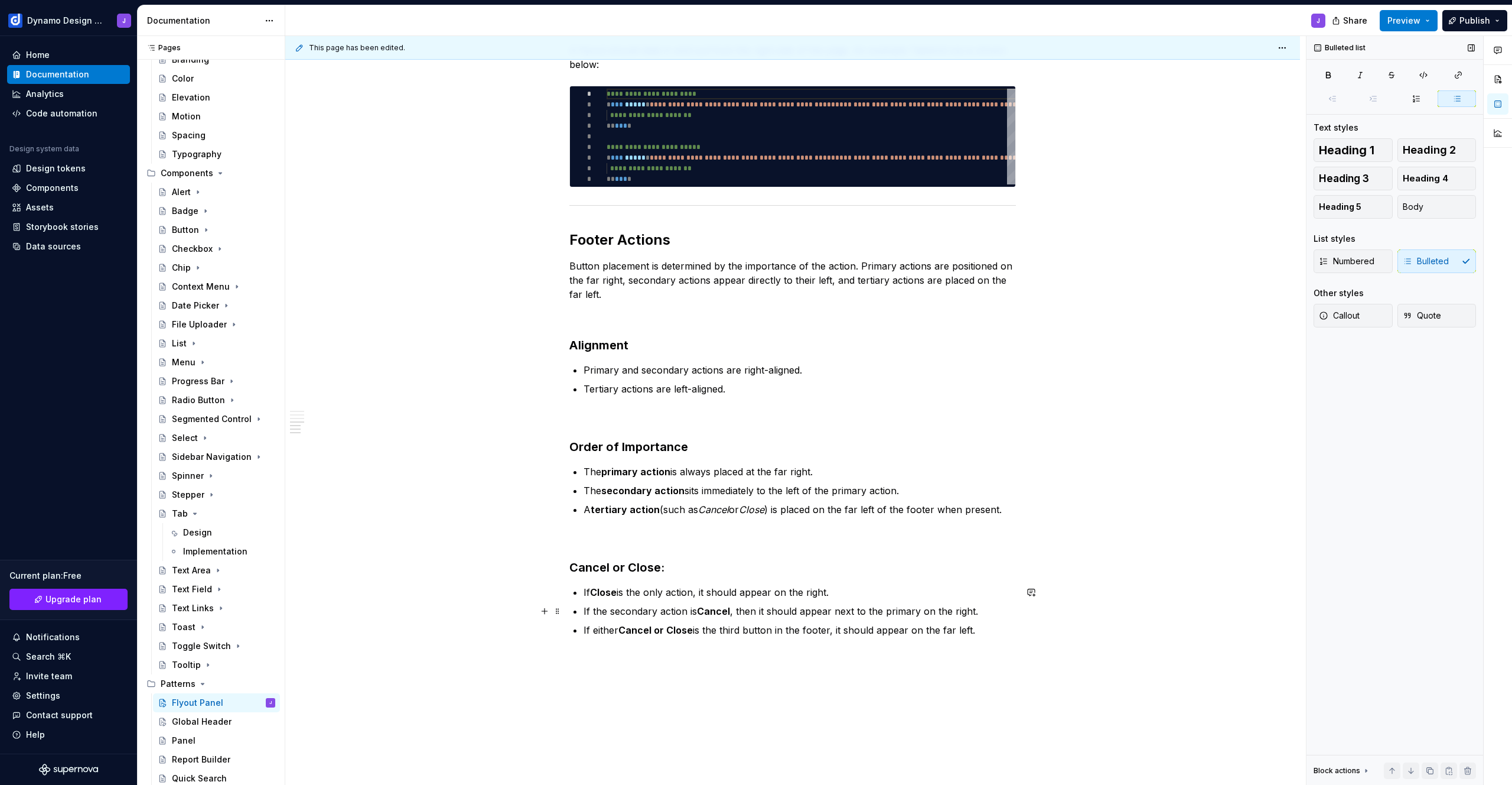
click at [668, 612] on p "If the secondary action is Cancel , then it should appear next to the primary o…" at bounding box center [799, 610] width 432 height 14
click at [678, 592] on p "If Close is the only action, it should appear on the right." at bounding box center [799, 592] width 432 height 14
click at [678, 591] on p "If Close is the only action, it should appear on the right." at bounding box center [799, 592] width 432 height 14
click at [677, 587] on p "If Close is the only button, it should appear on the right." at bounding box center [799, 592] width 432 height 14
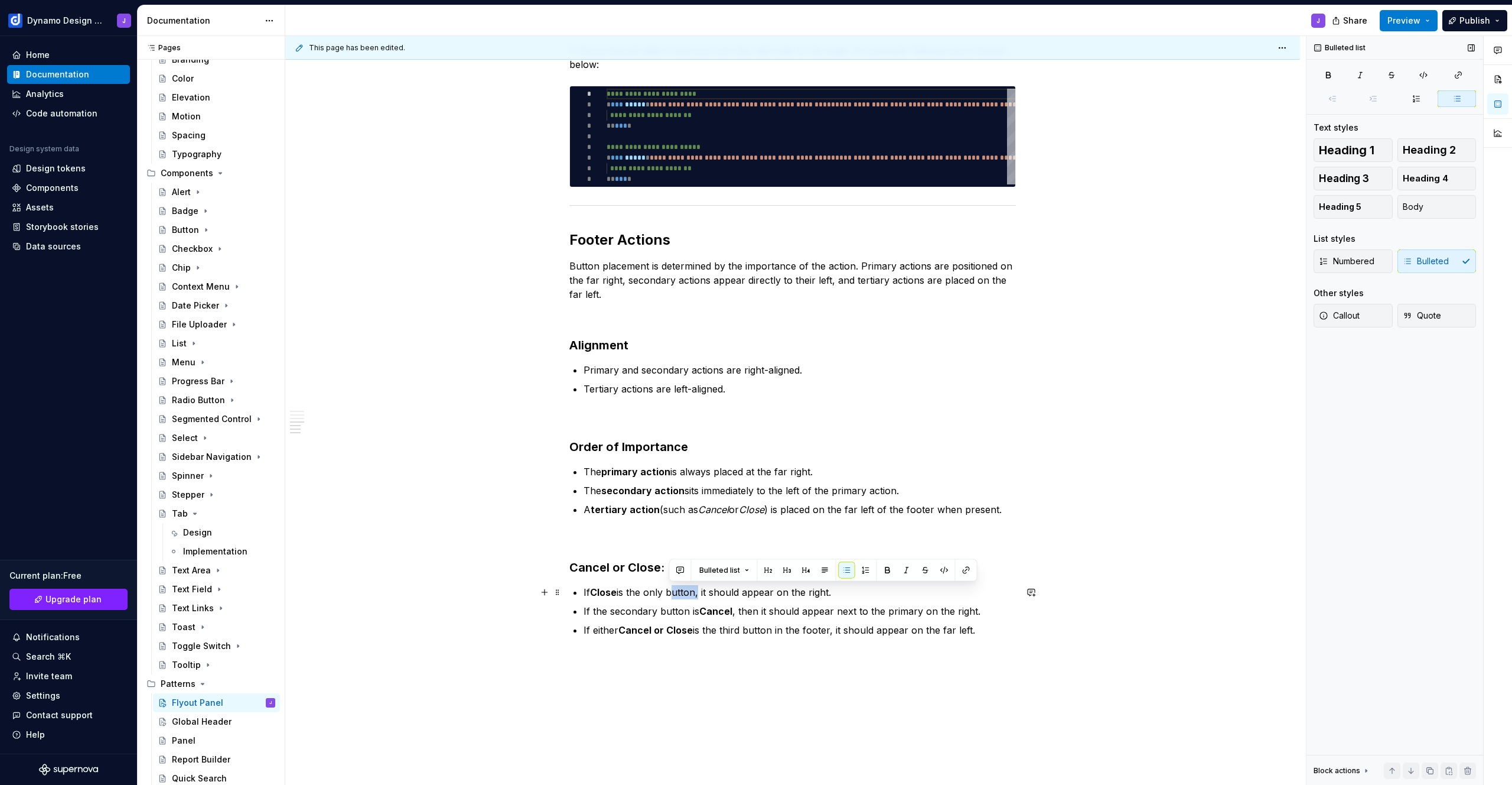
click at [677, 586] on p "If Close is the only button, it should appear on the right." at bounding box center [799, 592] width 432 height 14
click at [674, 590] on p "If Close is the only button, it should appear on the right." at bounding box center [799, 592] width 432 height 14
click at [667, 609] on p "If the secondary button is Cancel , then it should appear next to the primary o…" at bounding box center [799, 610] width 432 height 14
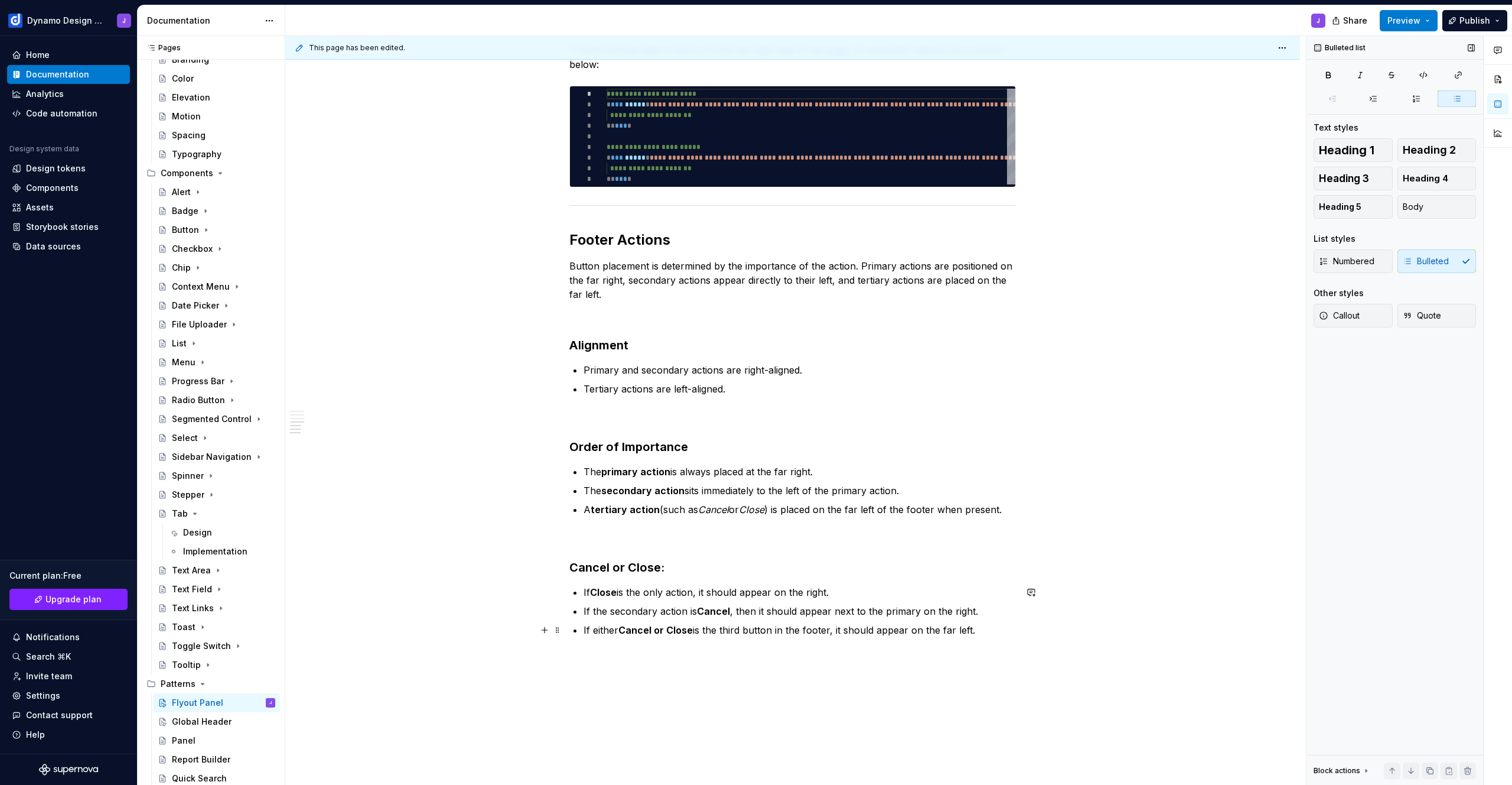
click at [759, 629] on p "If either Cancel or Close is the third button in the footer, it should appear o…" at bounding box center [799, 629] width 432 height 14
click at [732, 632] on p "If either Cancel or Close is the third action in the footer, it should appear o…" at bounding box center [799, 629] width 432 height 14
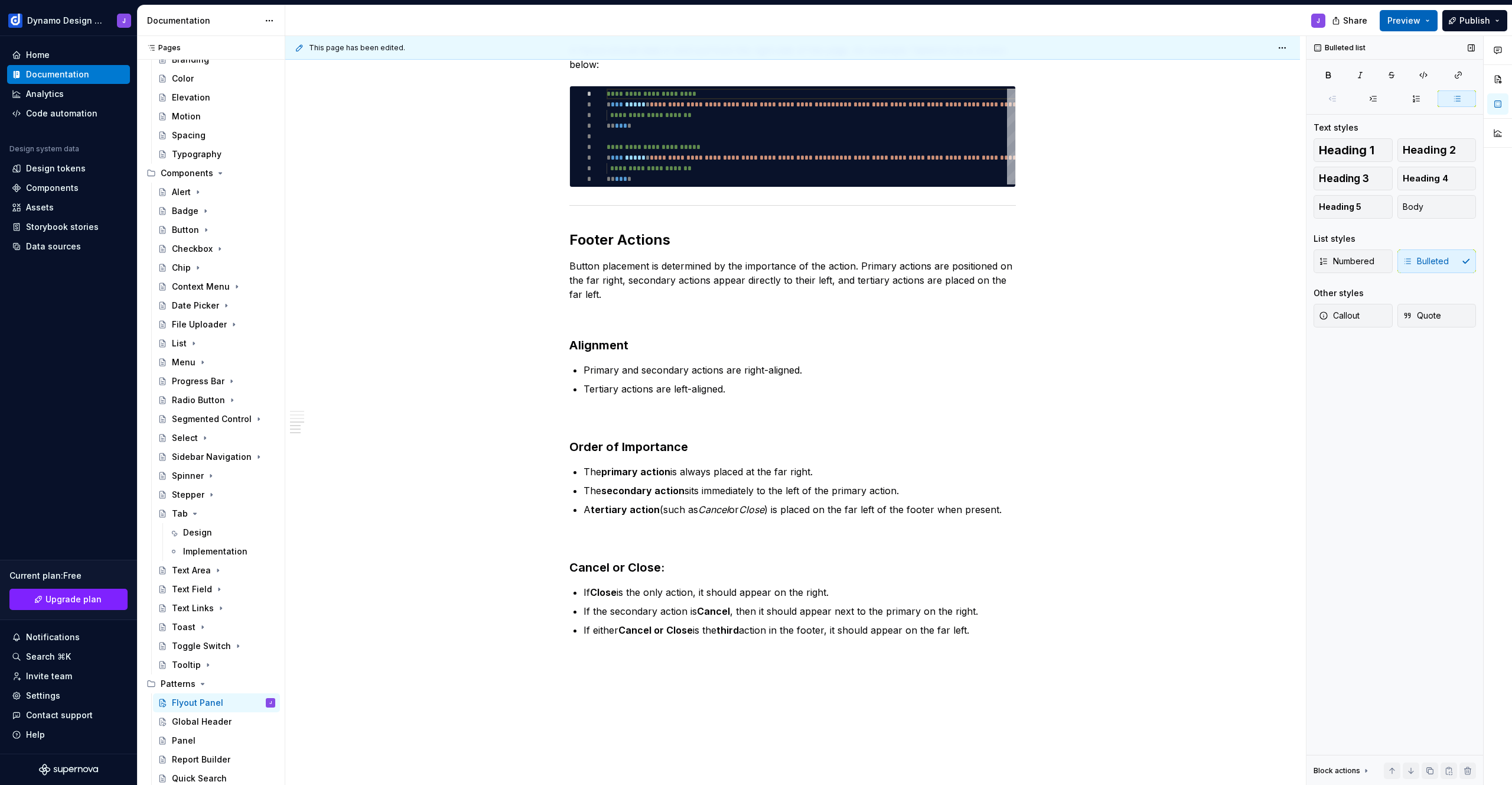
click at [1405, 22] on span "Preview" at bounding box center [1403, 21] width 33 height 12
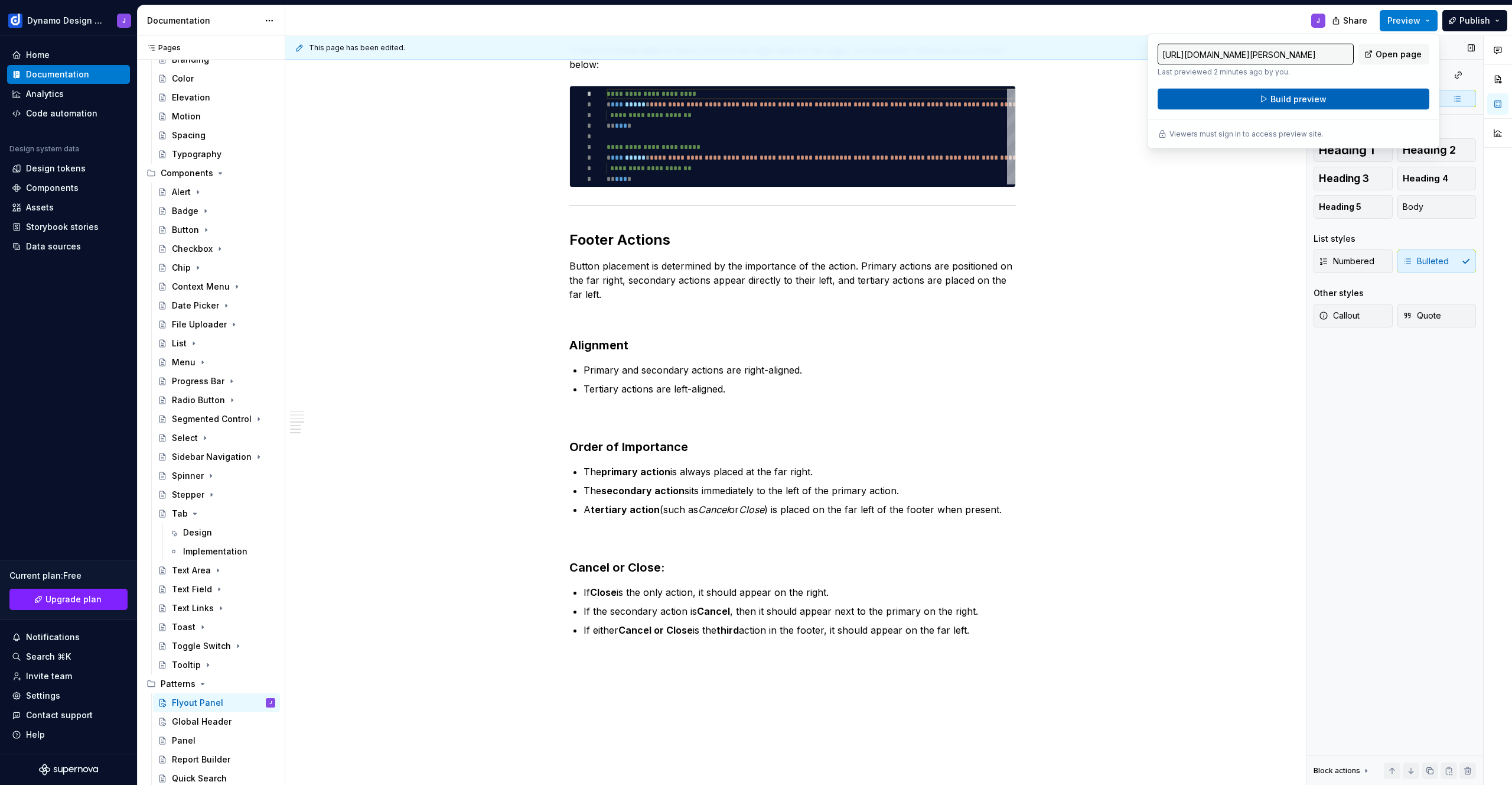
click at [1338, 99] on button "Build preview" at bounding box center [1293, 99] width 272 height 21
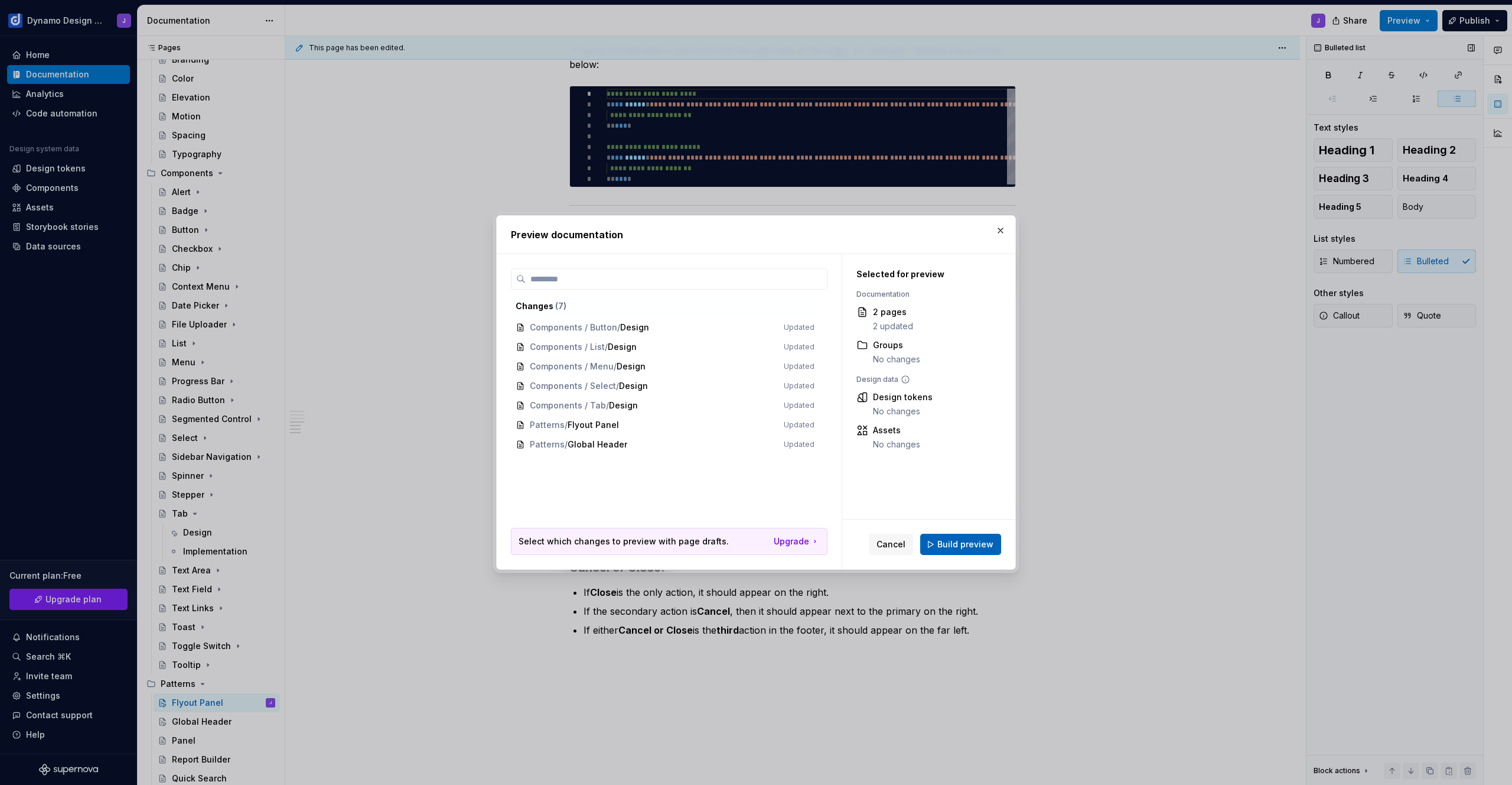
click at [954, 547] on span "Build preview" at bounding box center [965, 545] width 56 height 12
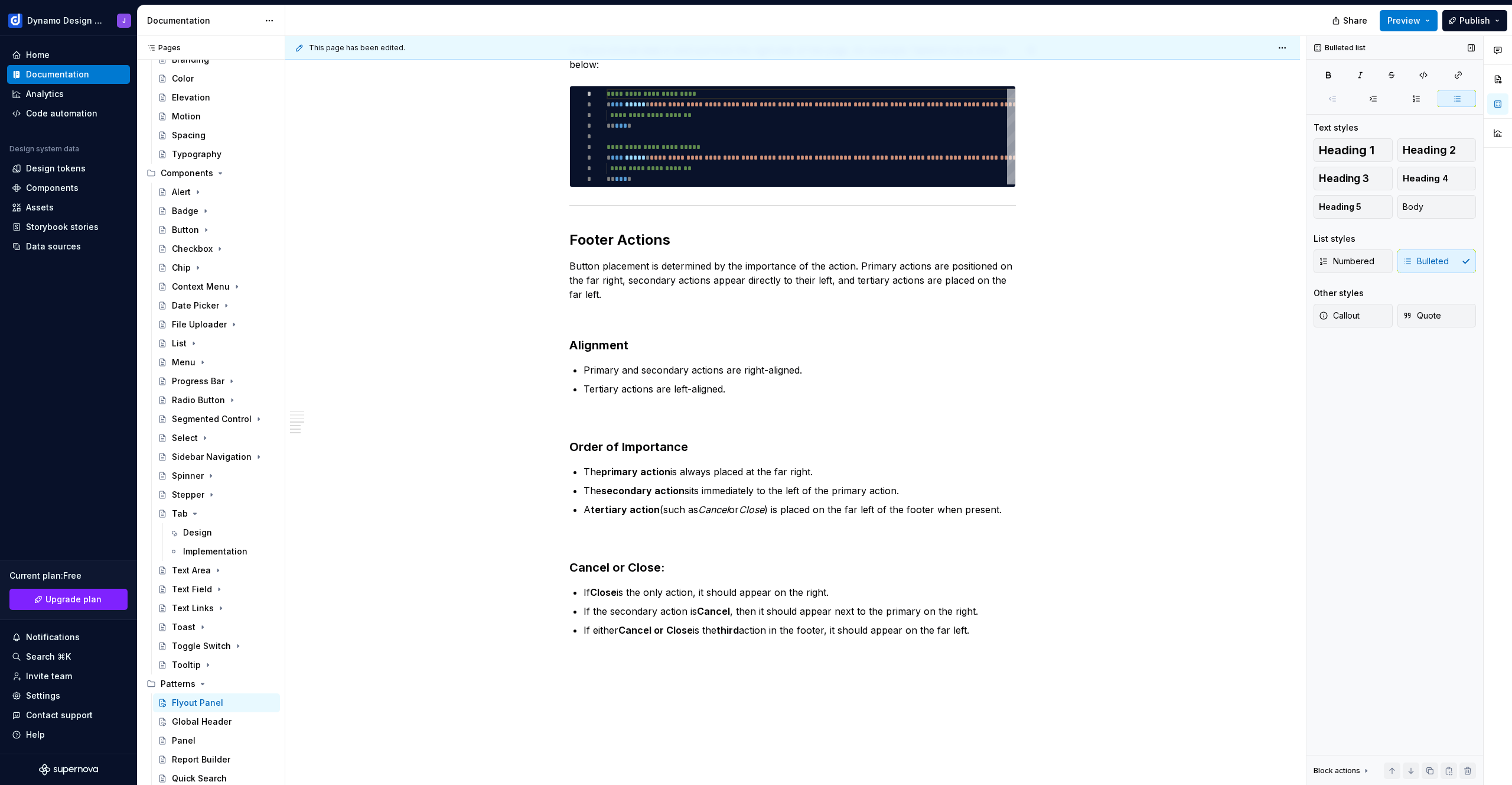
type textarea "*"
